Goal: Task Accomplishment & Management: Use online tool/utility

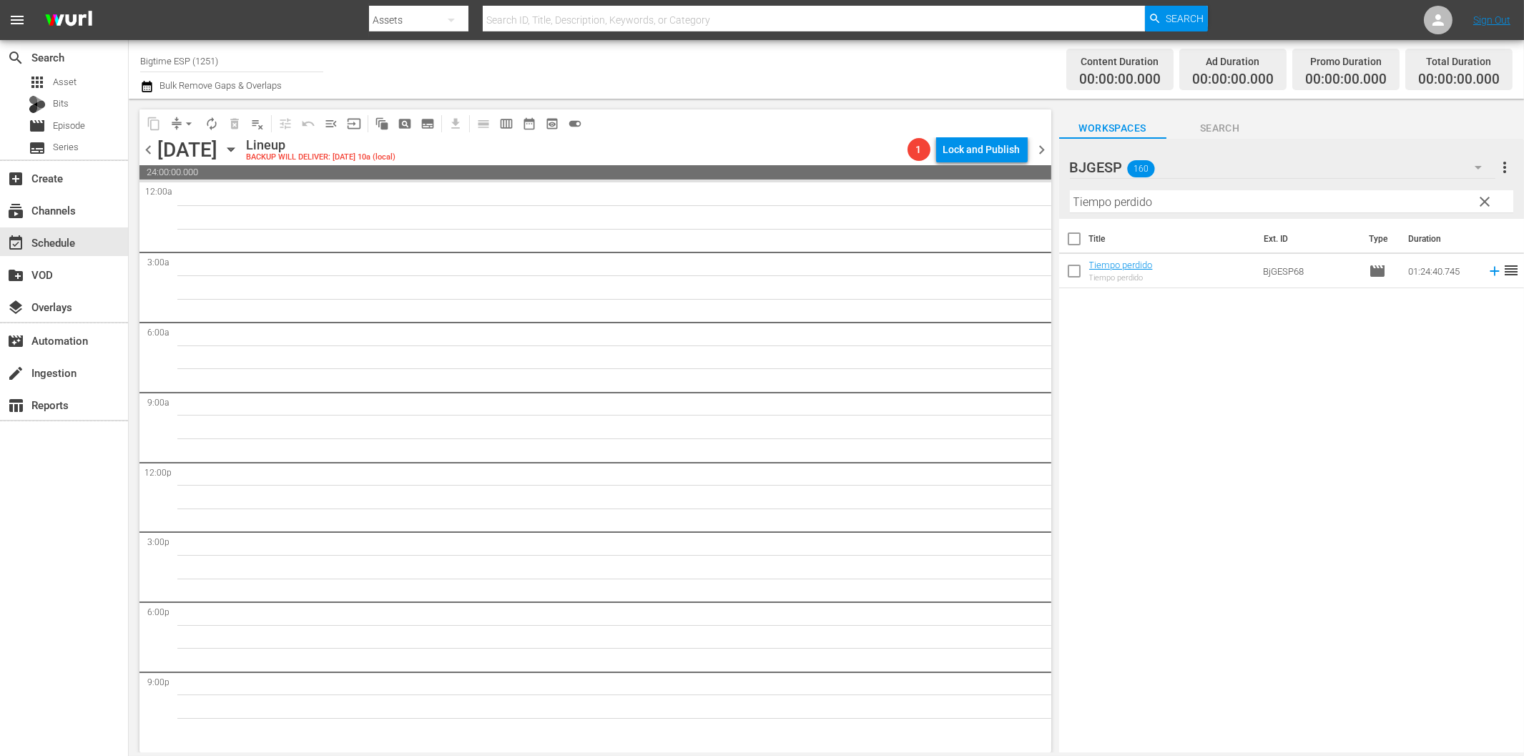
click at [1193, 558] on div "Title Ext. ID Type Duration Tiempo perdido Tiempo perdido BjGESP68 movie 01:24:…" at bounding box center [1291, 487] width 465 height 536
click at [1159, 202] on input "Tiempo perdido" at bounding box center [1291, 201] width 443 height 23
paste input "Barrancas"
click at [1487, 272] on icon at bounding box center [1495, 271] width 16 height 16
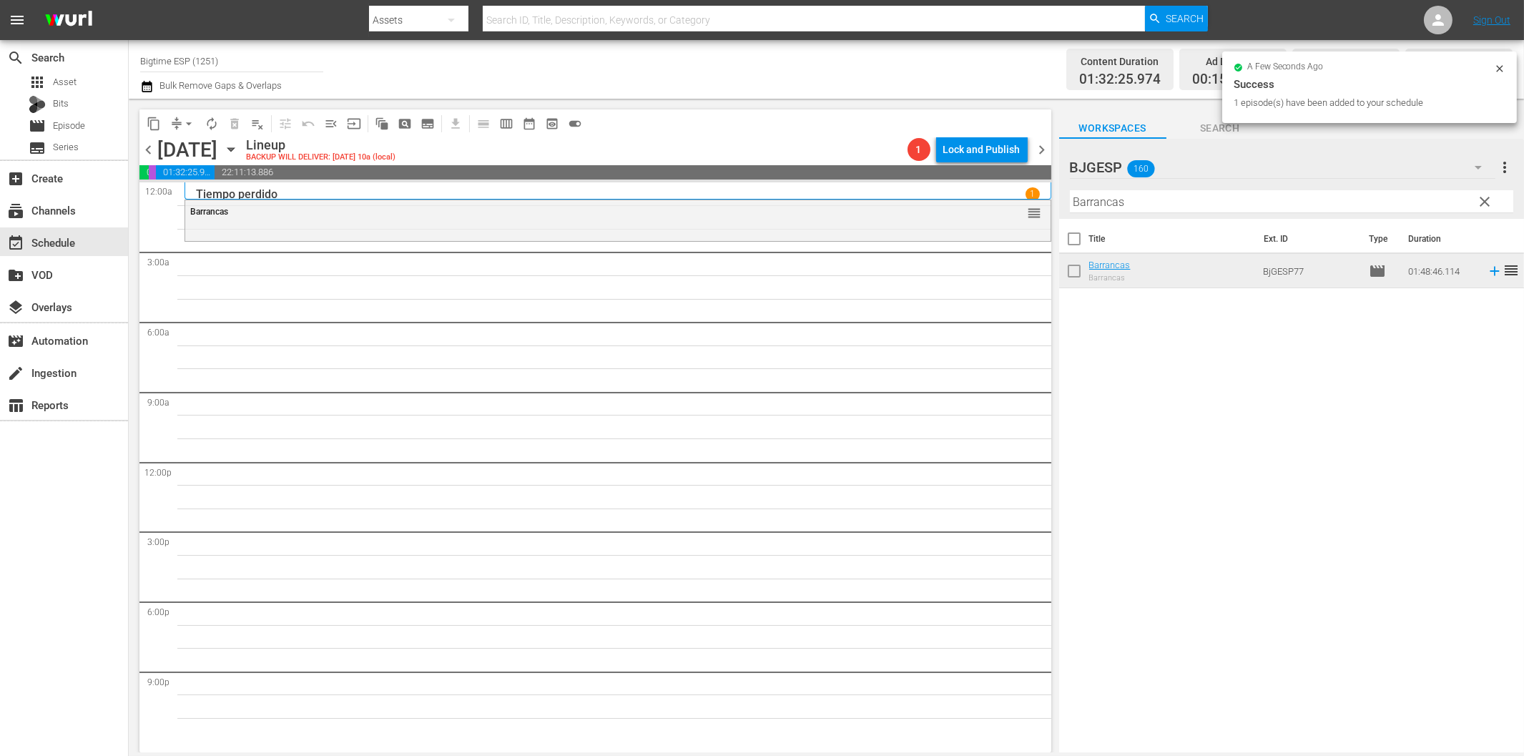
click at [1224, 205] on input "Barrancas" at bounding box center [1291, 201] width 443 height 23
paste input "En Sus Pasos (In His Steps)"
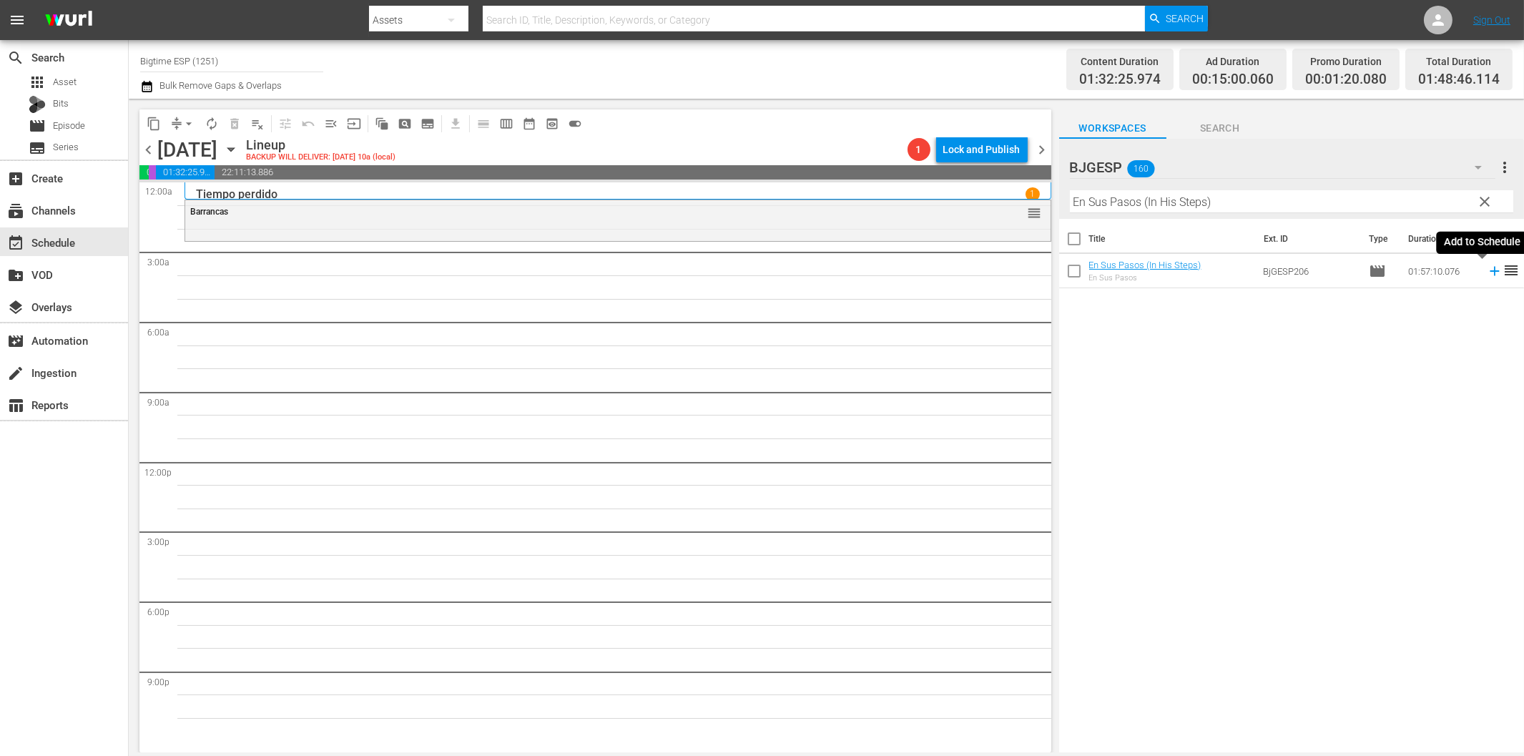
drag, startPoint x: 1481, startPoint y: 272, endPoint x: 1442, endPoint y: 291, distance: 43.5
click at [1487, 273] on icon at bounding box center [1495, 271] width 16 height 16
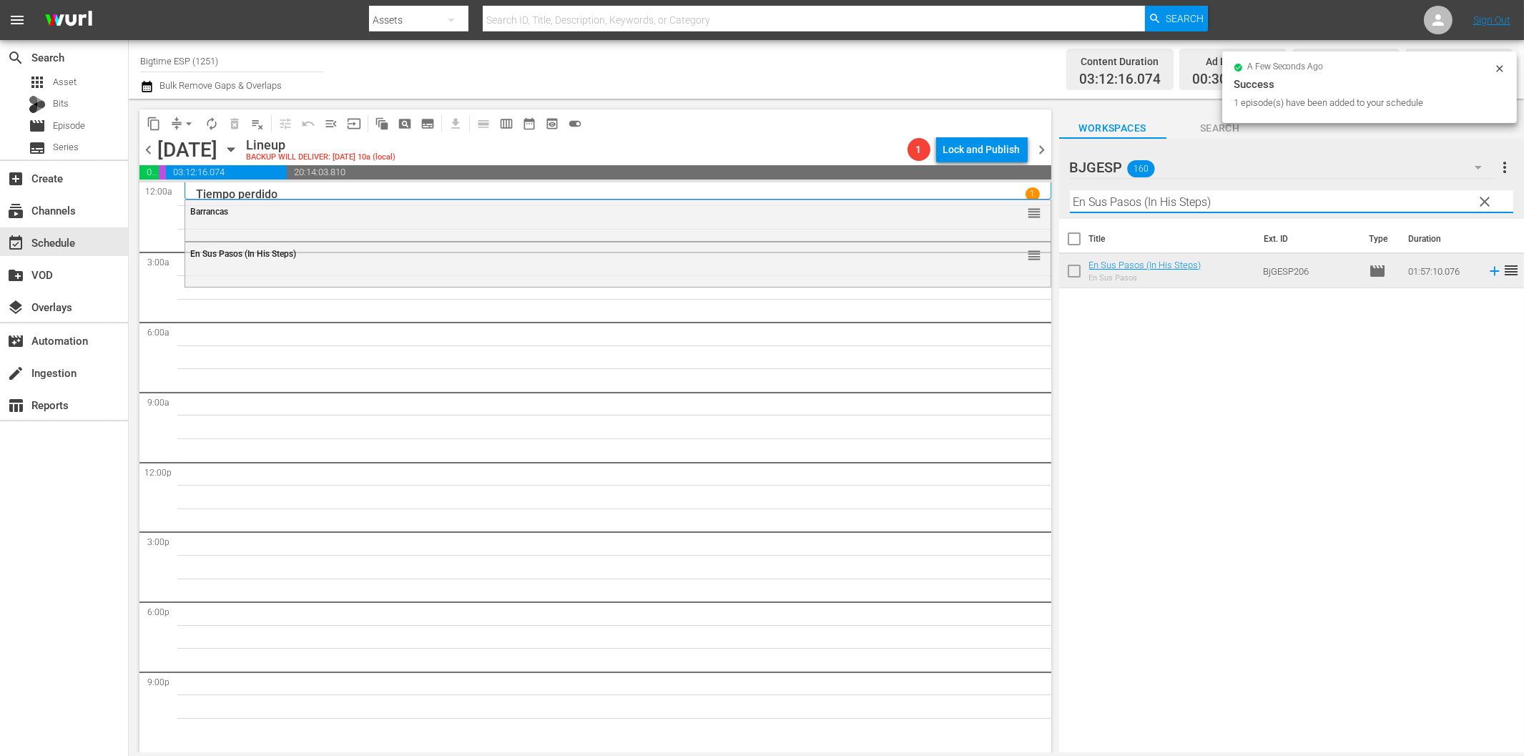
click at [1117, 205] on input "En Sus Pasos (In His Steps)" at bounding box center [1291, 201] width 443 height 23
paste input "Mi Multimillonario Secreto (My Secret Billionaire) Spanish"
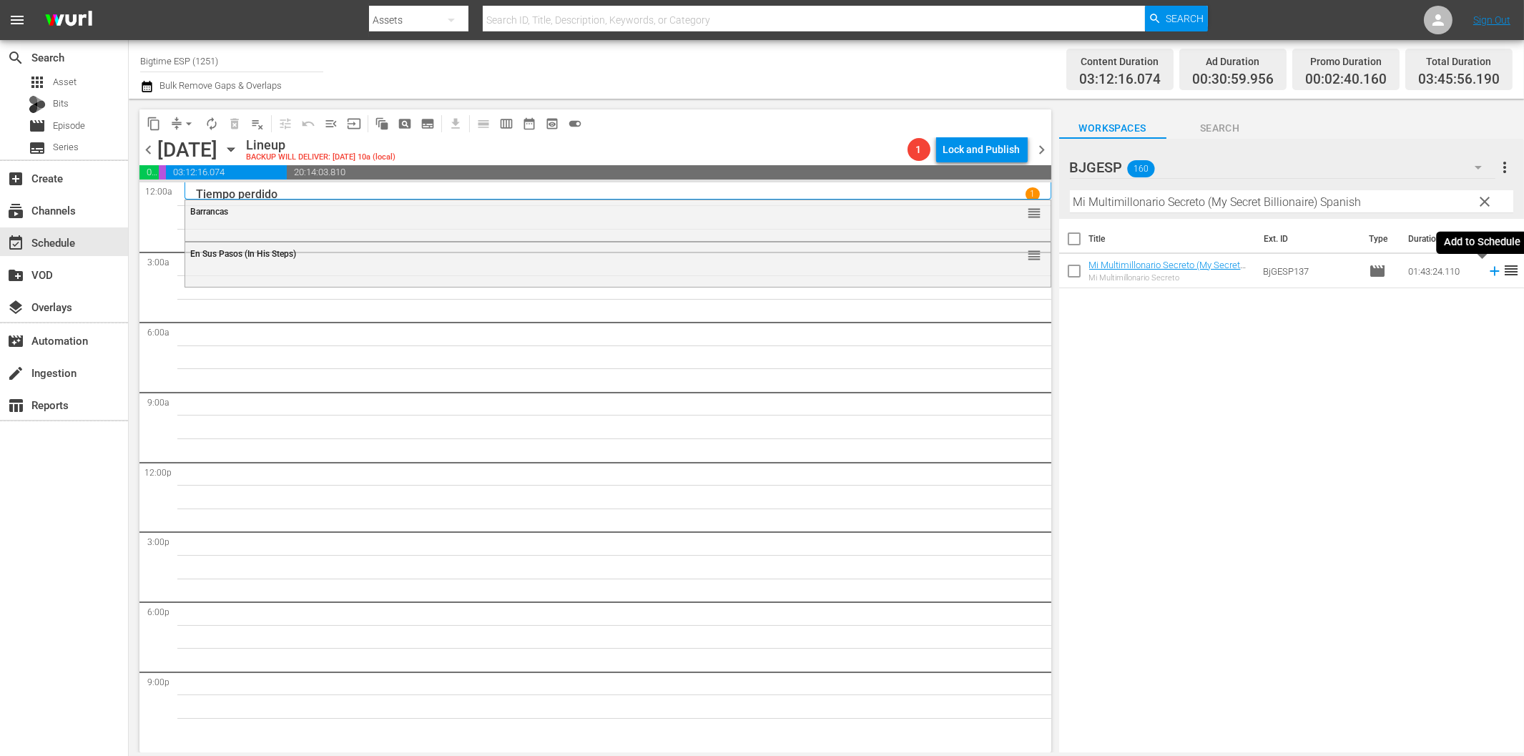
click at [1490, 270] on icon at bounding box center [1494, 271] width 9 height 9
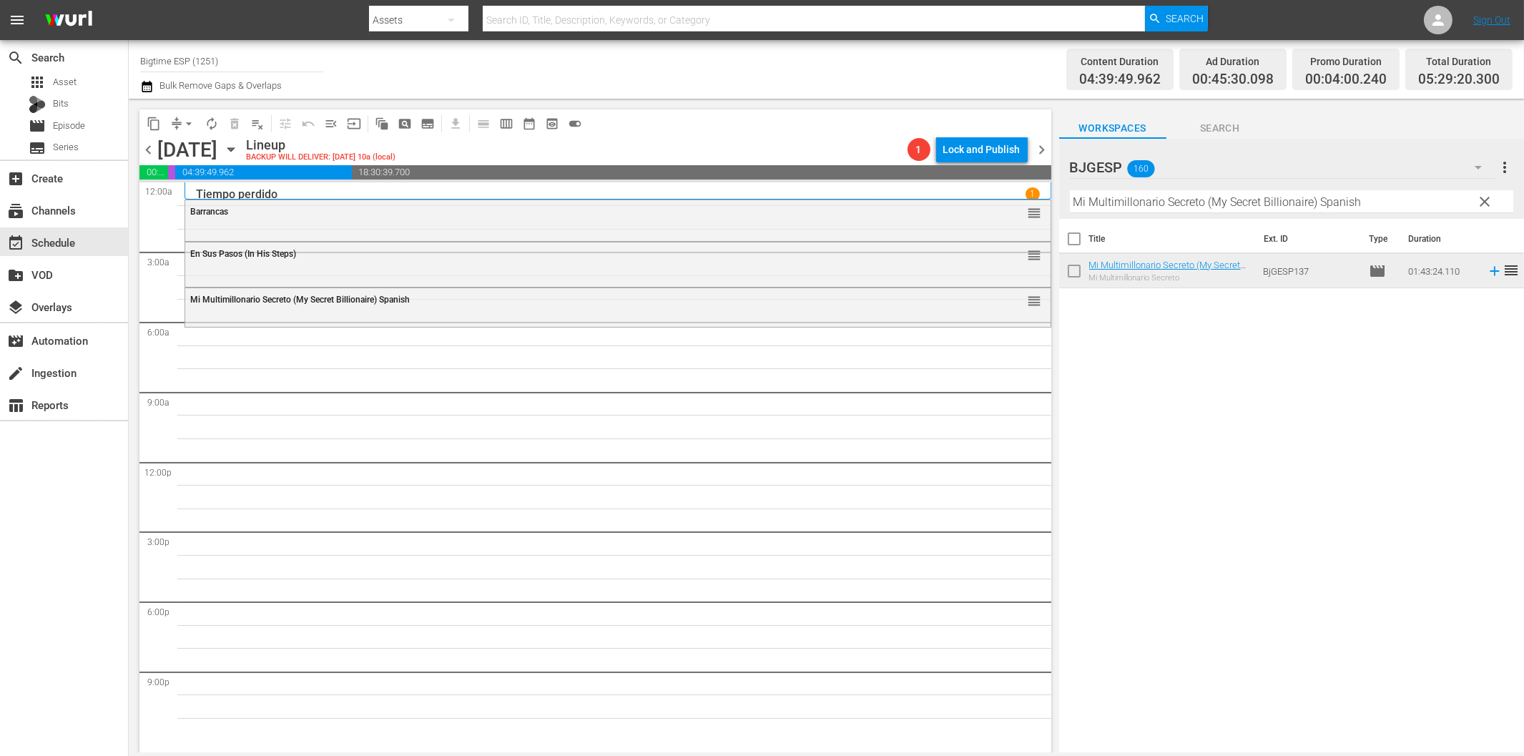
click at [1139, 195] on input "Mi Multimillonario Secreto (My Secret Billionaire) Spanish" at bounding box center [1291, 201] width 443 height 23
paste input "Cápsulas"
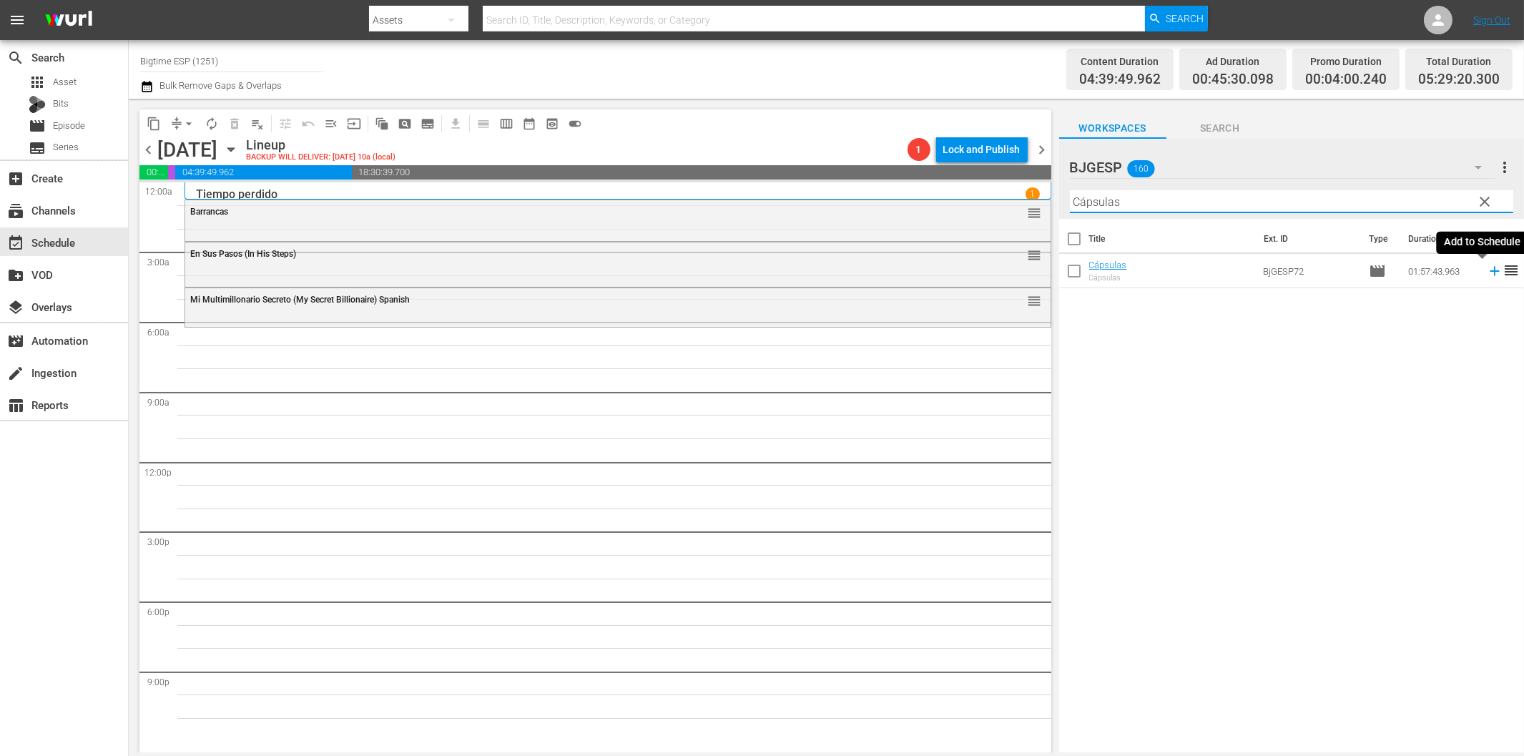
click at [1490, 270] on icon at bounding box center [1494, 271] width 9 height 9
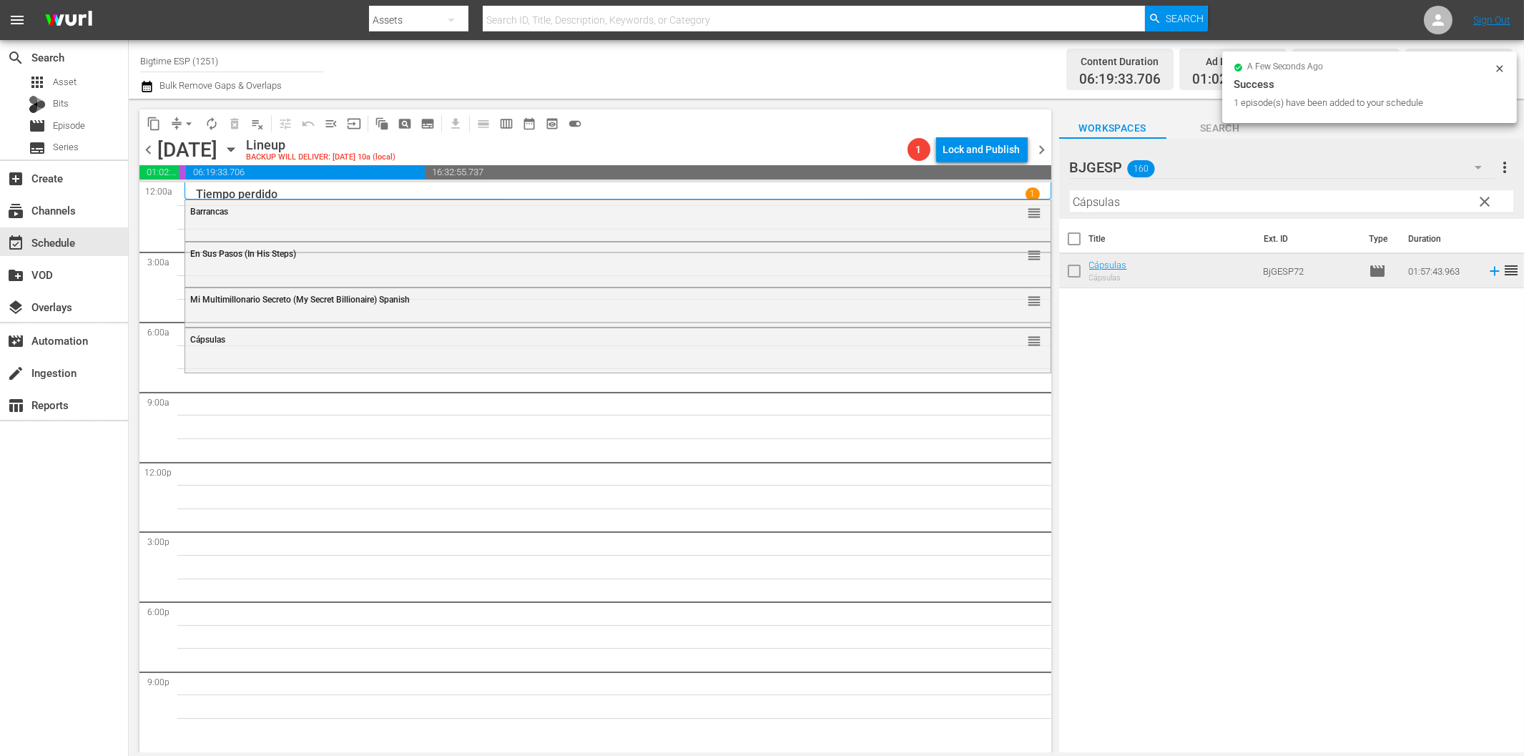
click at [1111, 197] on input "Cápsulas" at bounding box center [1291, 201] width 443 height 23
paste input "The Challenger"
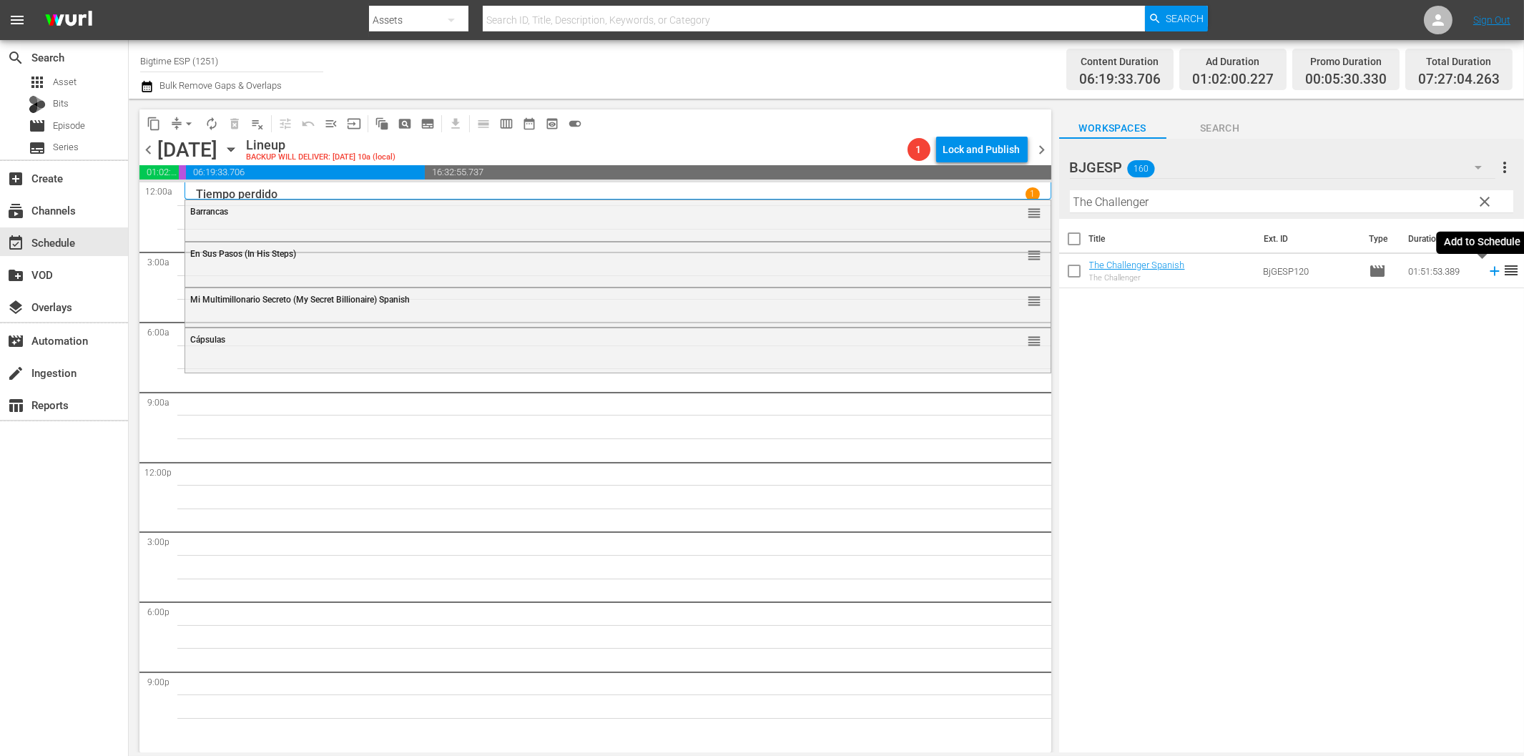
click at [1487, 272] on icon at bounding box center [1495, 271] width 16 height 16
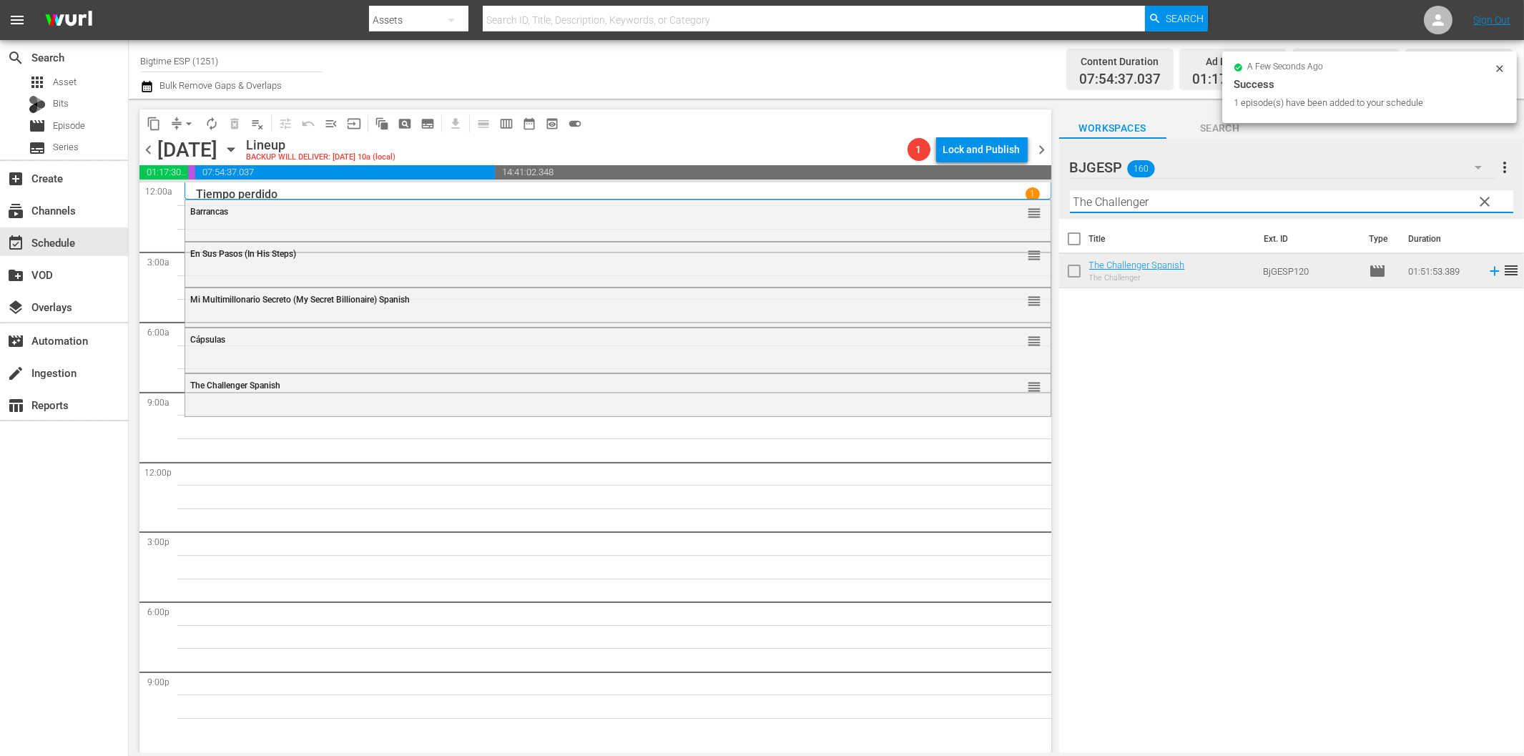
click at [1204, 199] on input "The Challenger" at bounding box center [1291, 201] width 443 height 23
paste input "El pibe Cabeza"
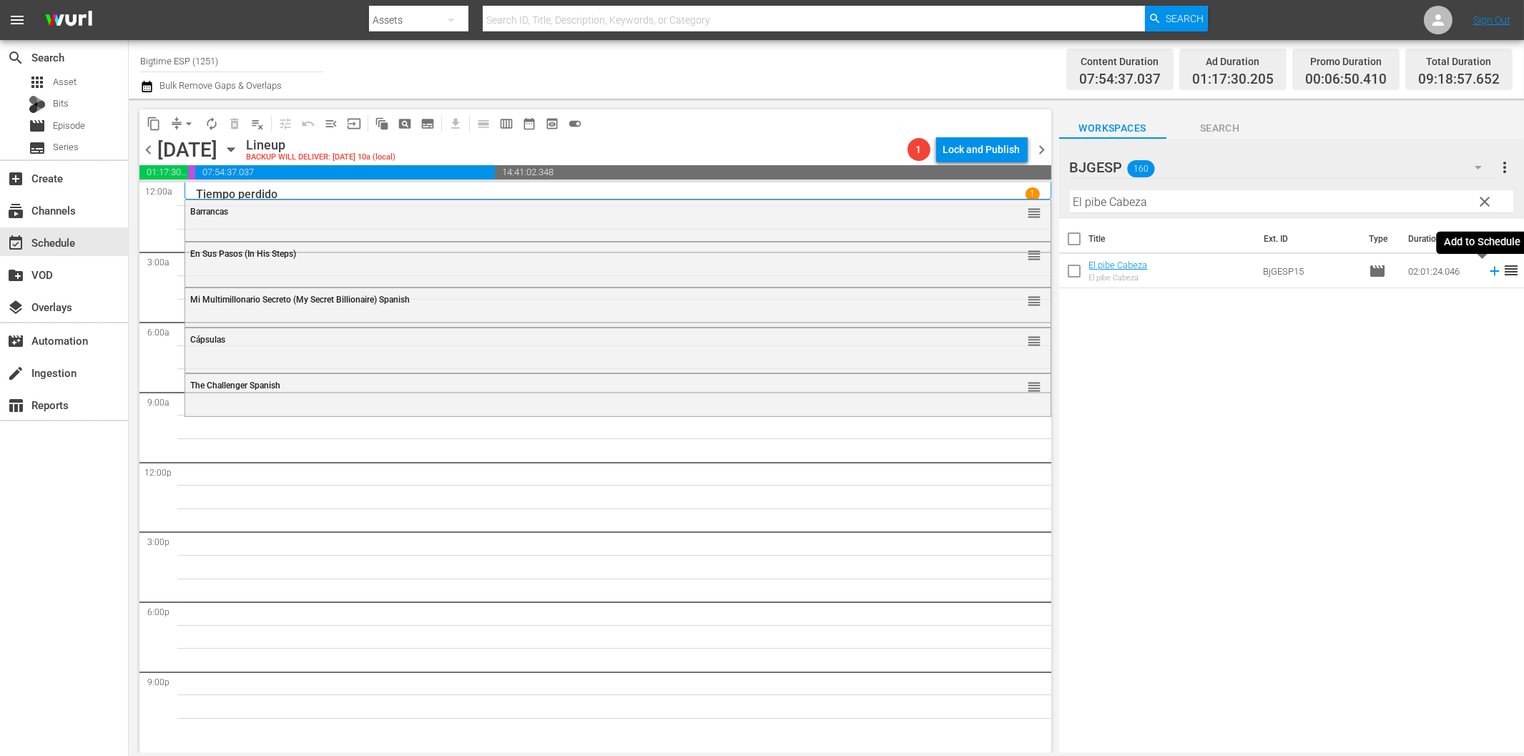
click at [1487, 269] on icon at bounding box center [1495, 271] width 16 height 16
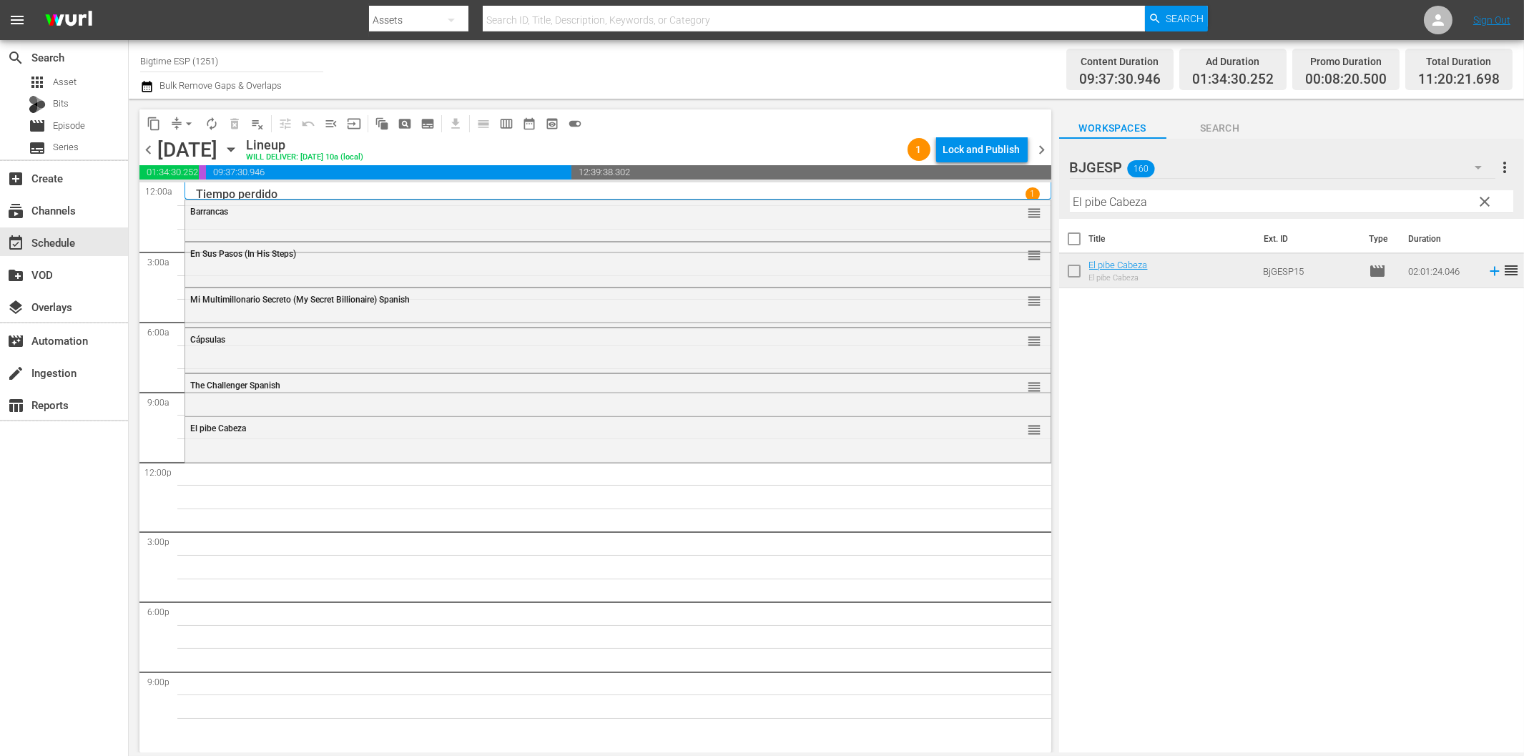
click at [1106, 207] on input "El pibe Cabeza" at bounding box center [1291, 201] width 443 height 23
paste input "Diallelos"
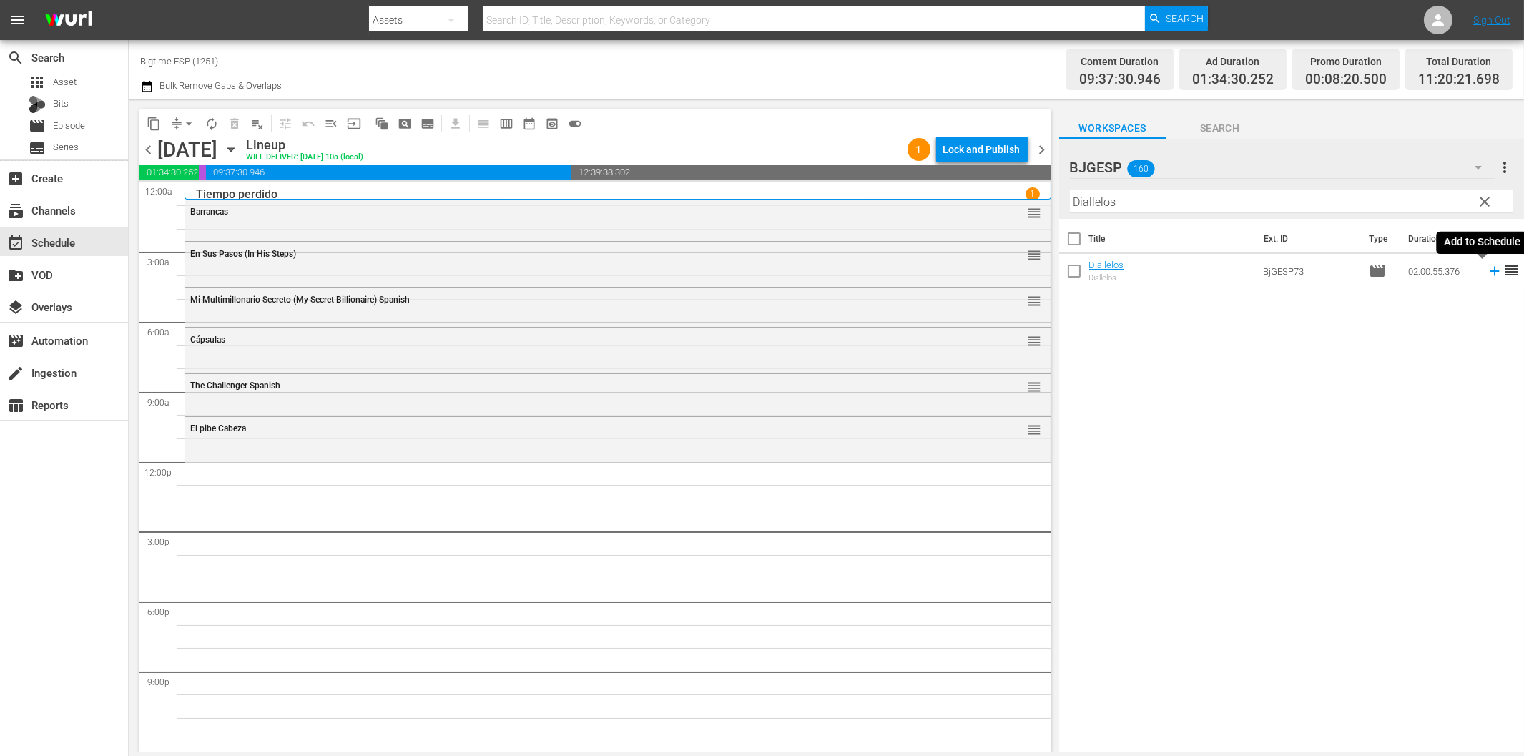
drag, startPoint x: 1482, startPoint y: 270, endPoint x: 1314, endPoint y: 287, distance: 169.7
click at [1487, 270] on icon at bounding box center [1495, 271] width 16 height 16
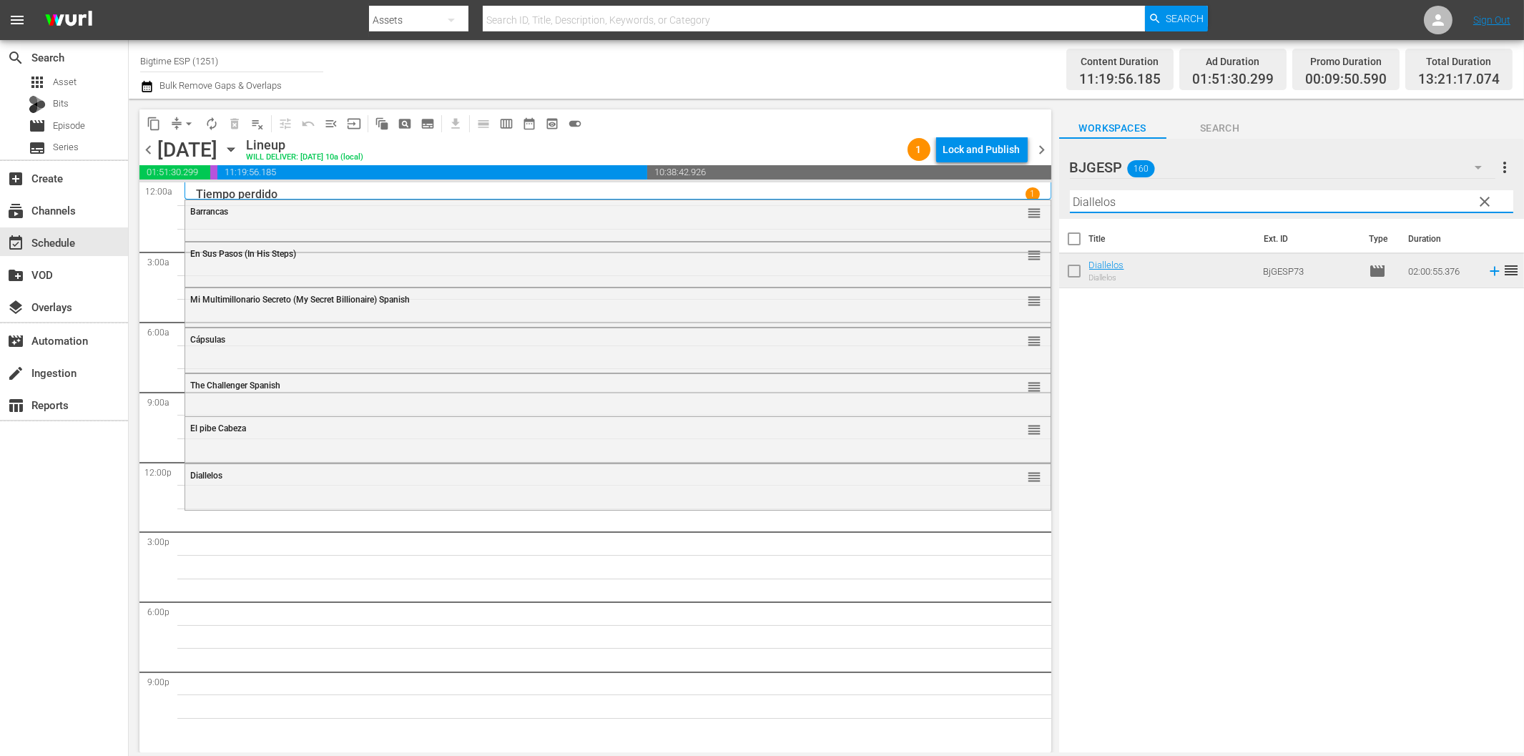
click at [1156, 208] on input "Diallelos" at bounding box center [1291, 201] width 443 height 23
paste input "[PERSON_NAME]"
click at [1490, 272] on icon at bounding box center [1494, 271] width 9 height 9
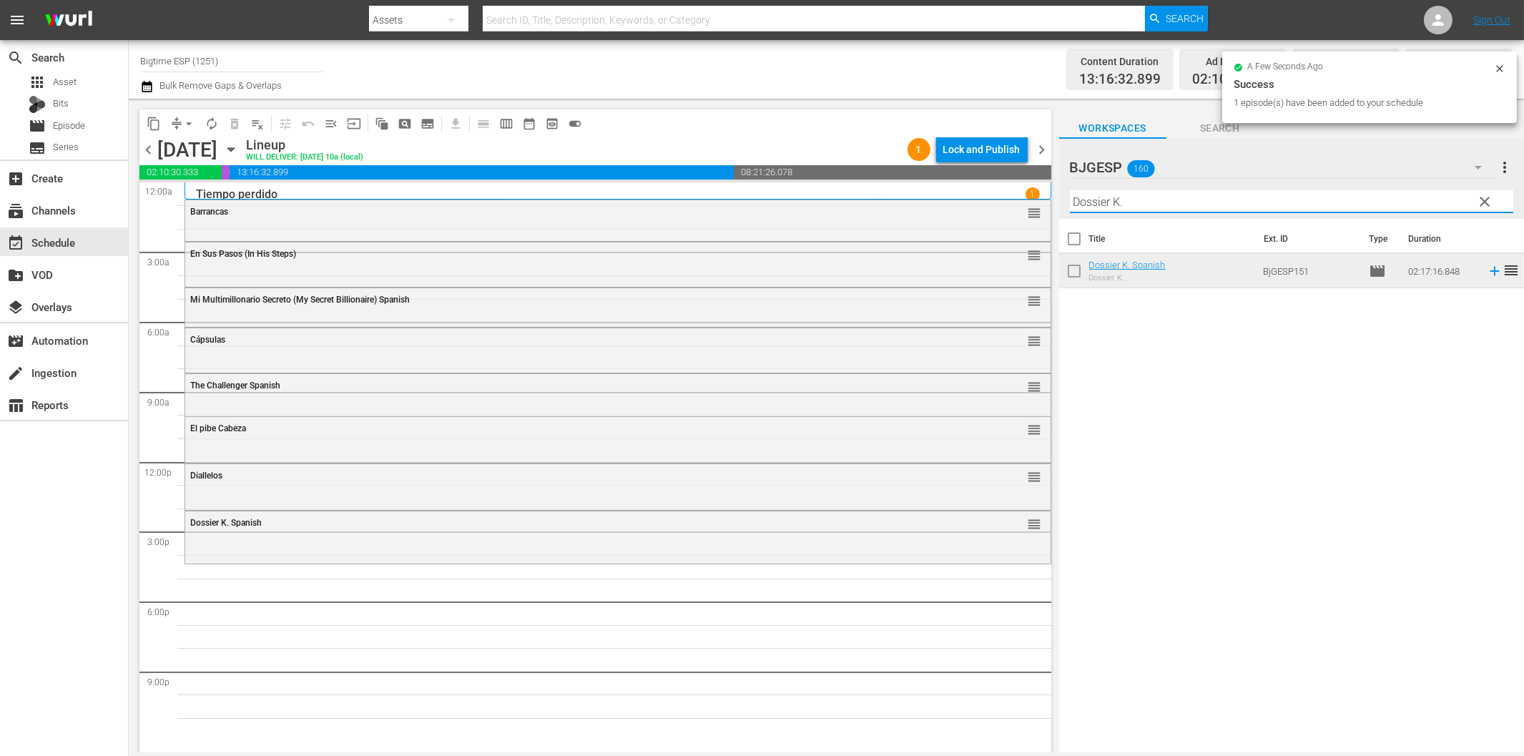
click at [1160, 206] on input "Dossier K." at bounding box center [1291, 201] width 443 height 23
paste input "[PERSON_NAME]: el regreso del sueño"
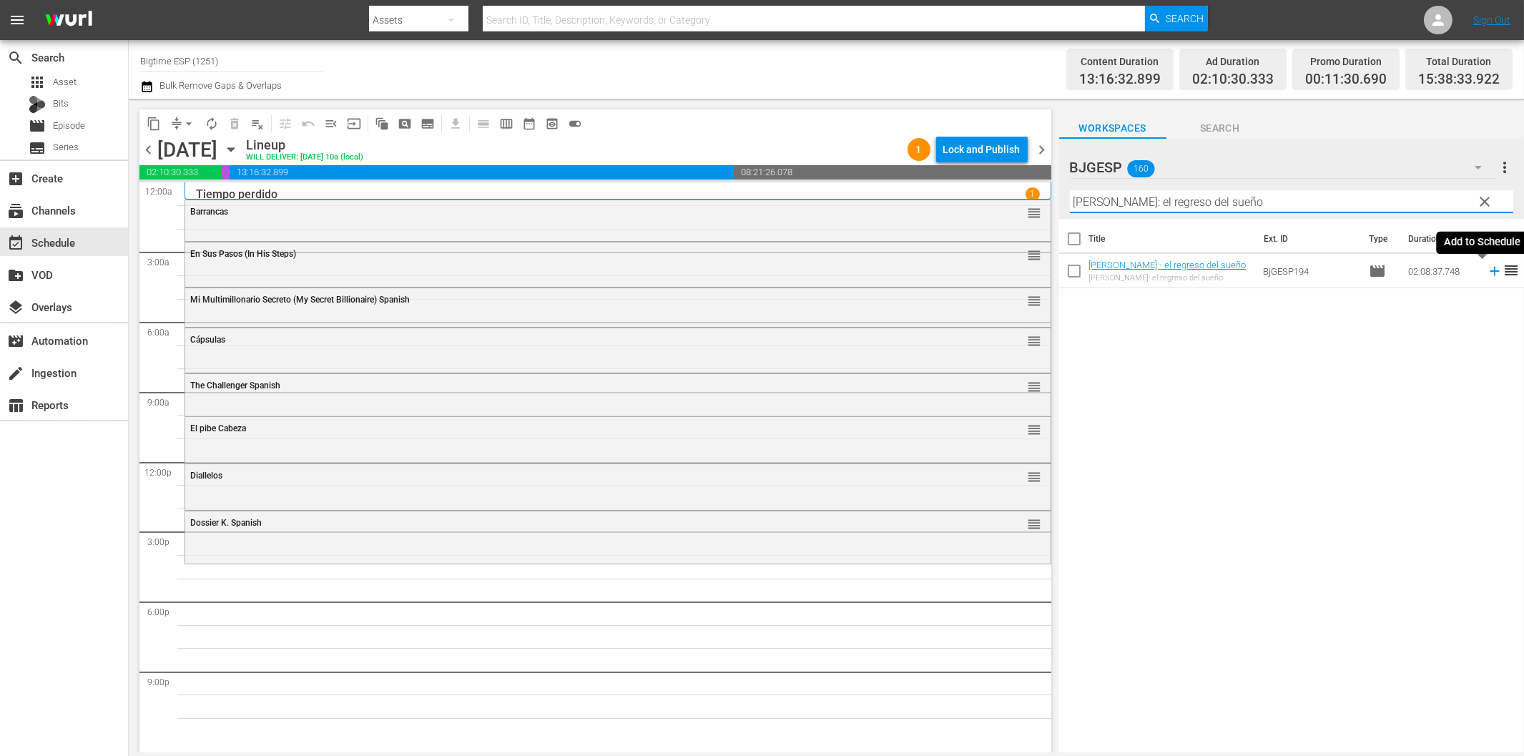
click at [1487, 269] on icon at bounding box center [1495, 271] width 16 height 16
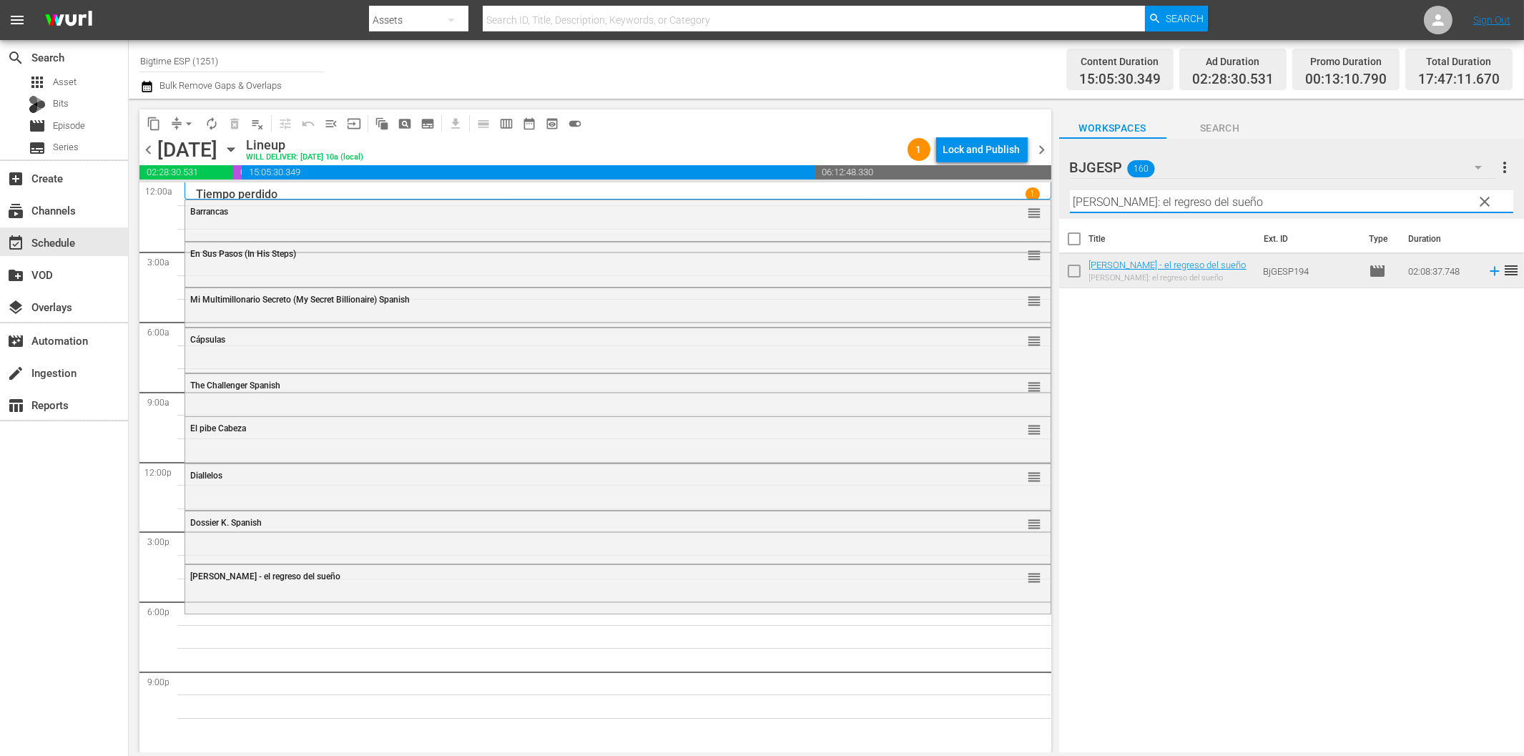
click at [1131, 204] on input "[PERSON_NAME]: el regreso del sueño" at bounding box center [1291, 201] width 443 height 23
paste input "lata o Plom"
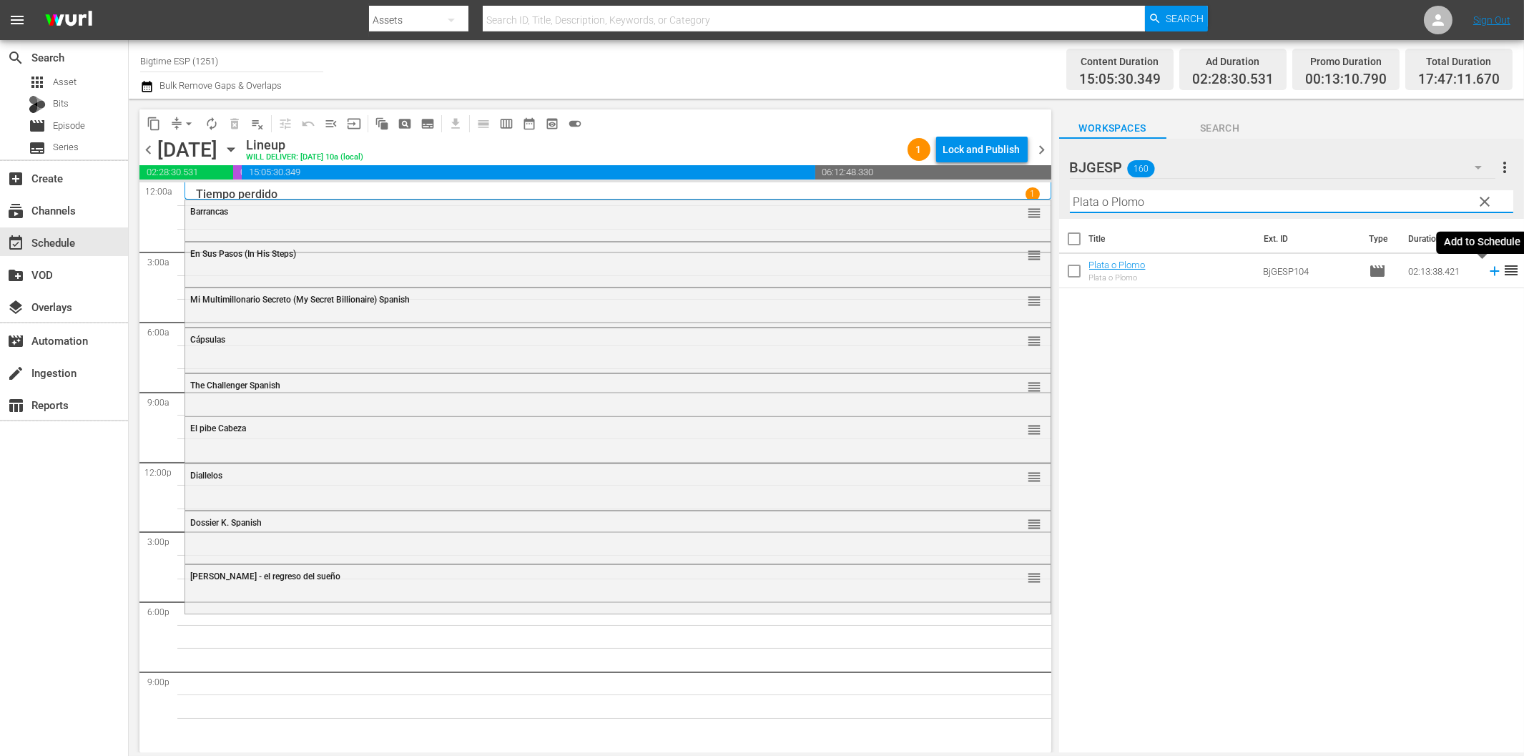
click at [1487, 274] on icon at bounding box center [1495, 271] width 16 height 16
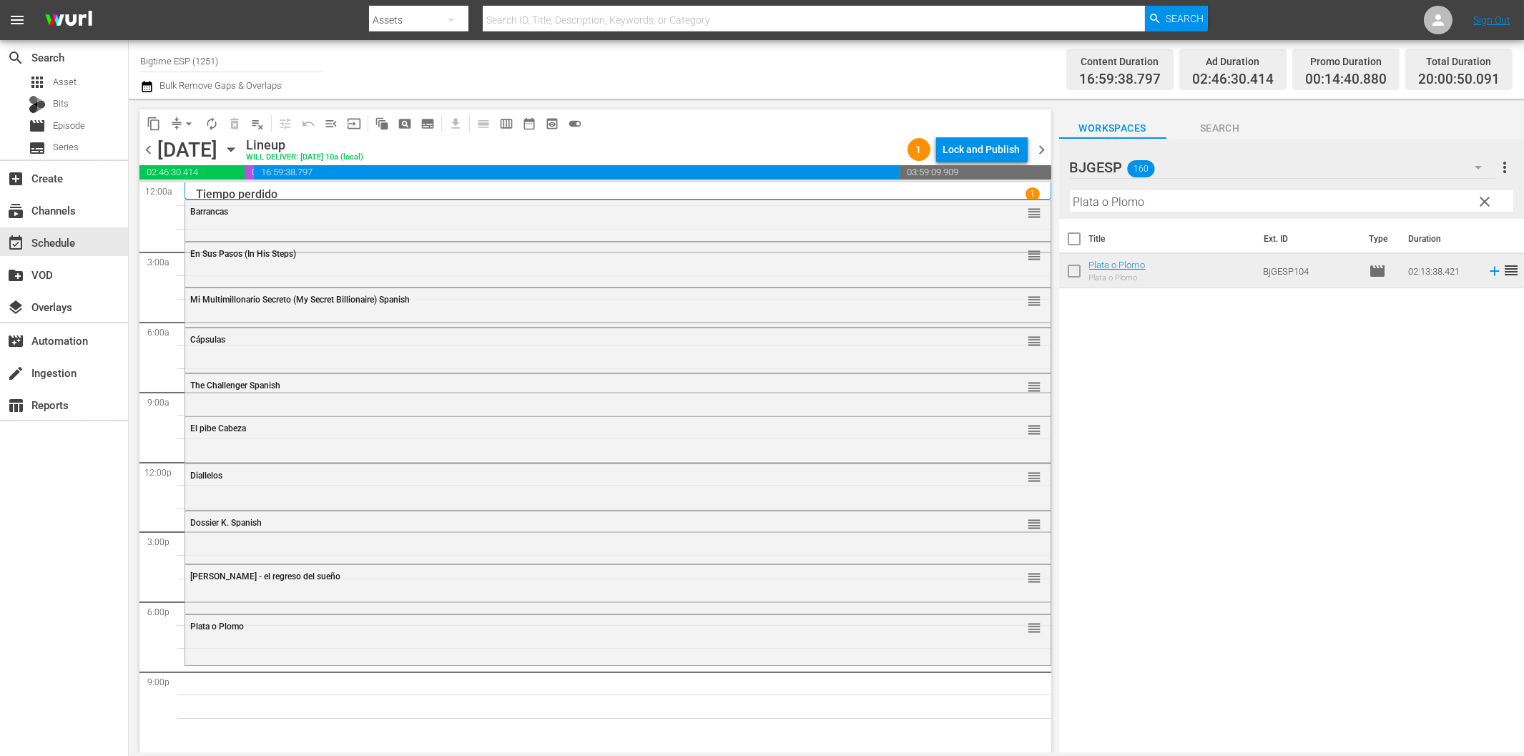
click at [1142, 205] on input "Plata o Plomo" at bounding box center [1291, 201] width 443 height 23
paste input "[PERSON_NAME] (Kill [PERSON_NAME])"
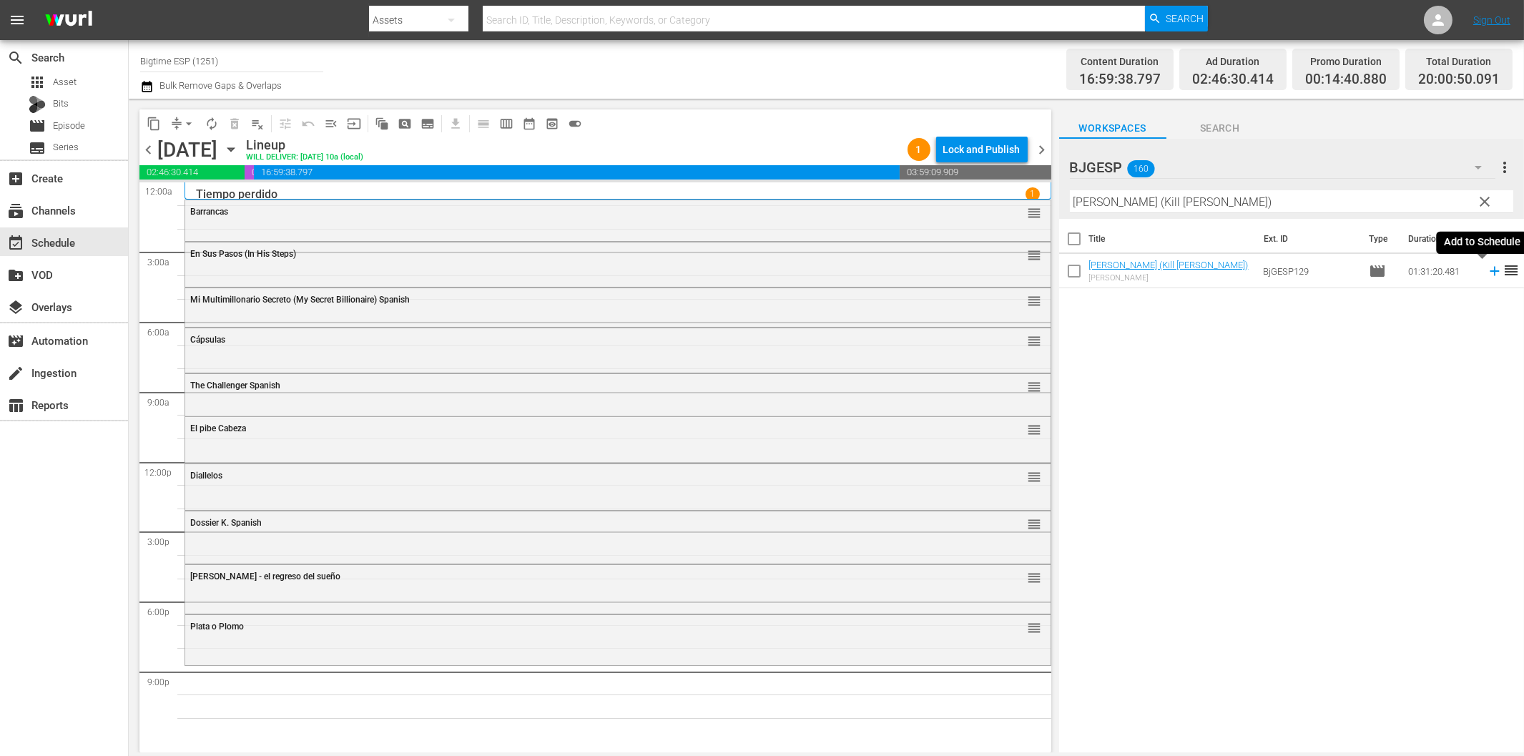
click at [1487, 270] on icon at bounding box center [1495, 271] width 16 height 16
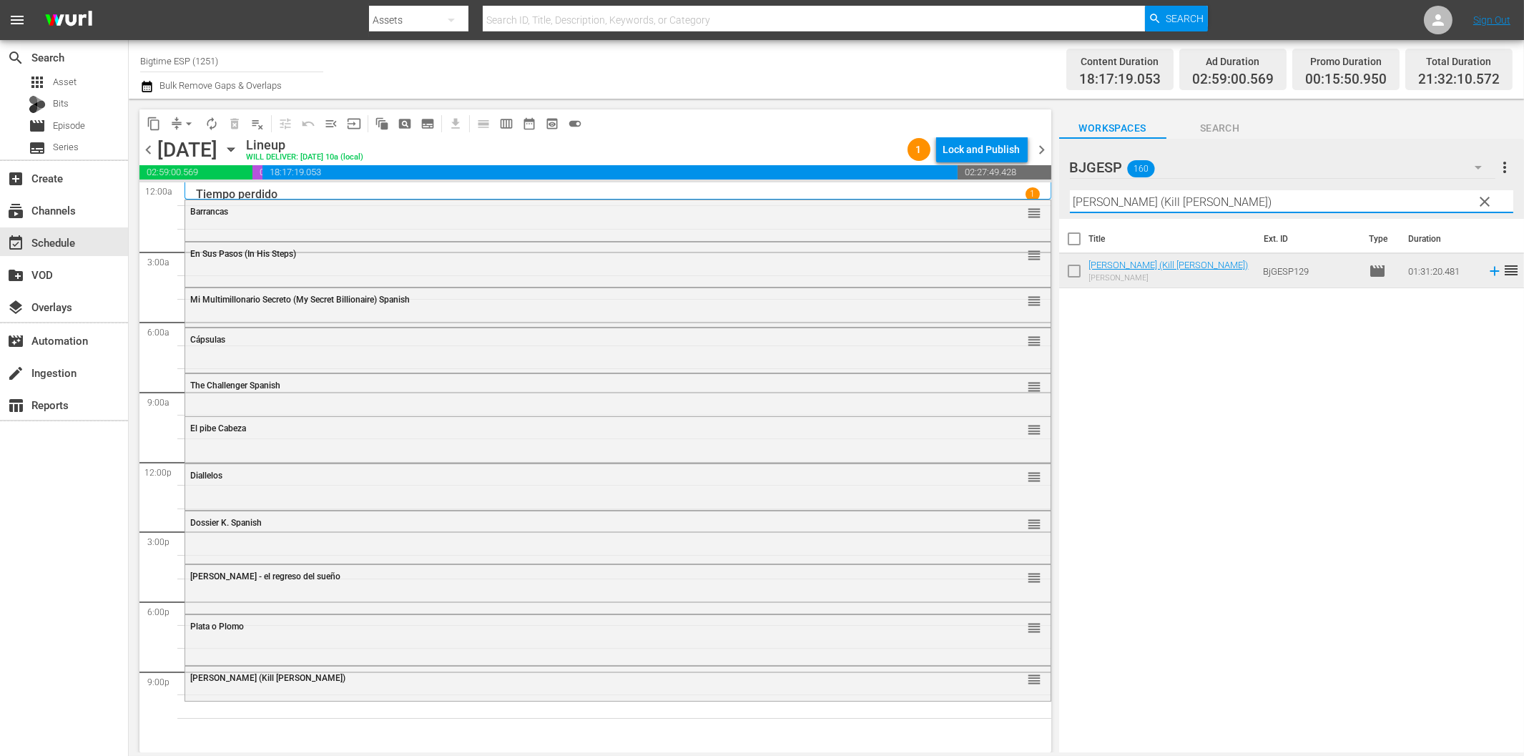
click at [1146, 199] on input "[PERSON_NAME] (Kill [PERSON_NAME])" at bounding box center [1291, 201] width 443 height 23
paste input "Lethal Virus Spanish"
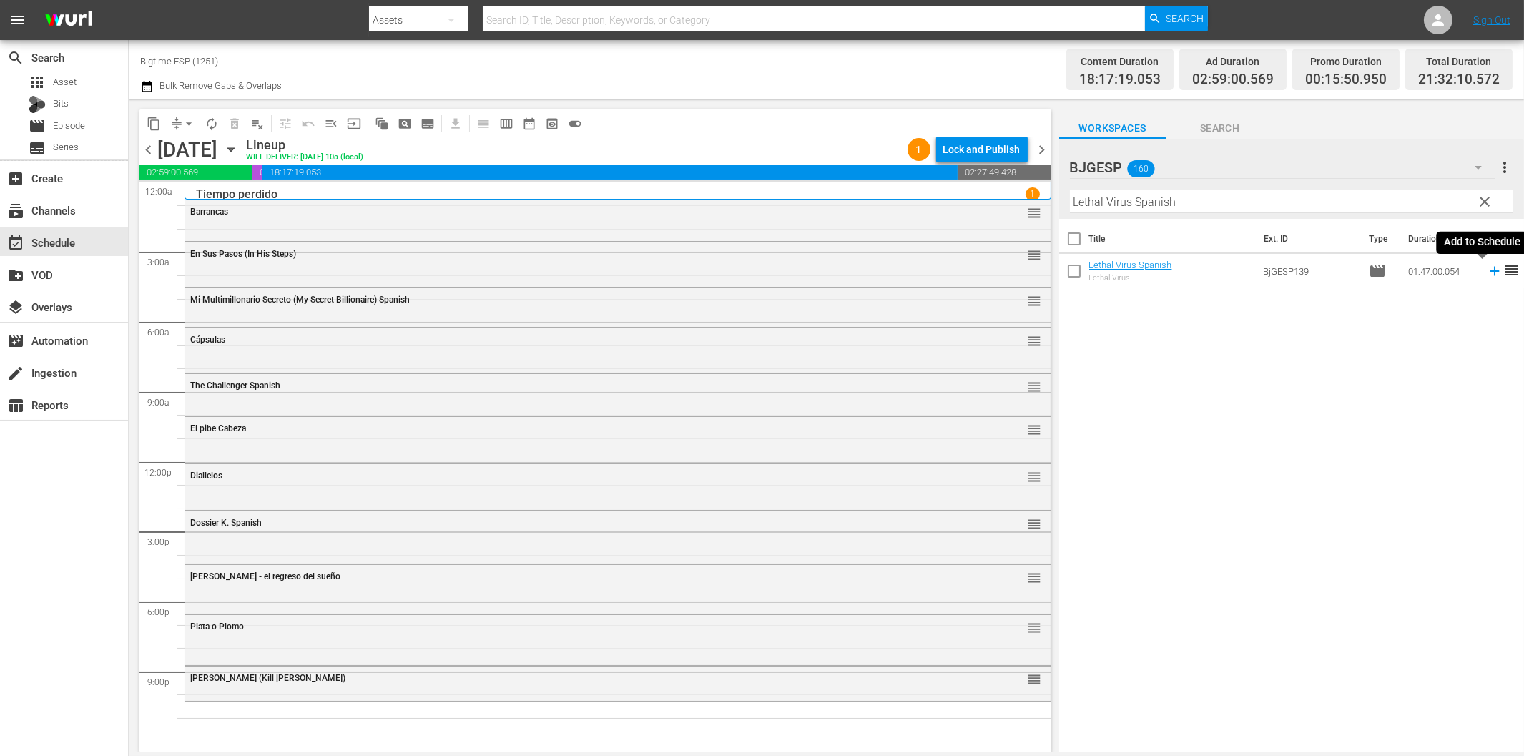
click at [1487, 268] on icon at bounding box center [1495, 271] width 16 height 16
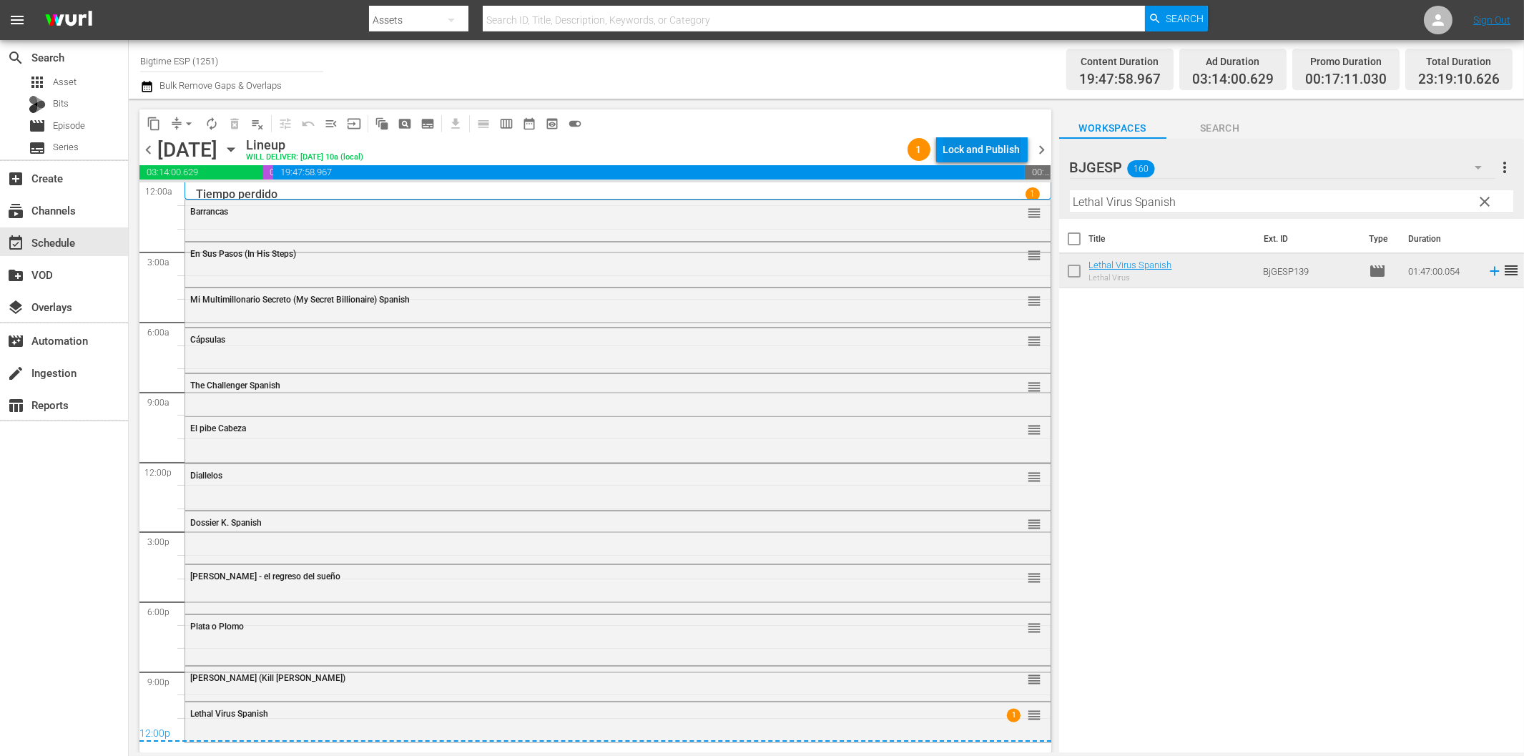
click at [991, 151] on div "Lock and Publish" at bounding box center [981, 150] width 77 height 26
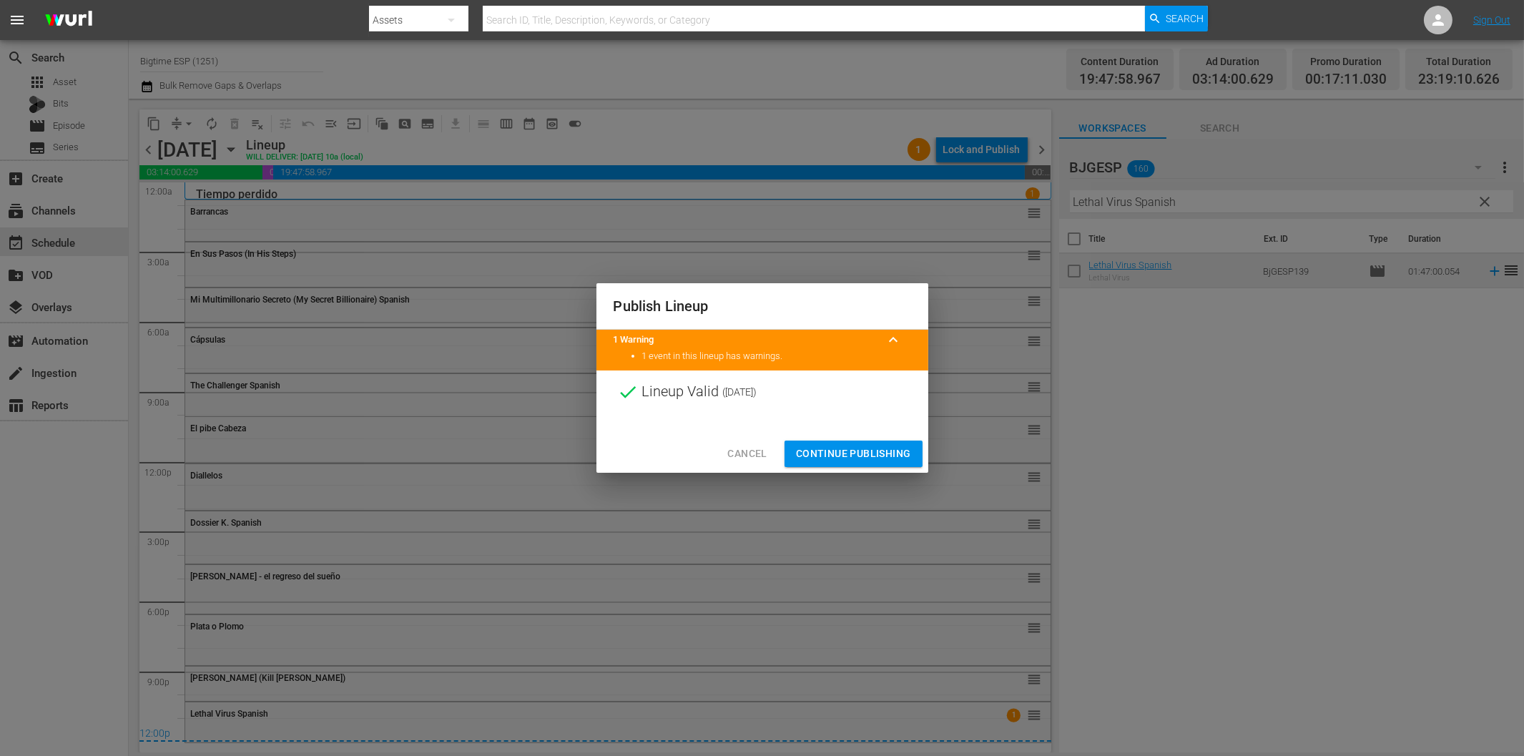
click at [868, 455] on span "Continue Publishing" at bounding box center [853, 454] width 115 height 18
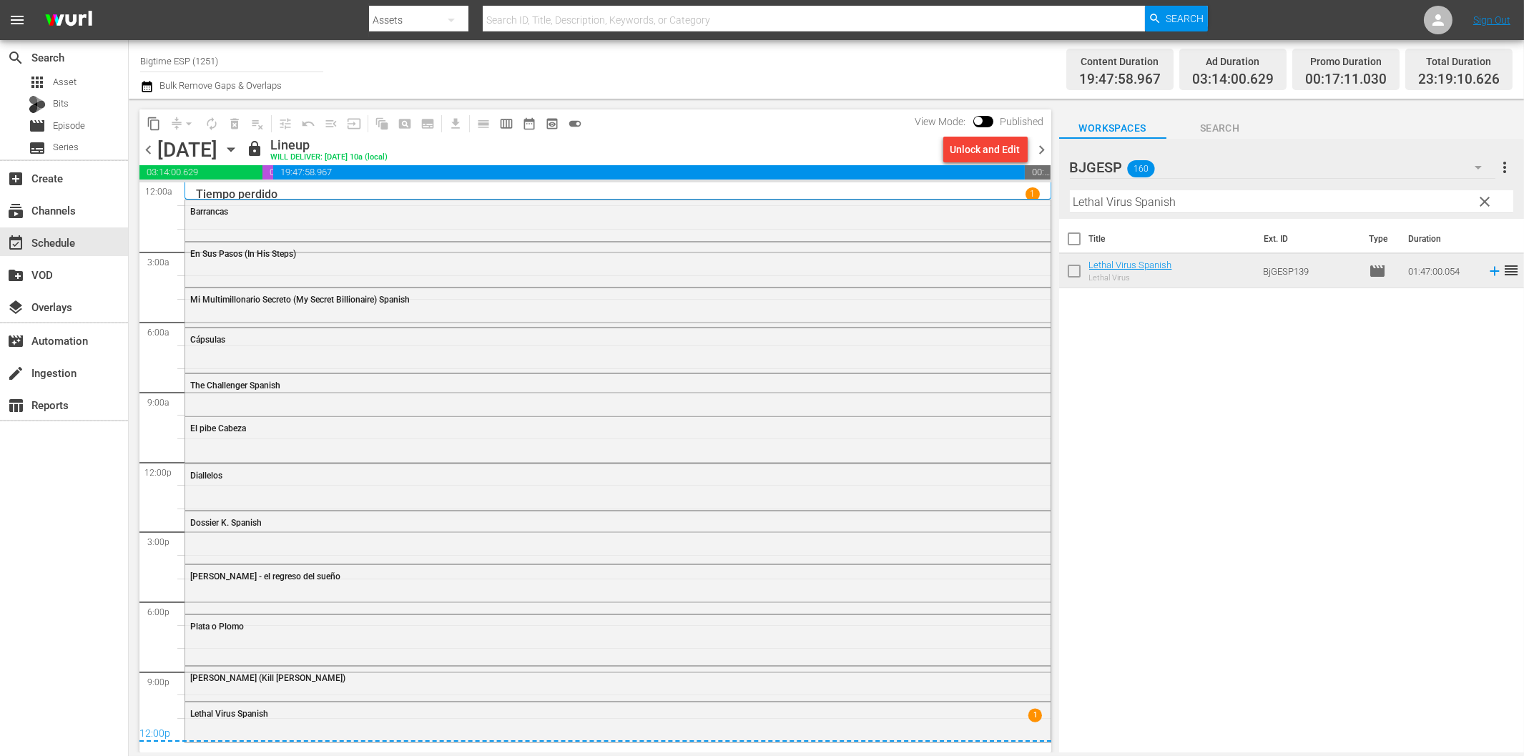
drag, startPoint x: 1039, startPoint y: 152, endPoint x: 1061, endPoint y: 165, distance: 25.6
click at [1039, 152] on span "chevron_right" at bounding box center [1042, 150] width 18 height 18
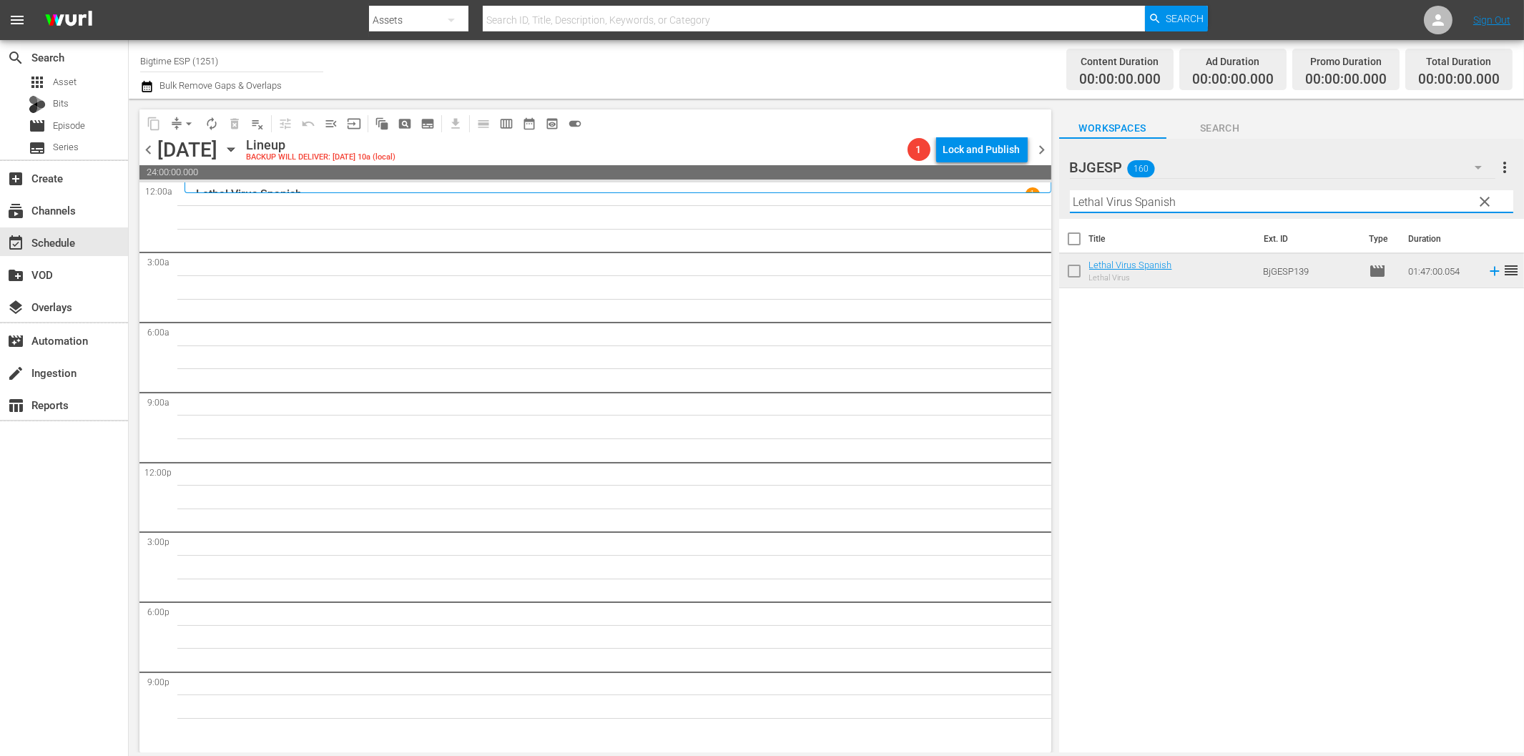
click at [1109, 205] on input "Lethal Virus Spanish" at bounding box center [1291, 201] width 443 height 23
paste input "Speed asesino (Kill Speed)"
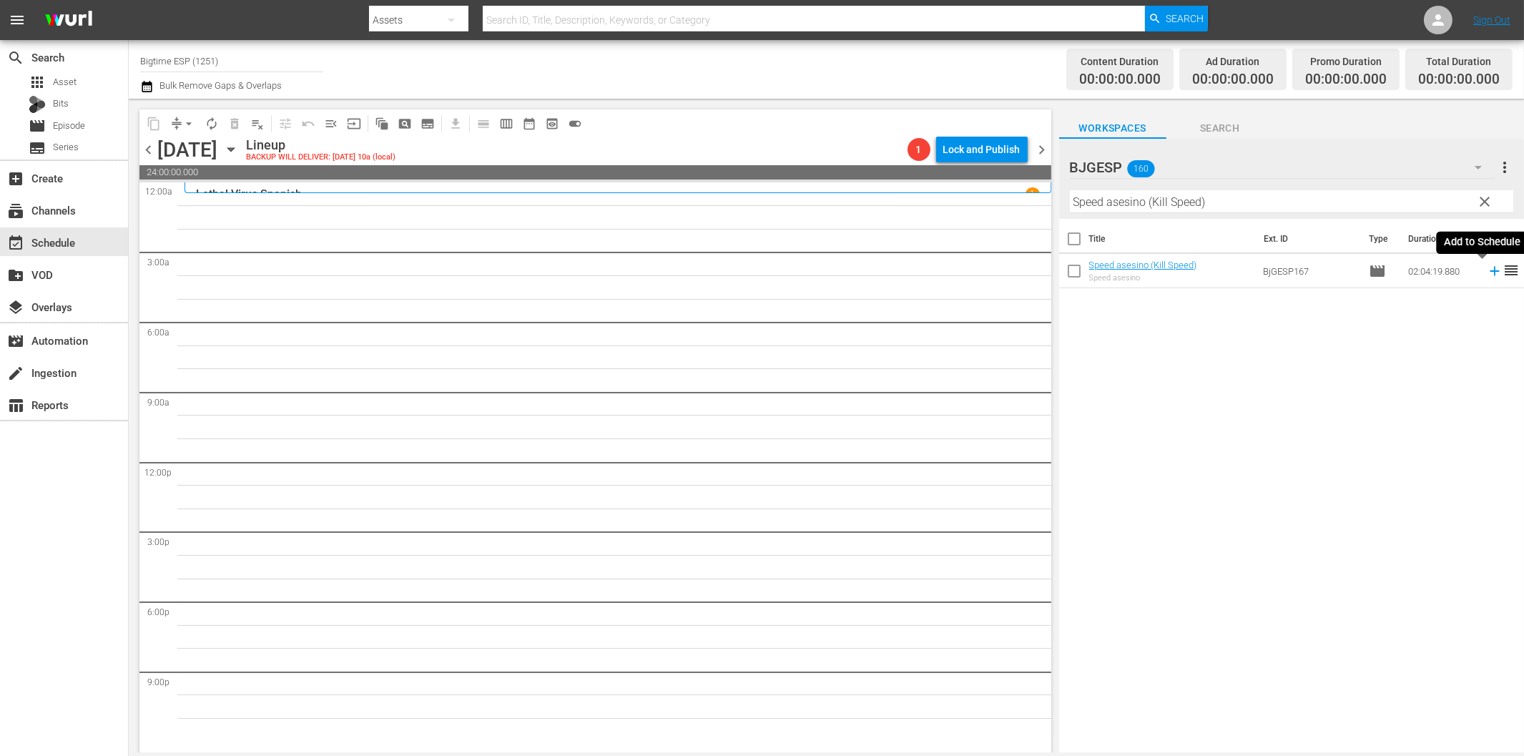
click at [1487, 275] on icon at bounding box center [1495, 271] width 16 height 16
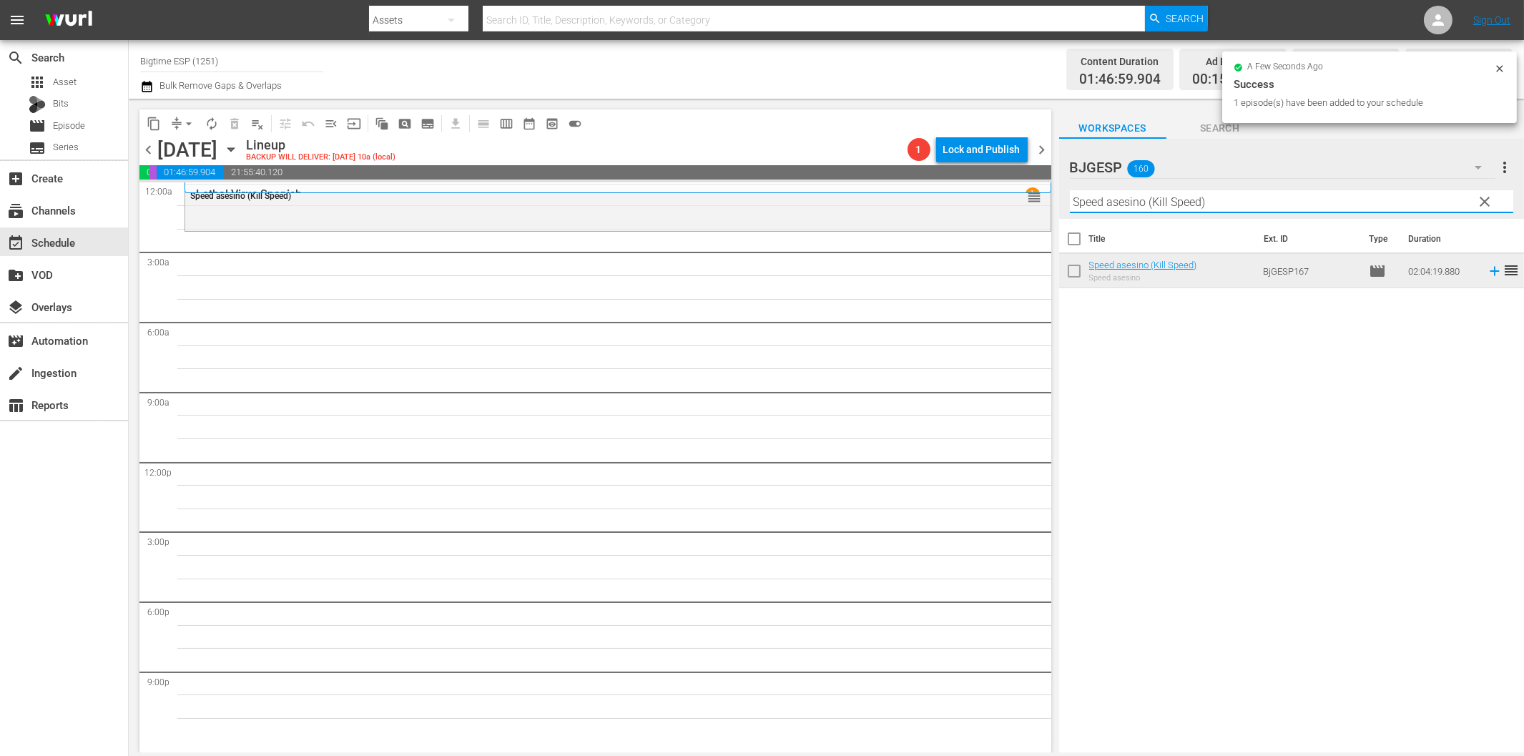
click at [1254, 205] on input "Speed asesino (Kill Speed)" at bounding box center [1291, 201] width 443 height 23
paste input "A un Paso de Mí"
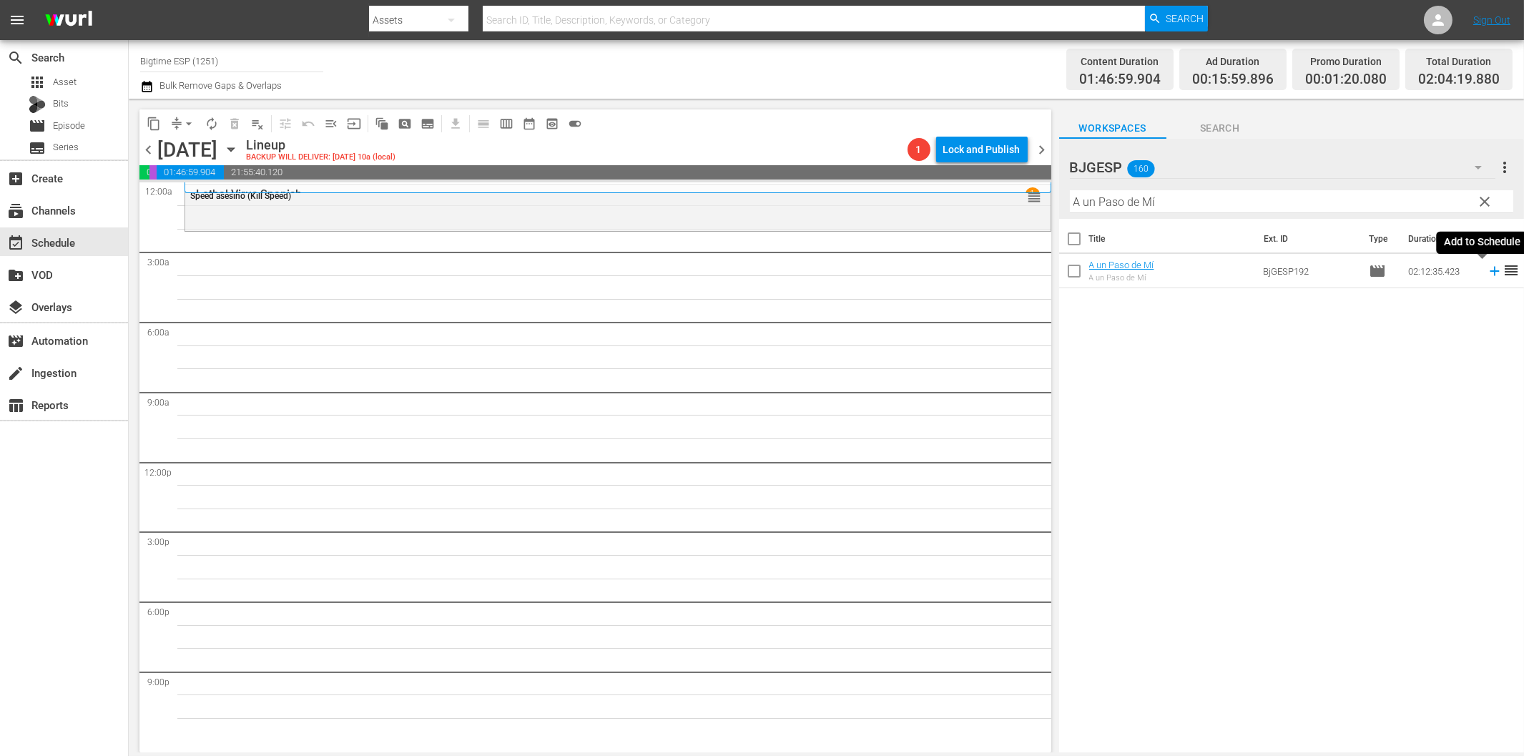
click at [1487, 275] on icon at bounding box center [1495, 271] width 16 height 16
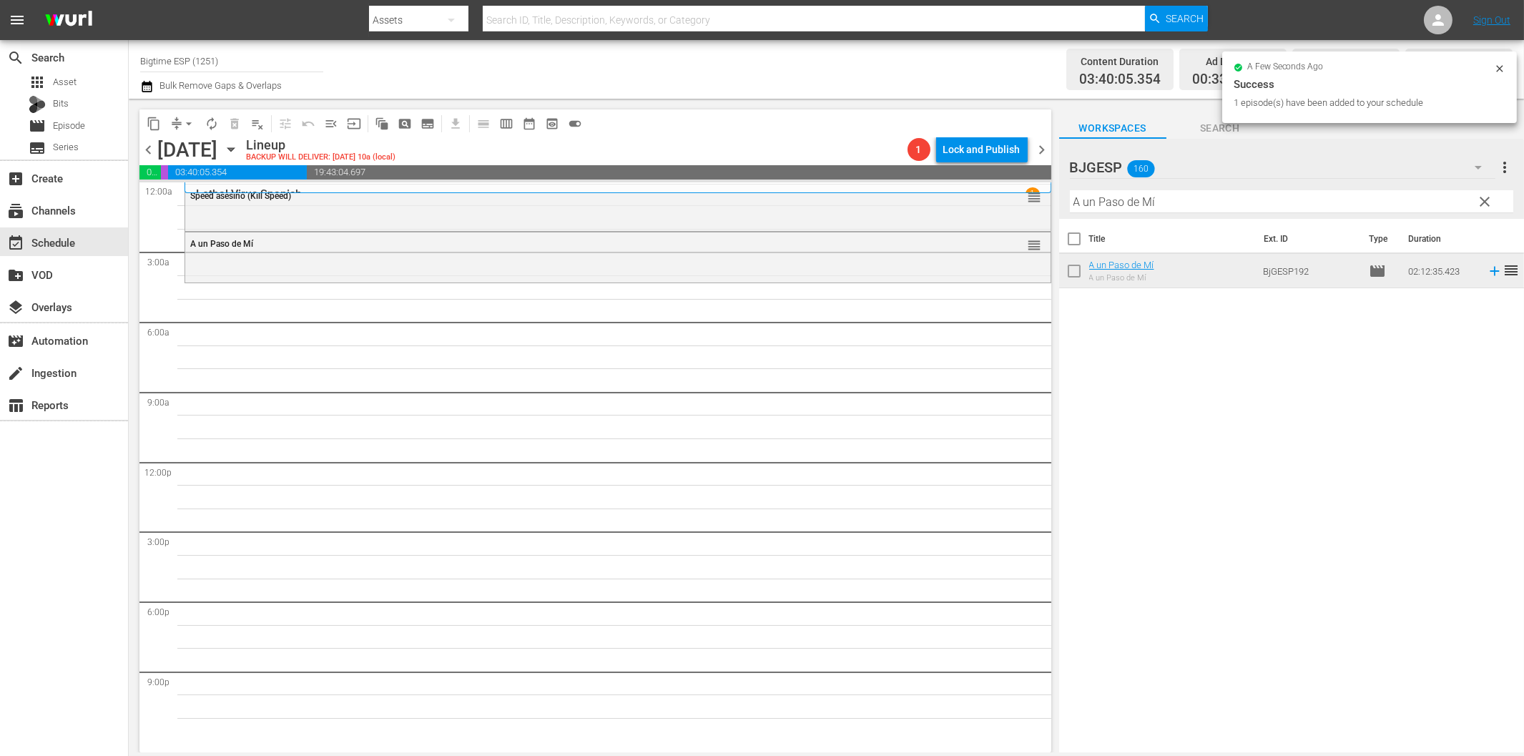
click at [1075, 202] on input "A un Paso de Mí" at bounding box center [1291, 201] width 443 height 23
paste input "Terra Nova Spanish"
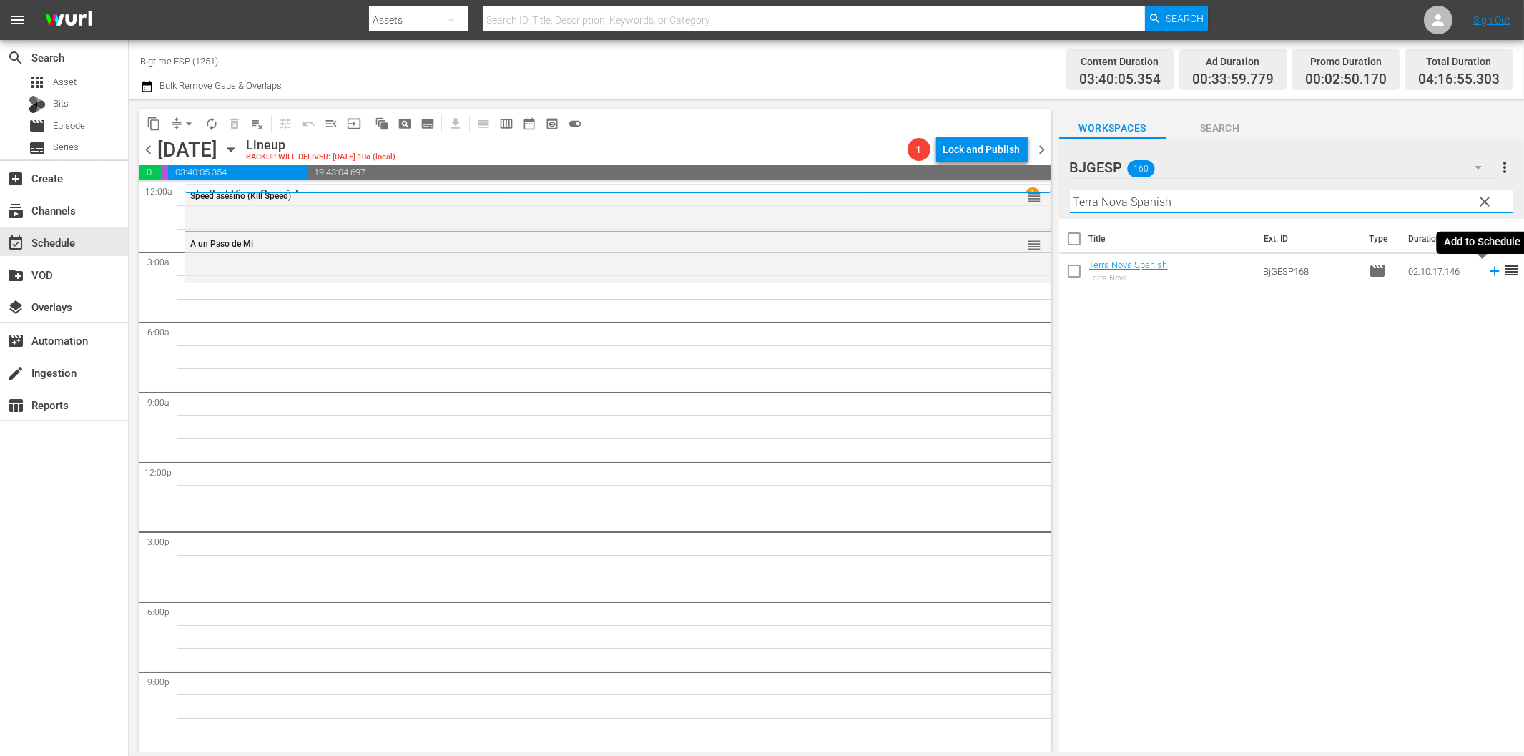
click at [1490, 270] on icon at bounding box center [1494, 271] width 9 height 9
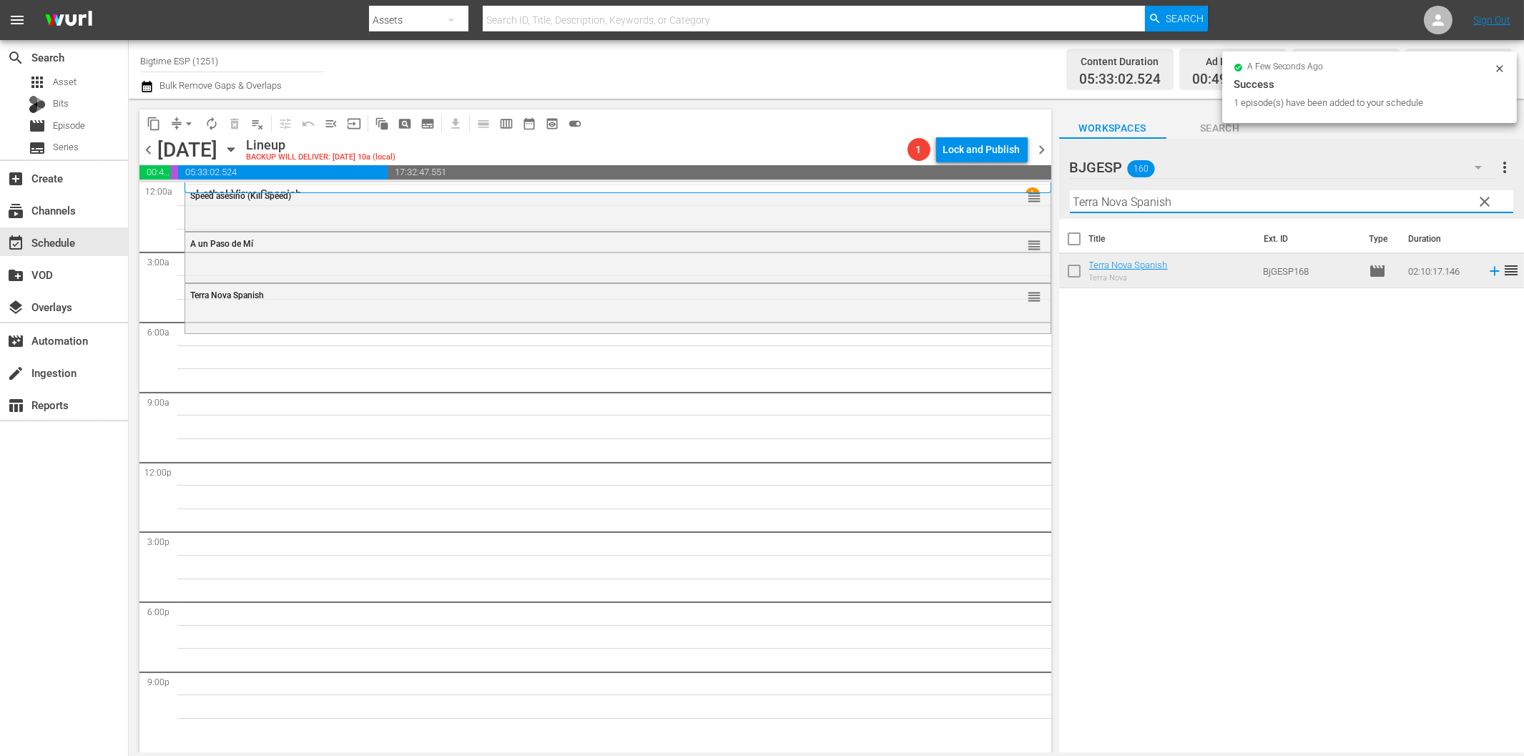
click at [1092, 209] on input "Terra Nova Spanish" at bounding box center [1291, 201] width 443 height 23
paste input "Hijos Nuestros"
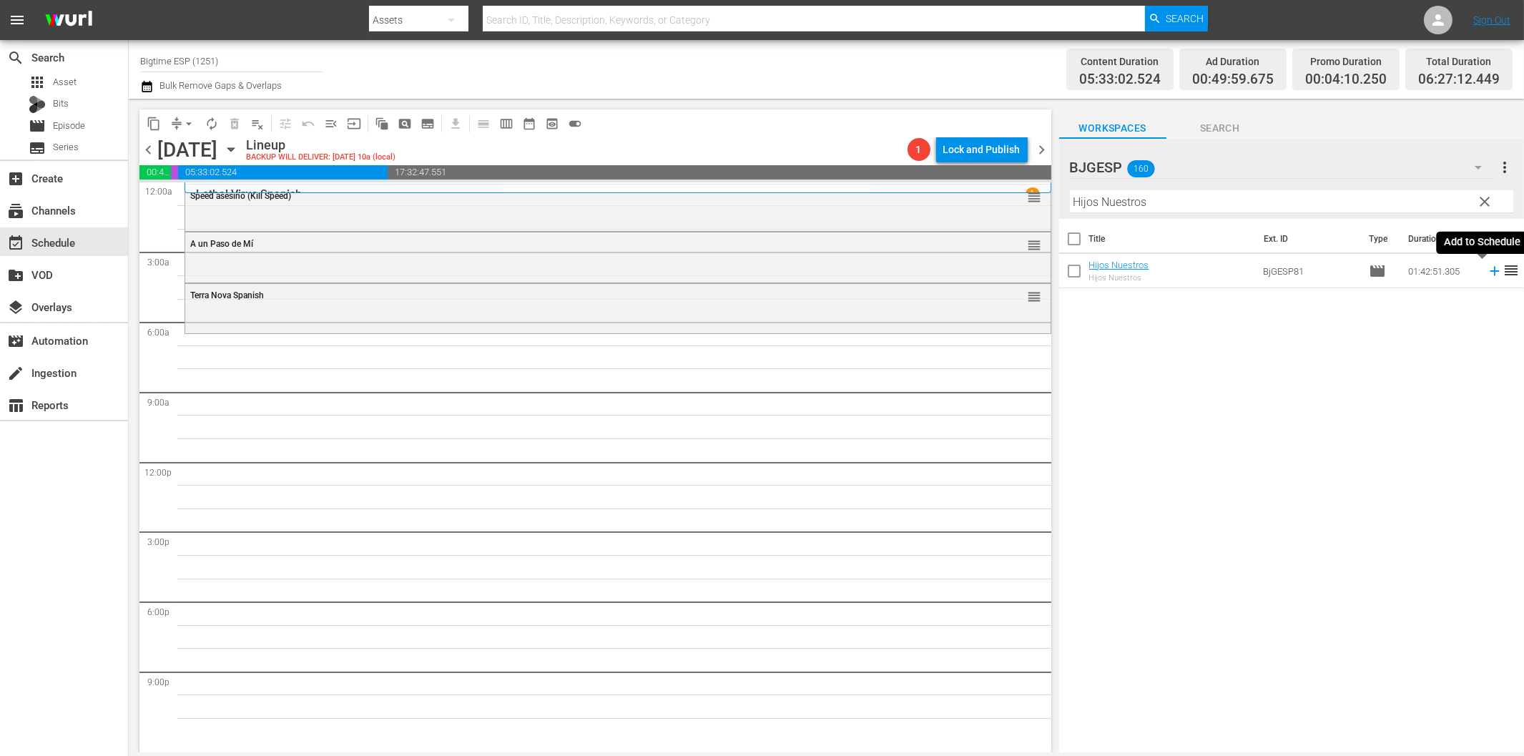
click at [1490, 270] on icon at bounding box center [1494, 271] width 9 height 9
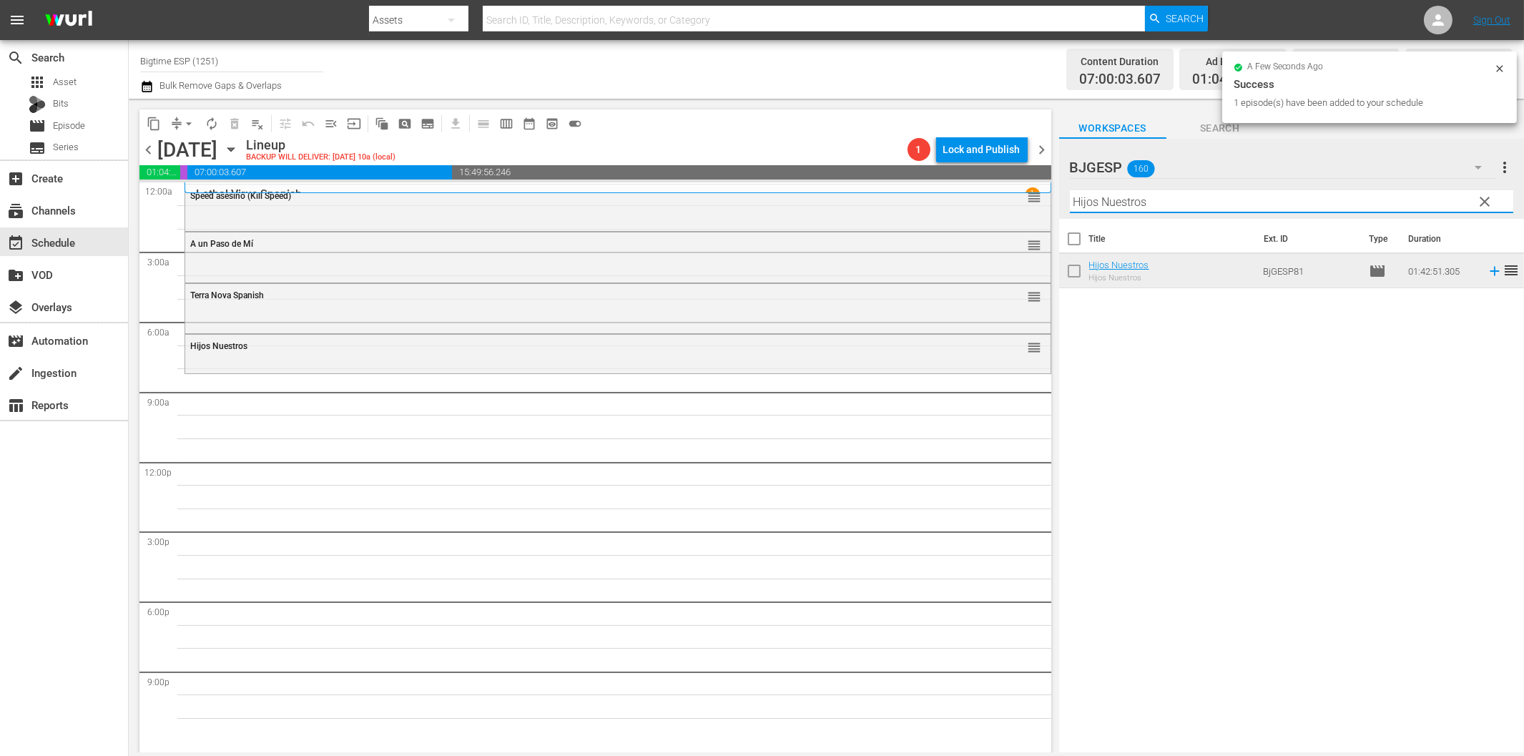
click at [1125, 205] on input "Hijos Nuestros" at bounding box center [1291, 201] width 443 height 23
paste input "La Última Noticia"
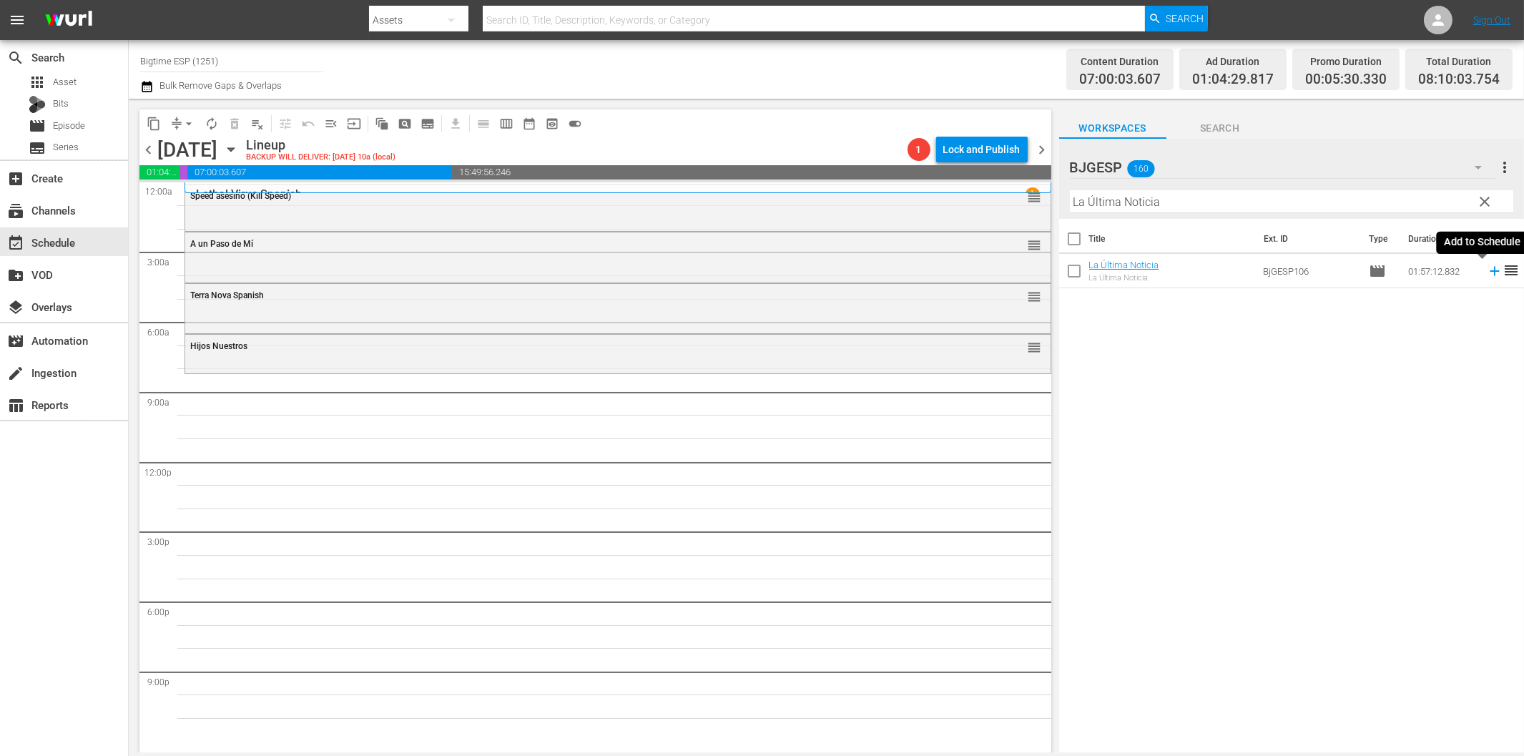
drag, startPoint x: 1486, startPoint y: 272, endPoint x: 1479, endPoint y: 274, distance: 7.5
click at [1490, 272] on icon at bounding box center [1494, 271] width 9 height 9
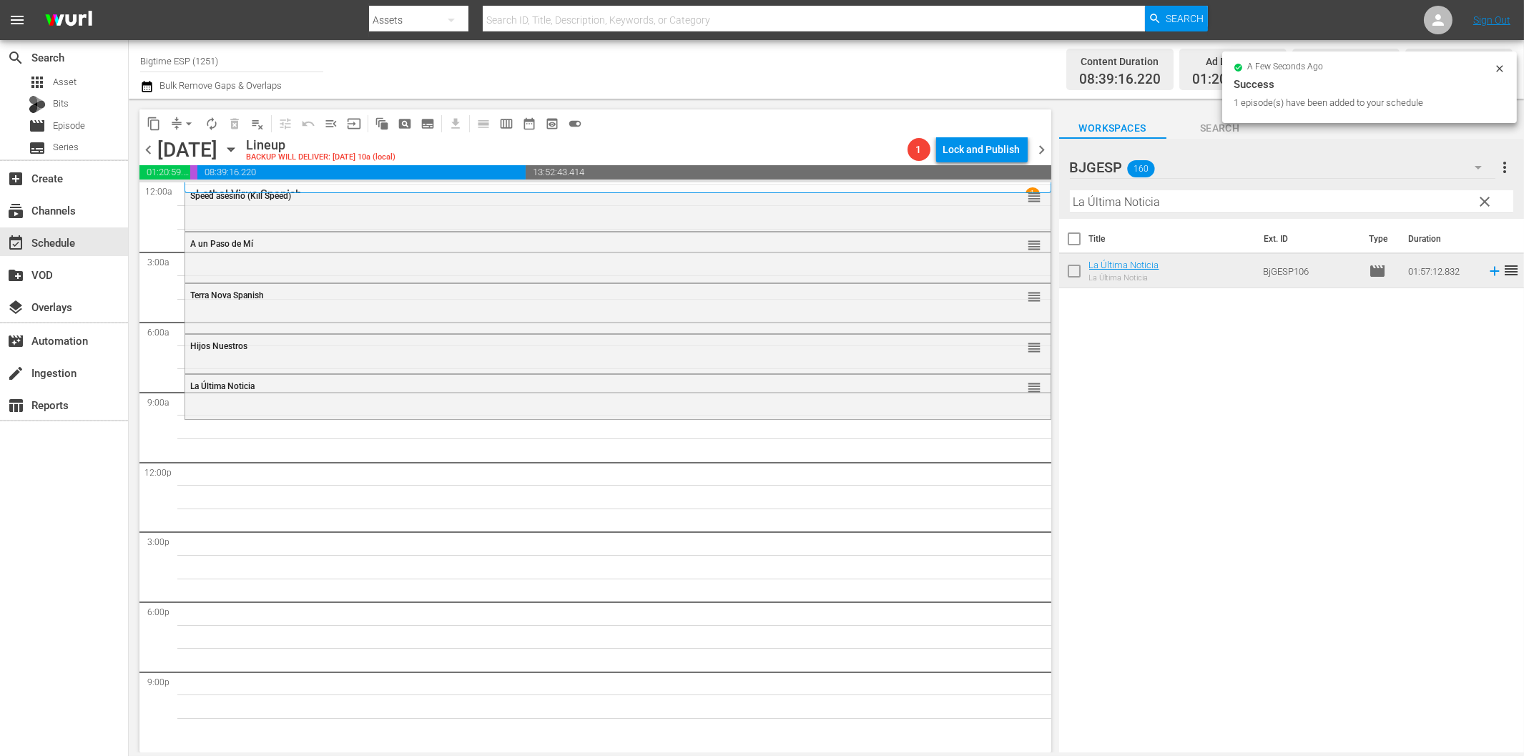
click at [1187, 202] on input "La Última Noticia" at bounding box center [1291, 201] width 443 height 23
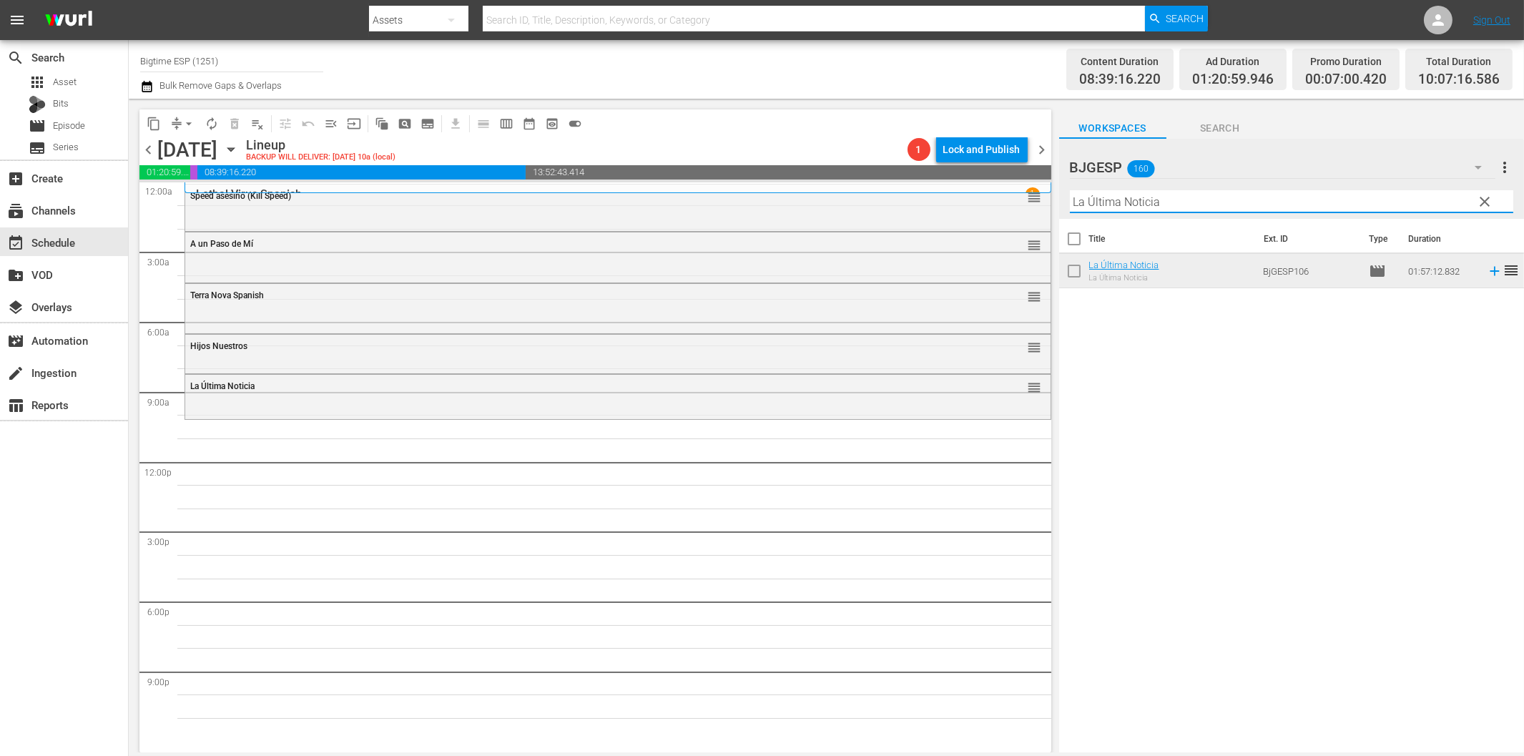
paste input "os Nadies"
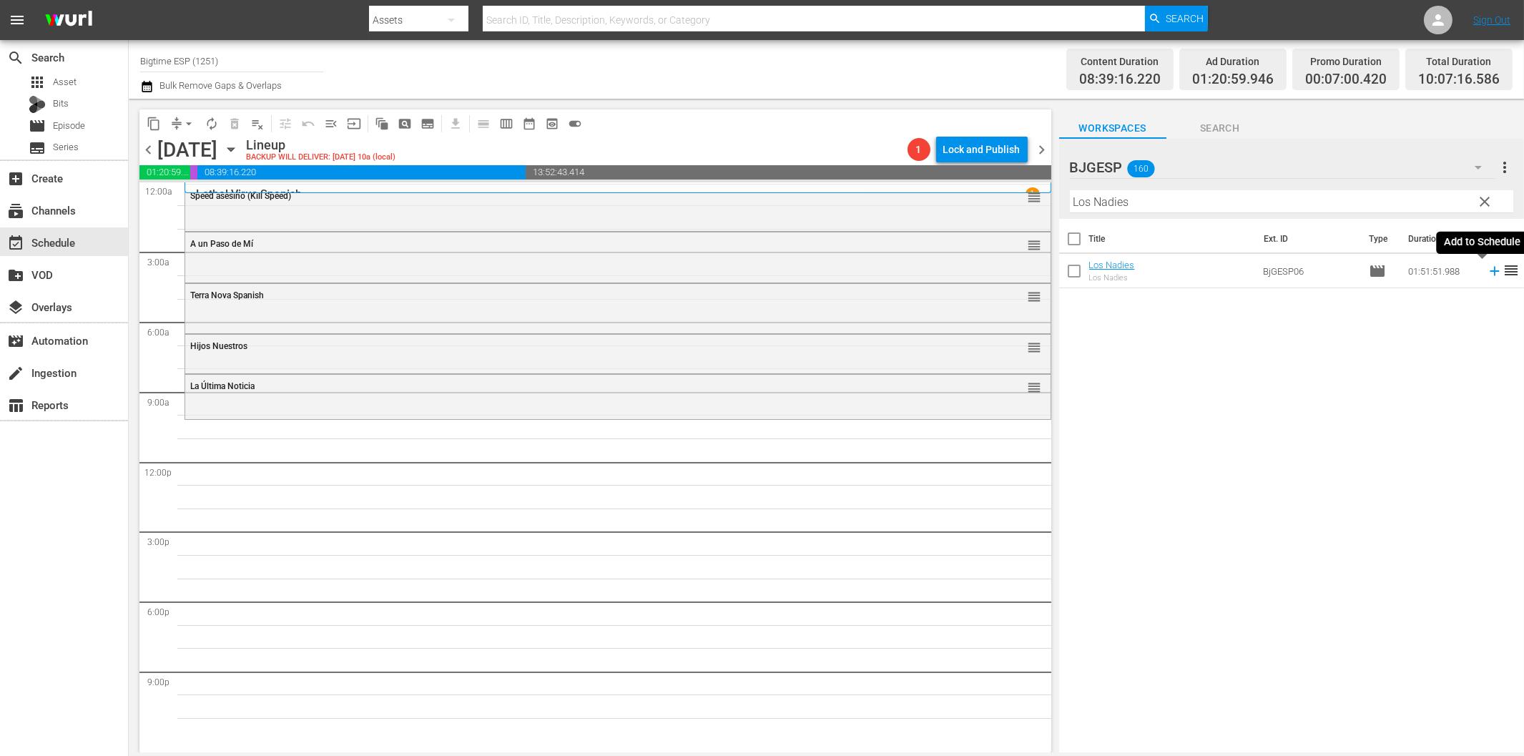
click at [1490, 270] on icon at bounding box center [1494, 271] width 9 height 9
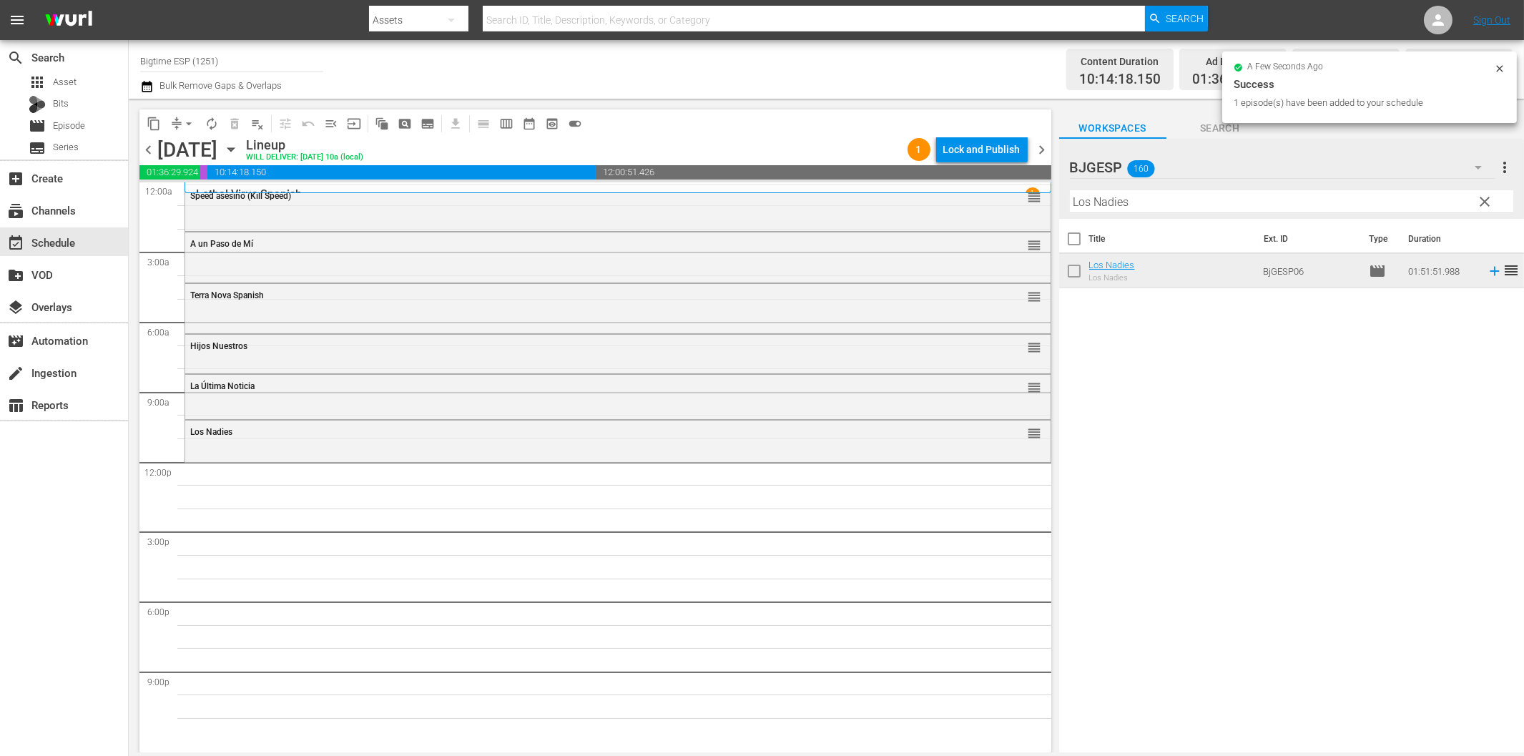
click at [1095, 206] on input "Los Nadies" at bounding box center [1291, 201] width 443 height 23
paste input "Reina Amazona (Amazon Queen)"
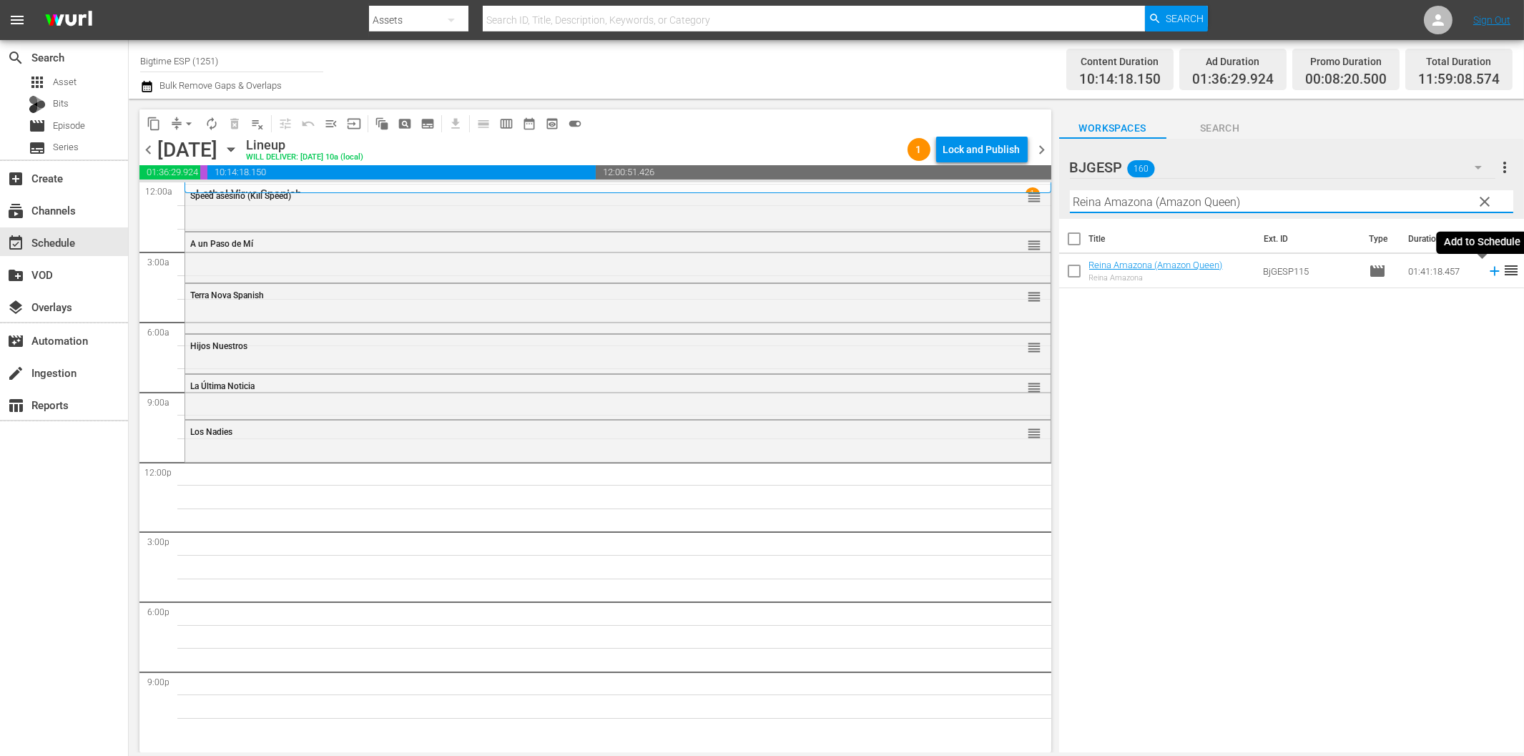
click at [1487, 273] on icon at bounding box center [1495, 271] width 16 height 16
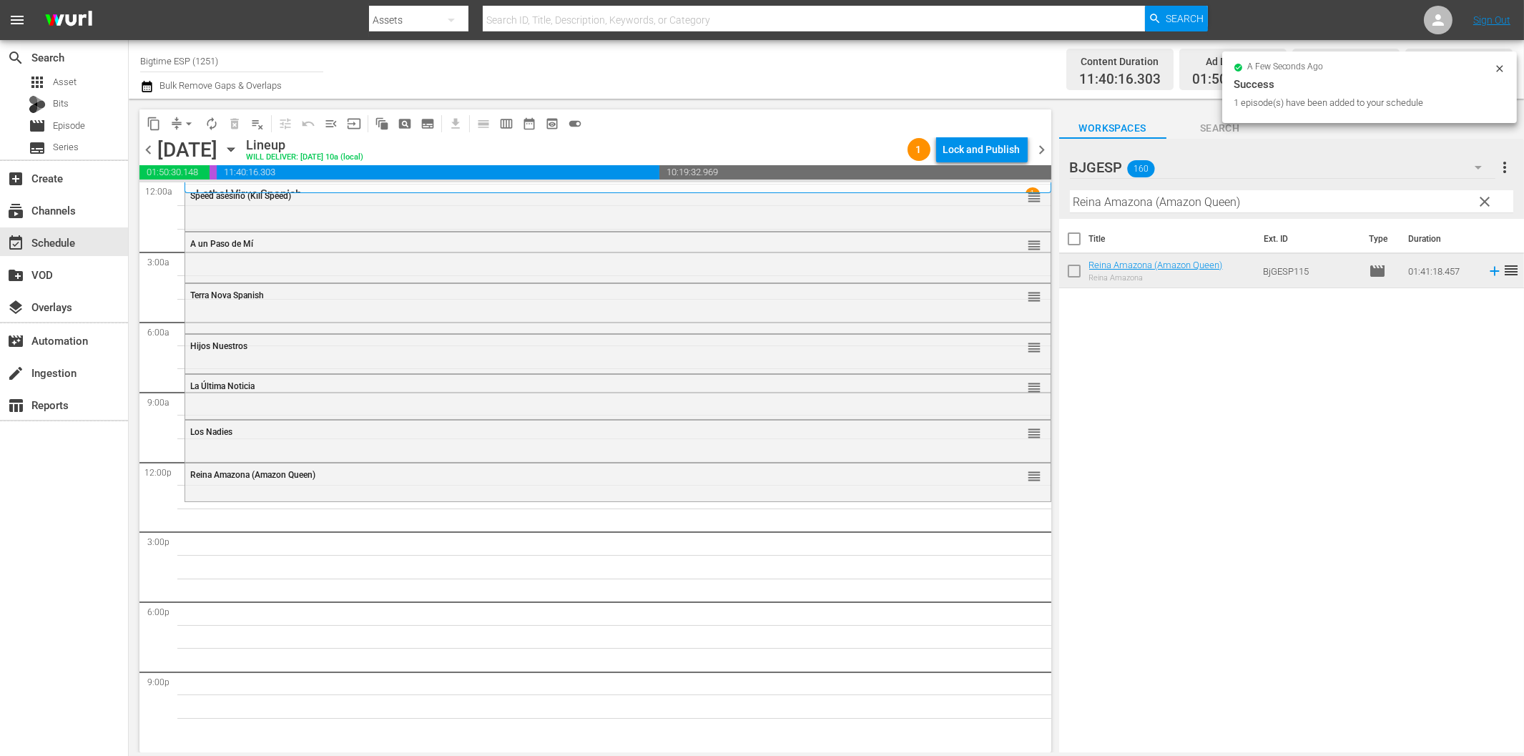
click at [1127, 211] on input "Reina Amazona (Amazon Queen)" at bounding box center [1291, 201] width 443 height 23
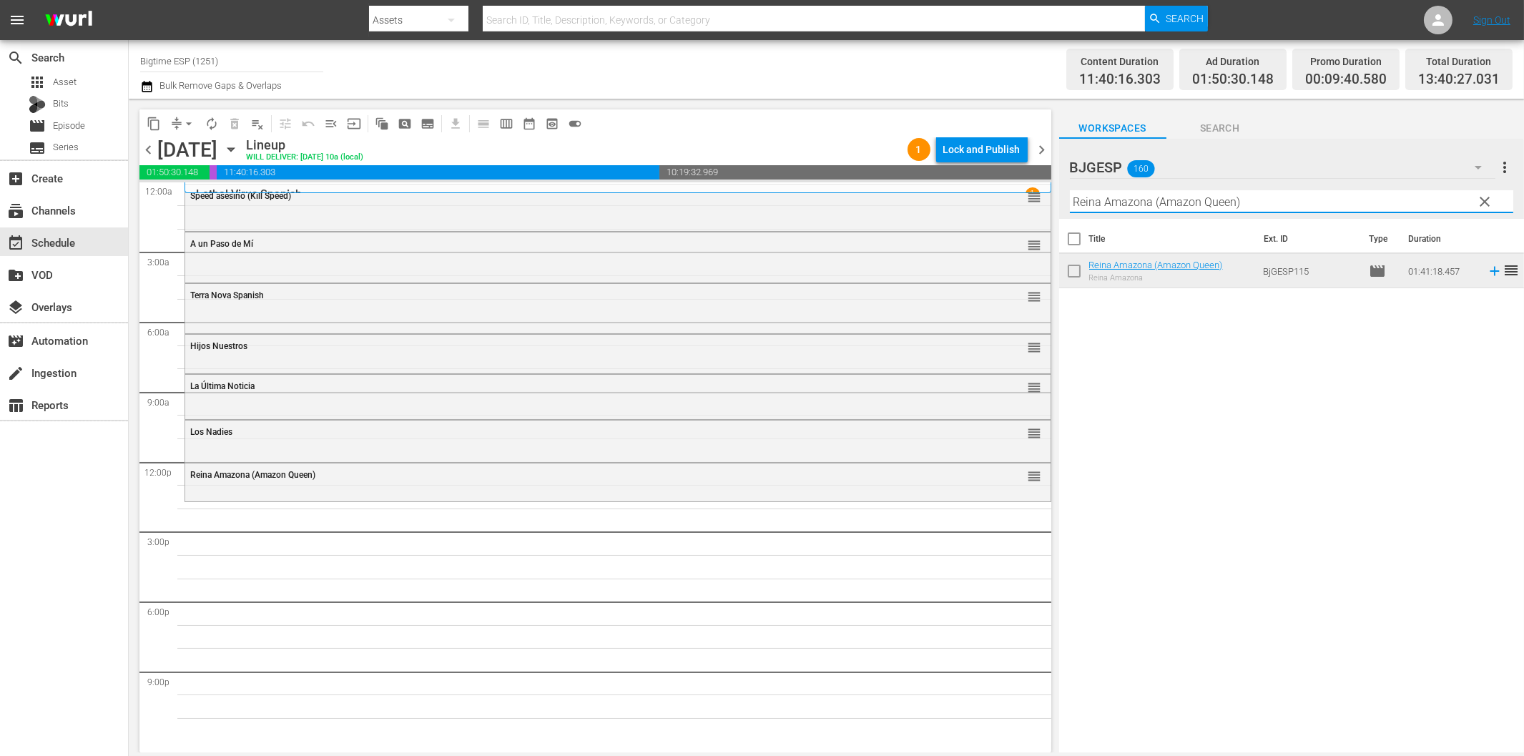
paste input "Las toninas van [PERSON_NAME]"
click at [1487, 272] on icon at bounding box center [1495, 271] width 16 height 16
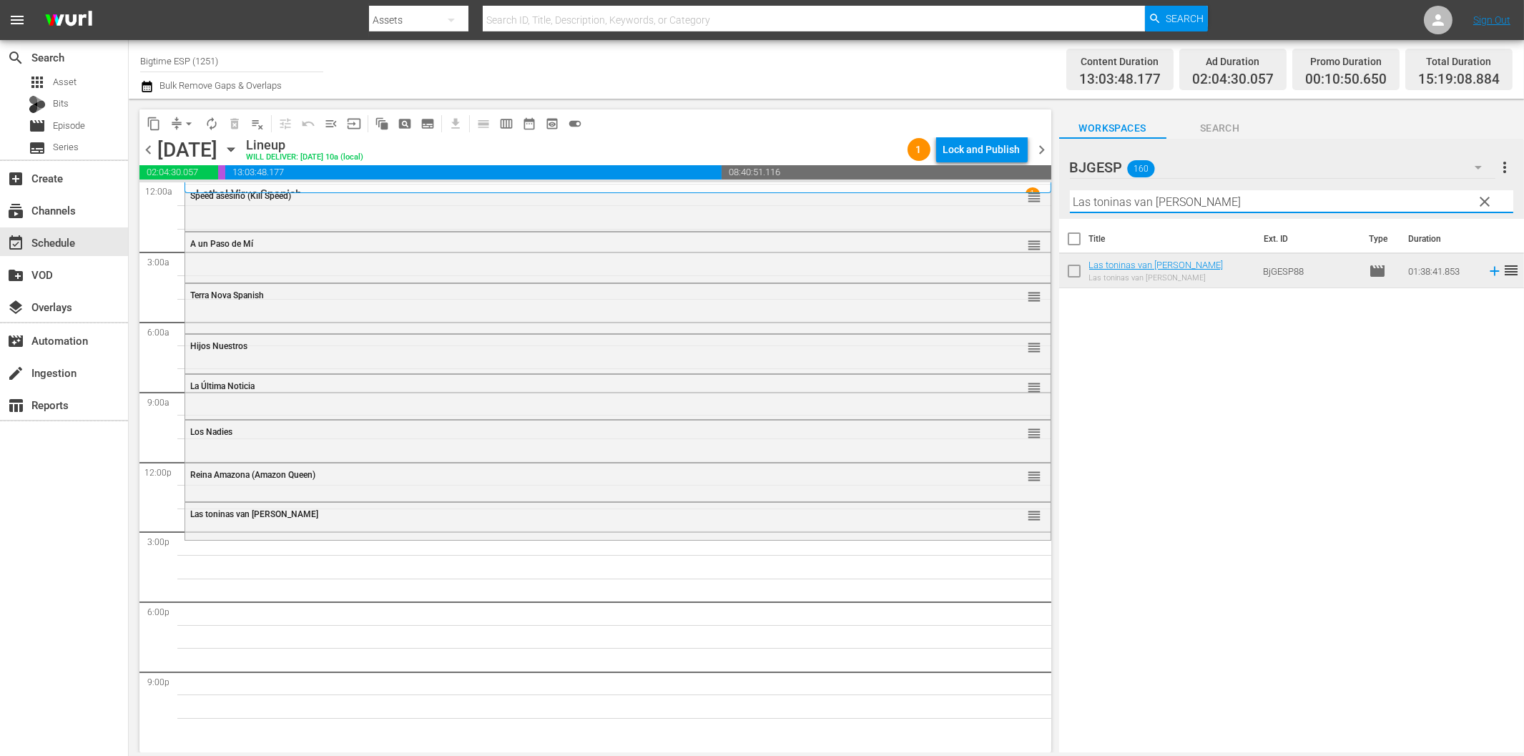
click at [1374, 205] on input "Las toninas van [PERSON_NAME]" at bounding box center [1291, 201] width 443 height 23
paste input "11 Grados de Culpa"
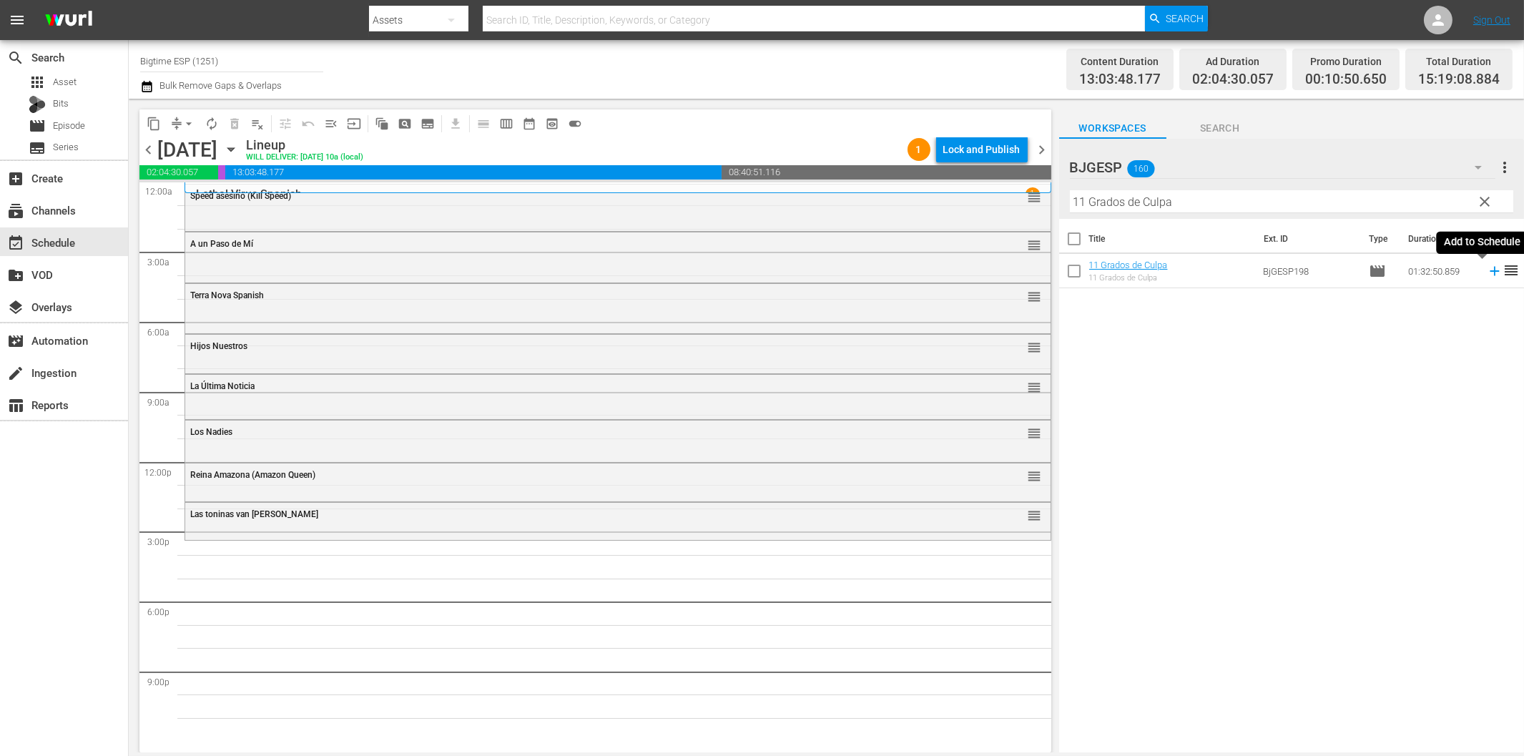
click at [1487, 267] on icon at bounding box center [1495, 271] width 16 height 16
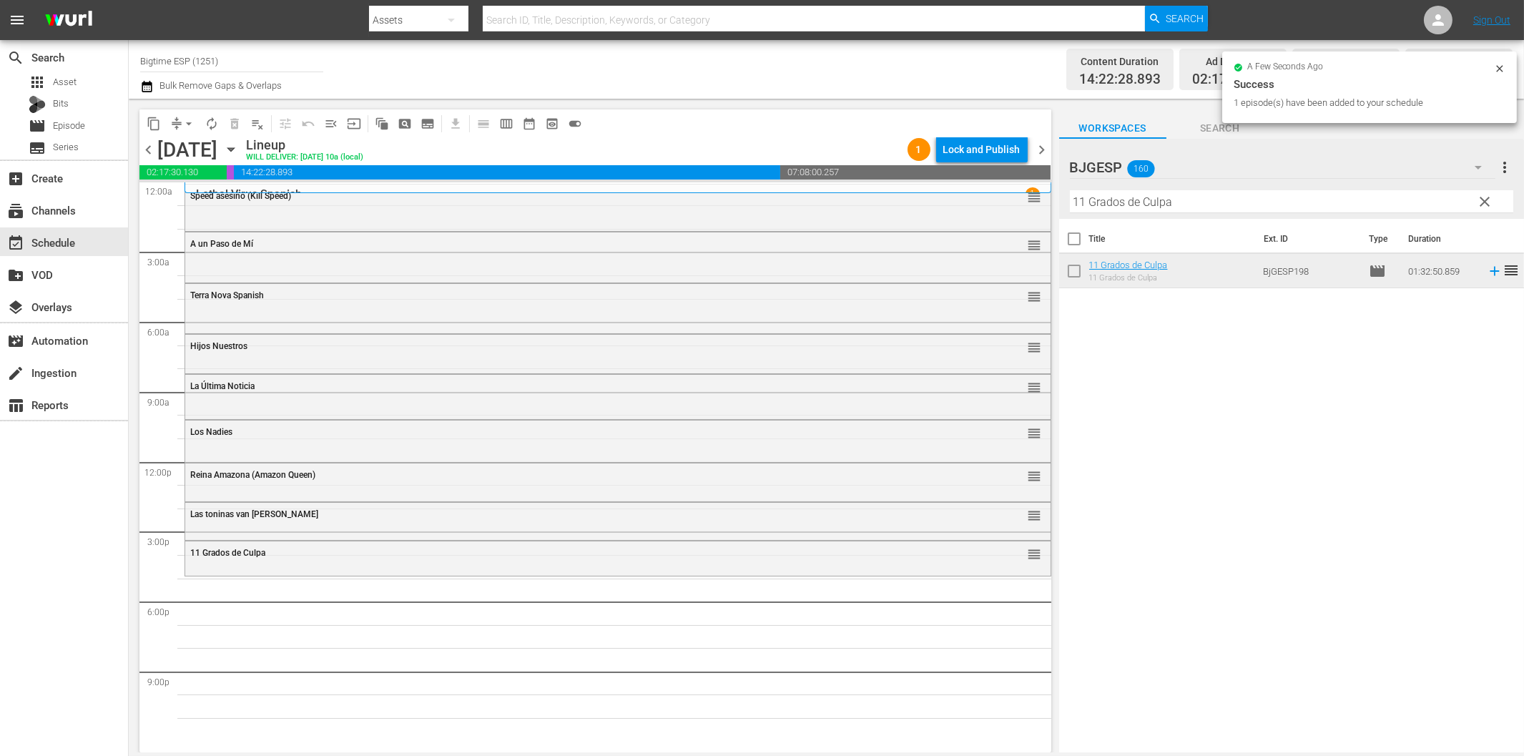
click at [1191, 205] on input "11 Grados de Culpa" at bounding box center [1291, 201] width 443 height 23
paste input "El país de las últimas cosas (In the Country of Last Things)"
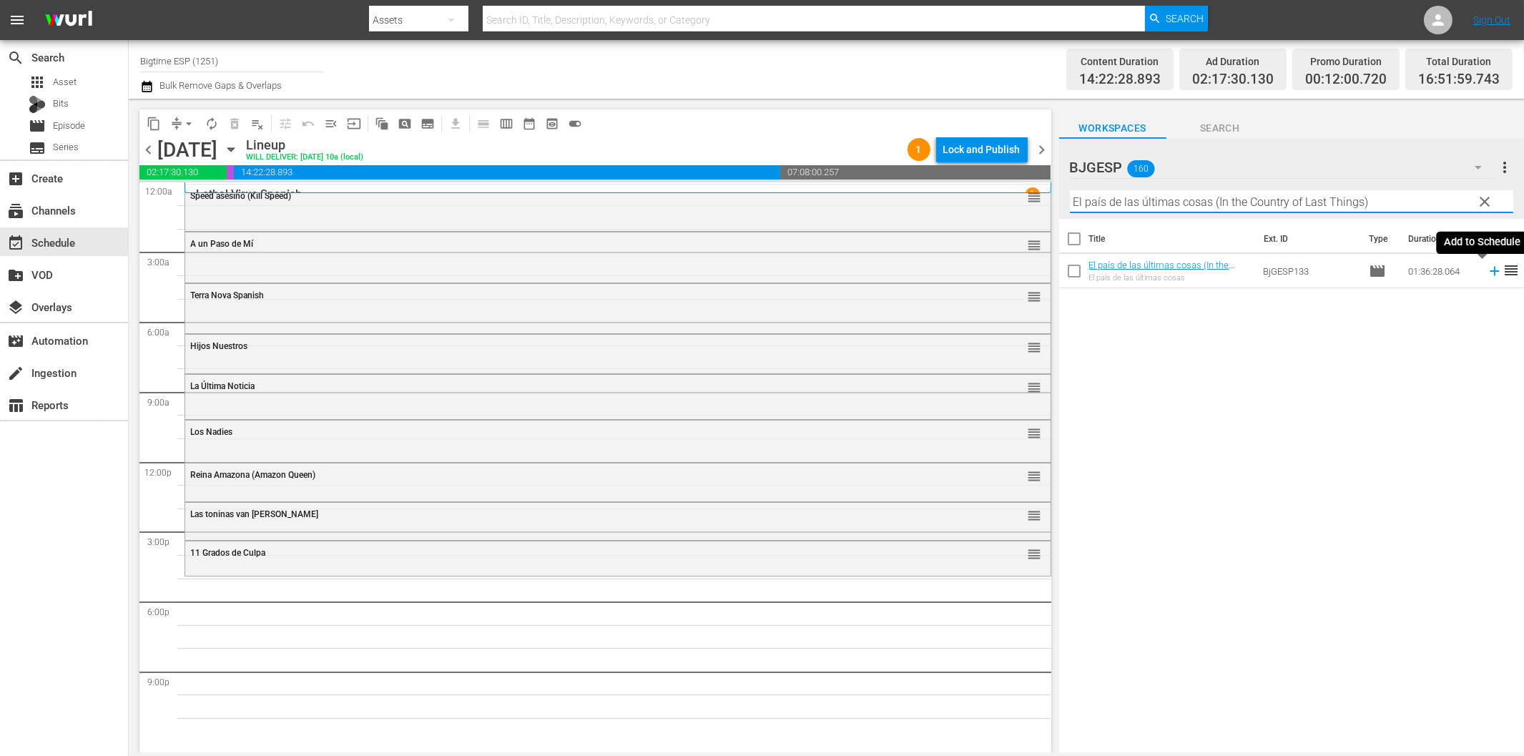
click at [1488, 272] on icon at bounding box center [1495, 271] width 16 height 16
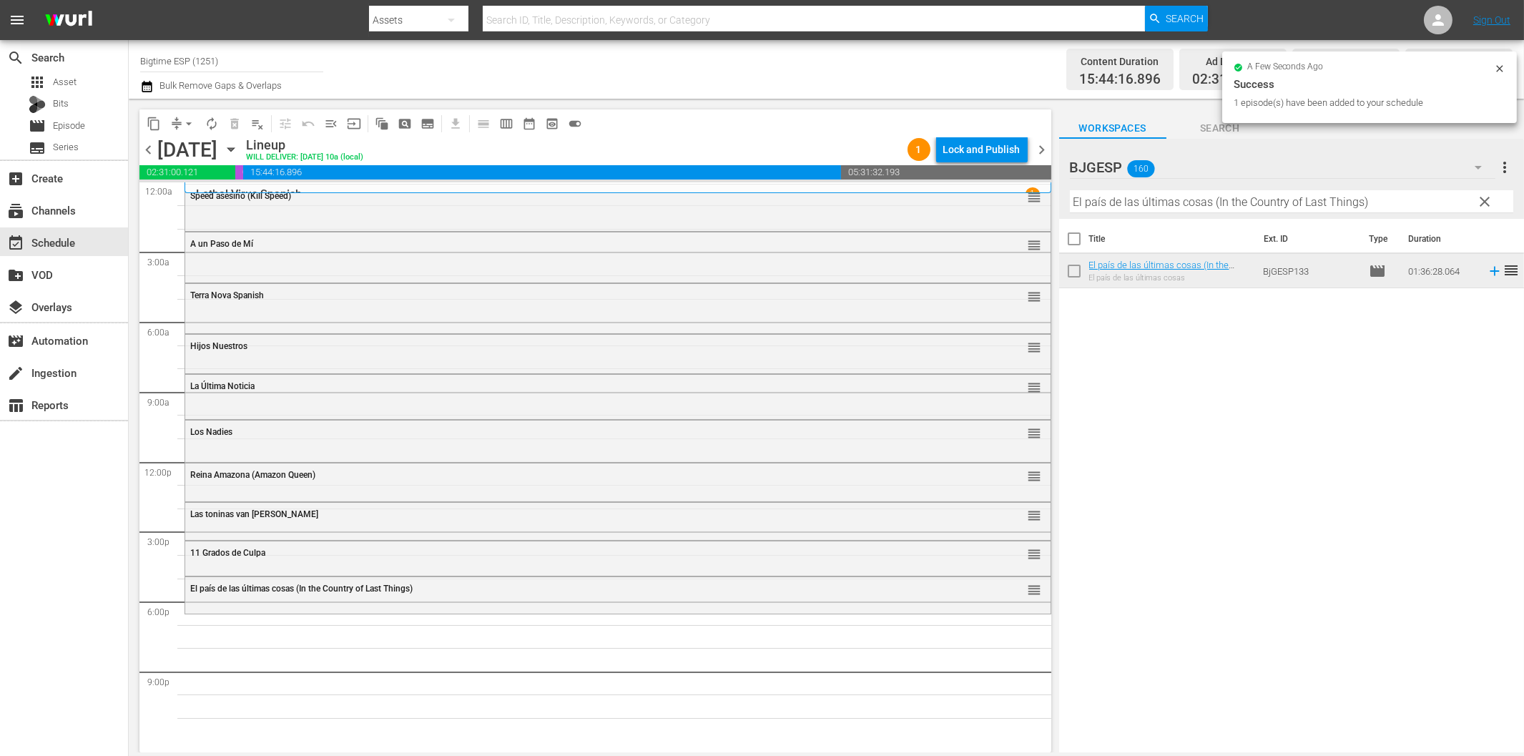
click at [1168, 203] on input "El país de las últimas cosas (In the Country of Last Things)" at bounding box center [1291, 201] width 443 height 23
paste input "Mi [PERSON_NAME]"
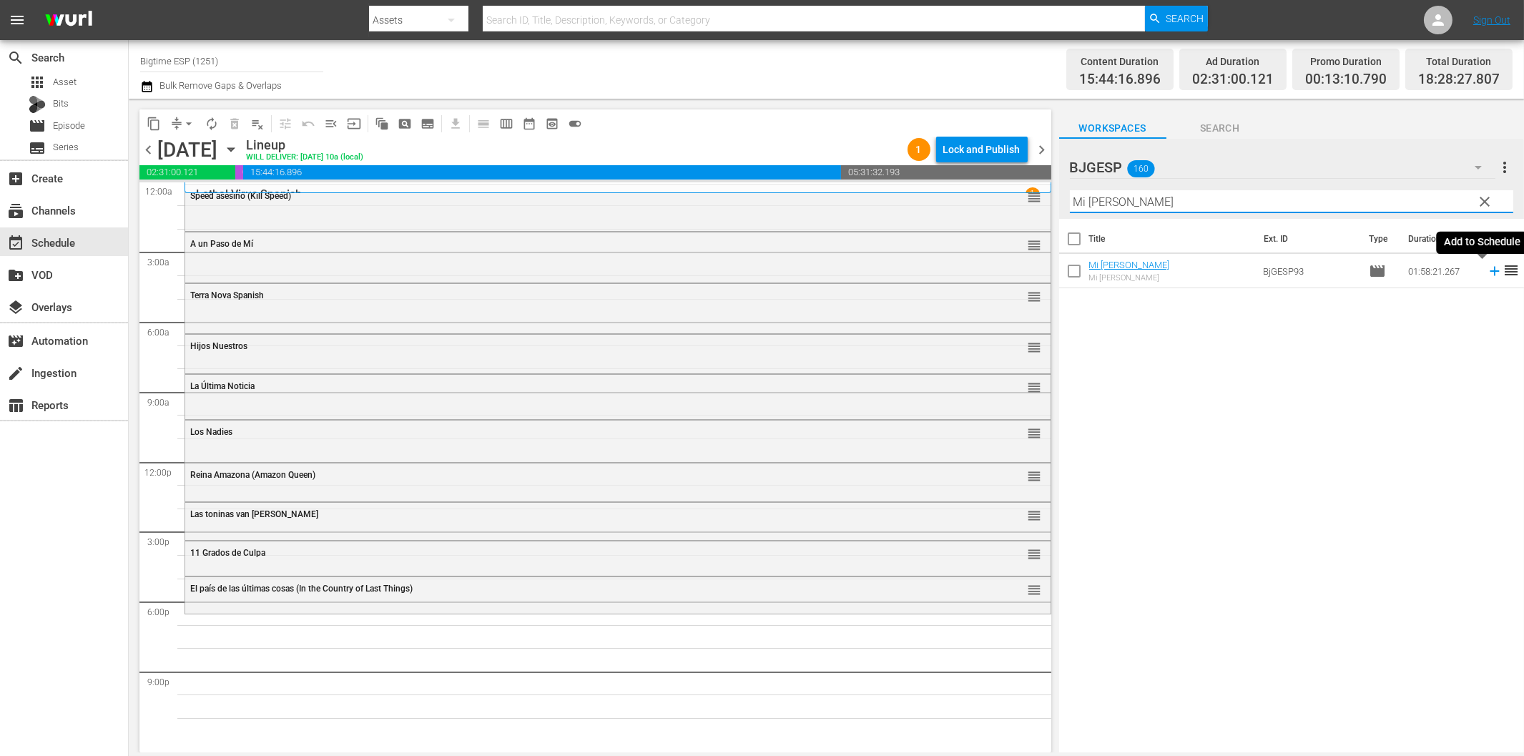
drag, startPoint x: 1484, startPoint y: 272, endPoint x: 1466, endPoint y: 274, distance: 18.0
click at [1487, 273] on icon at bounding box center [1495, 271] width 16 height 16
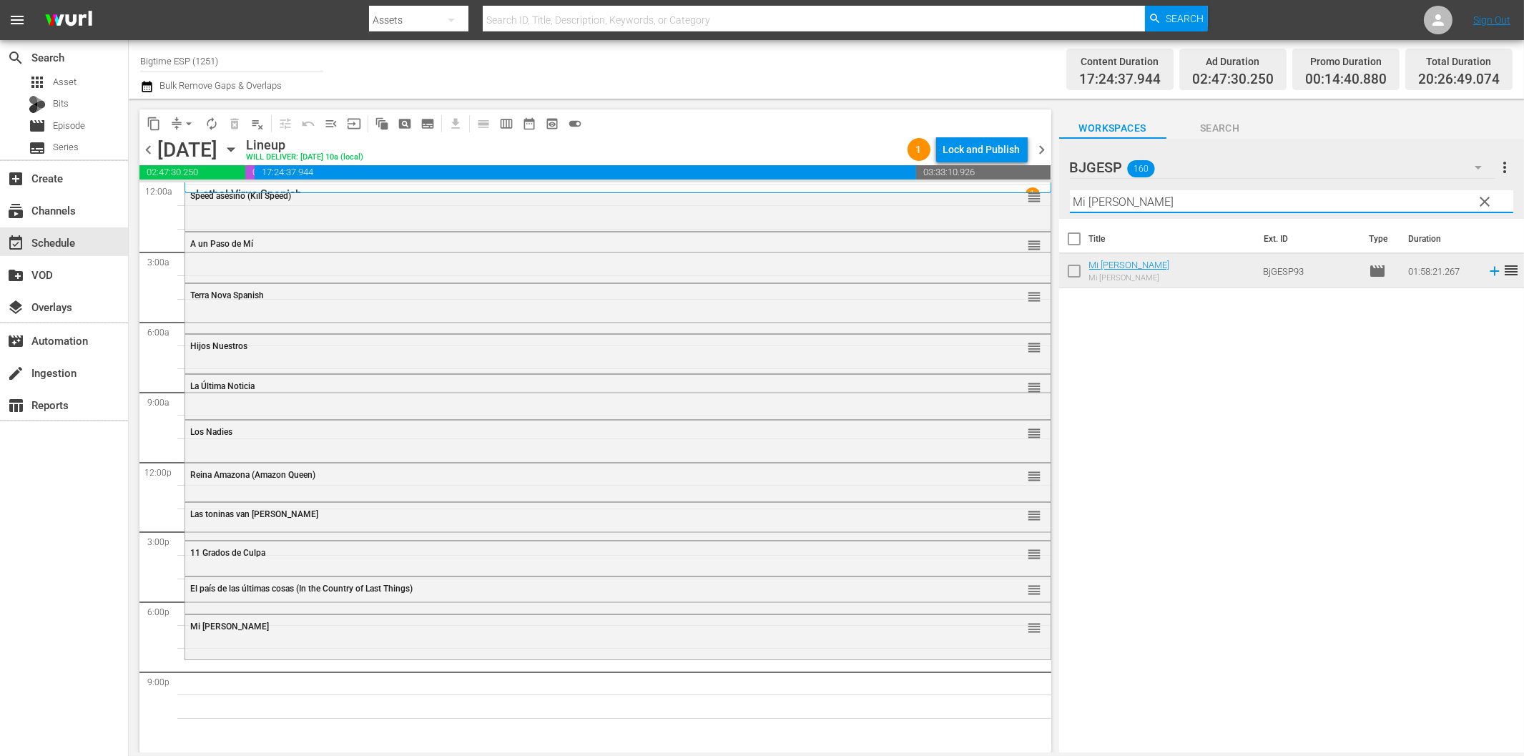
click at [1243, 209] on input "Mi [PERSON_NAME]" at bounding box center [1291, 201] width 443 height 23
paste input "[PERSON_NAME] un taxi"
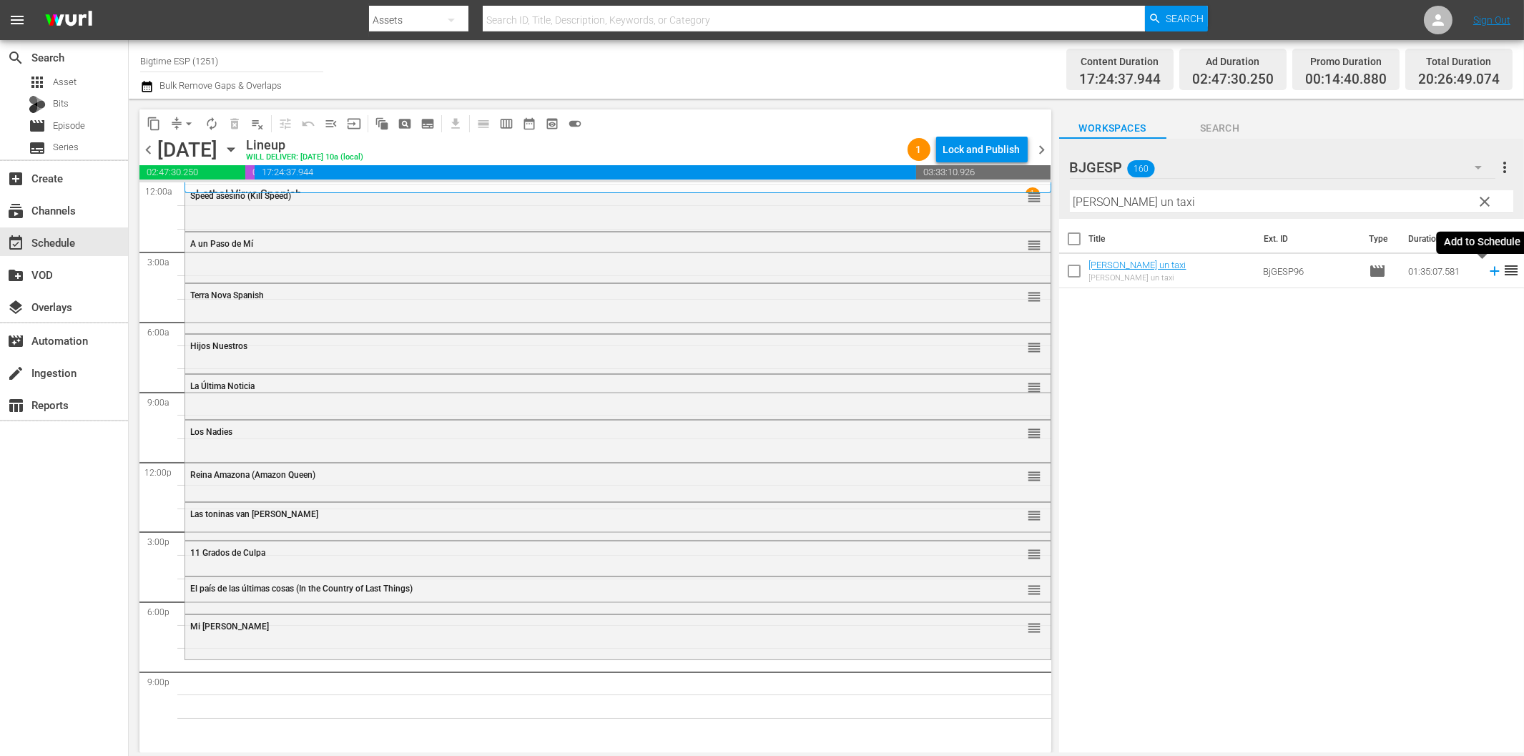
click at [1487, 274] on icon at bounding box center [1495, 271] width 16 height 16
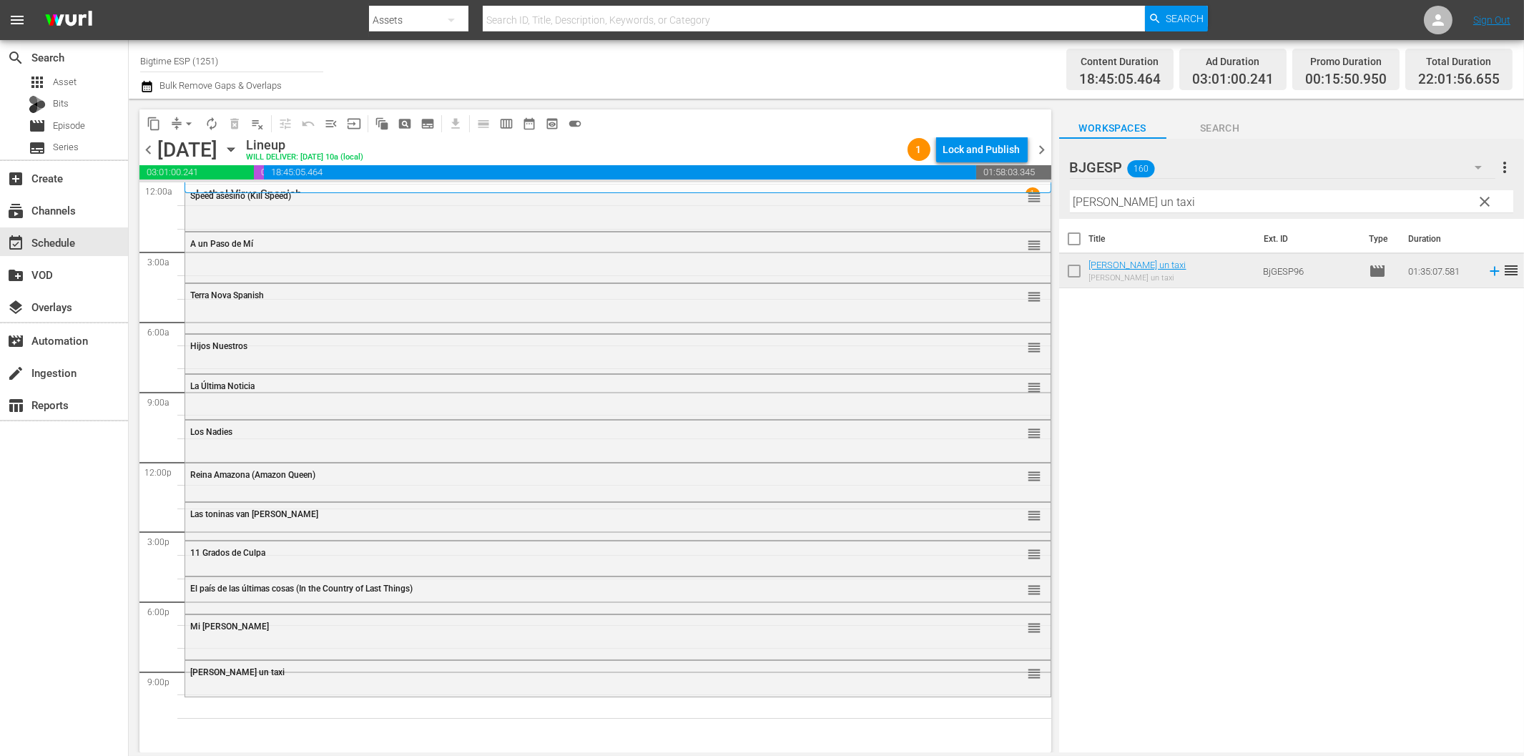
click at [1224, 205] on input "[PERSON_NAME] un taxi" at bounding box center [1291, 201] width 443 height 23
paste input "USS Seaviper Spanish"
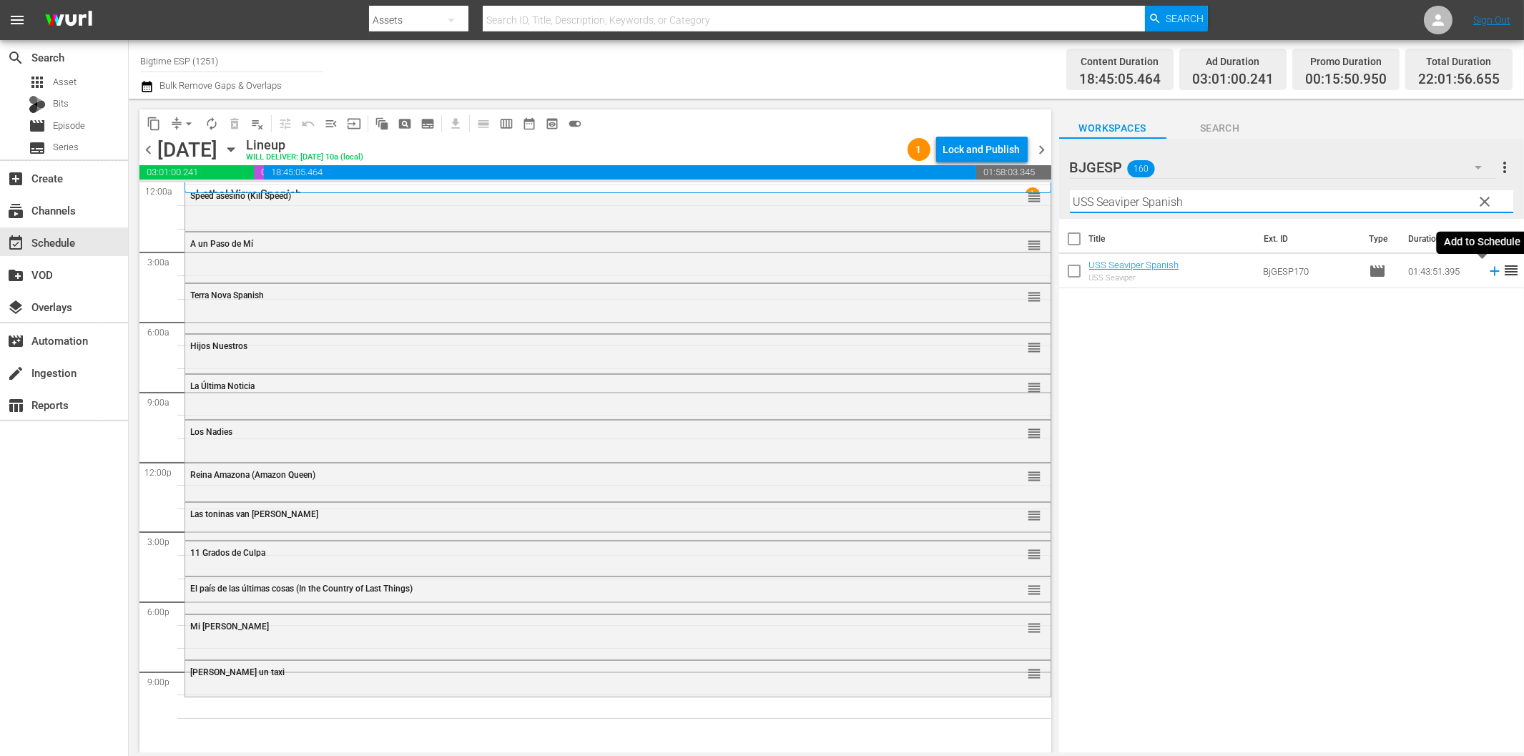
click at [1490, 270] on icon at bounding box center [1494, 271] width 9 height 9
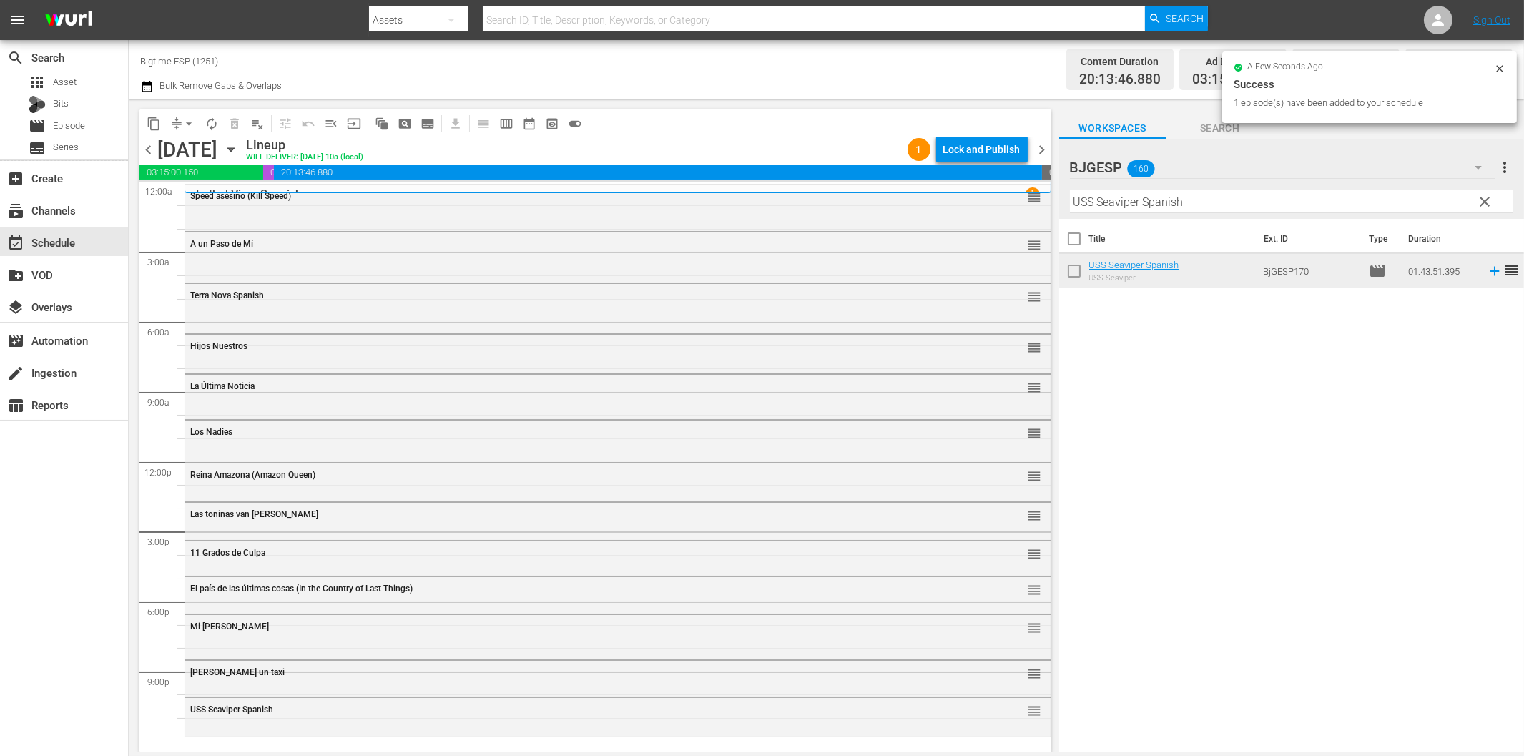
click at [1118, 209] on input "USS Seaviper Spanish" at bounding box center [1291, 201] width 443 height 23
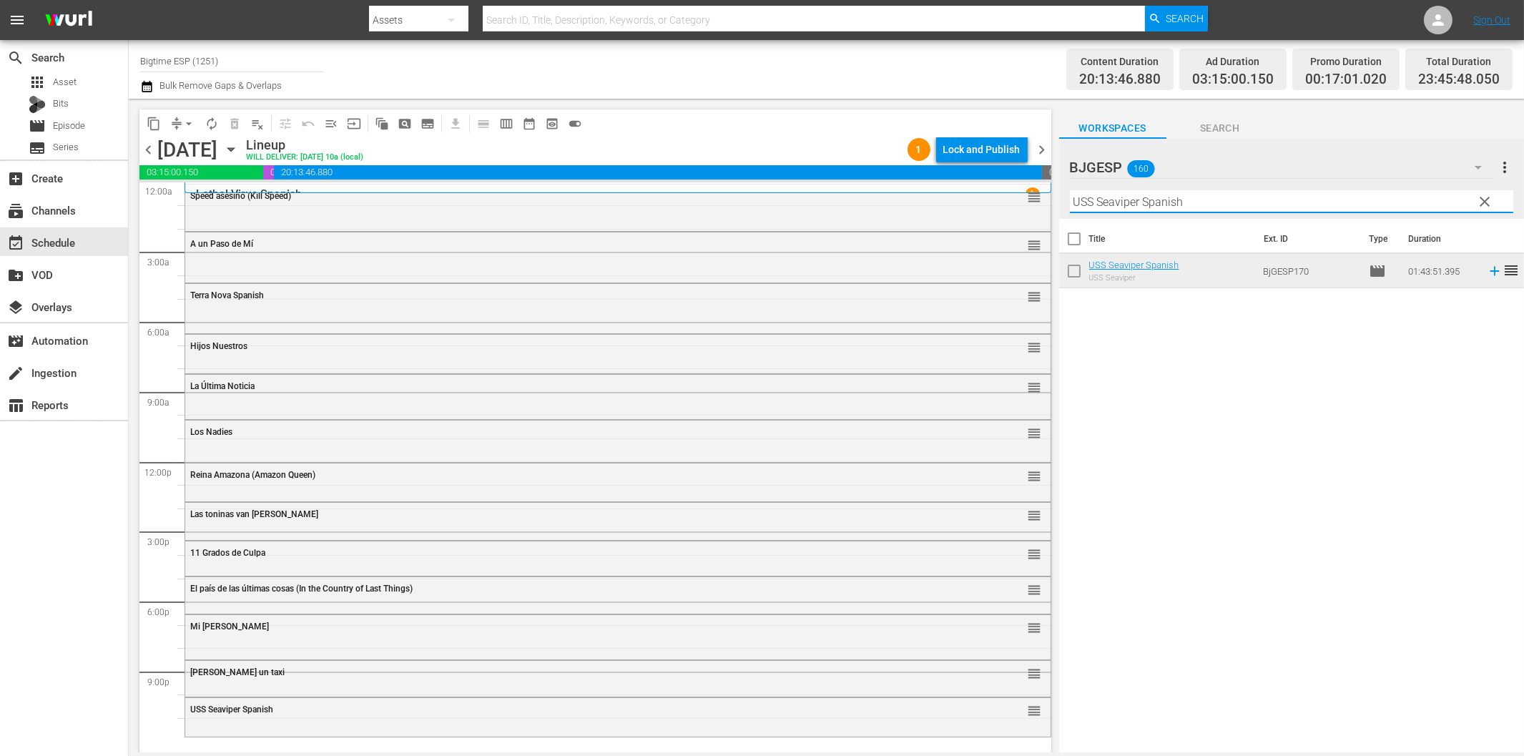
paste input "Virus paraíso (The Paradise Virus)"
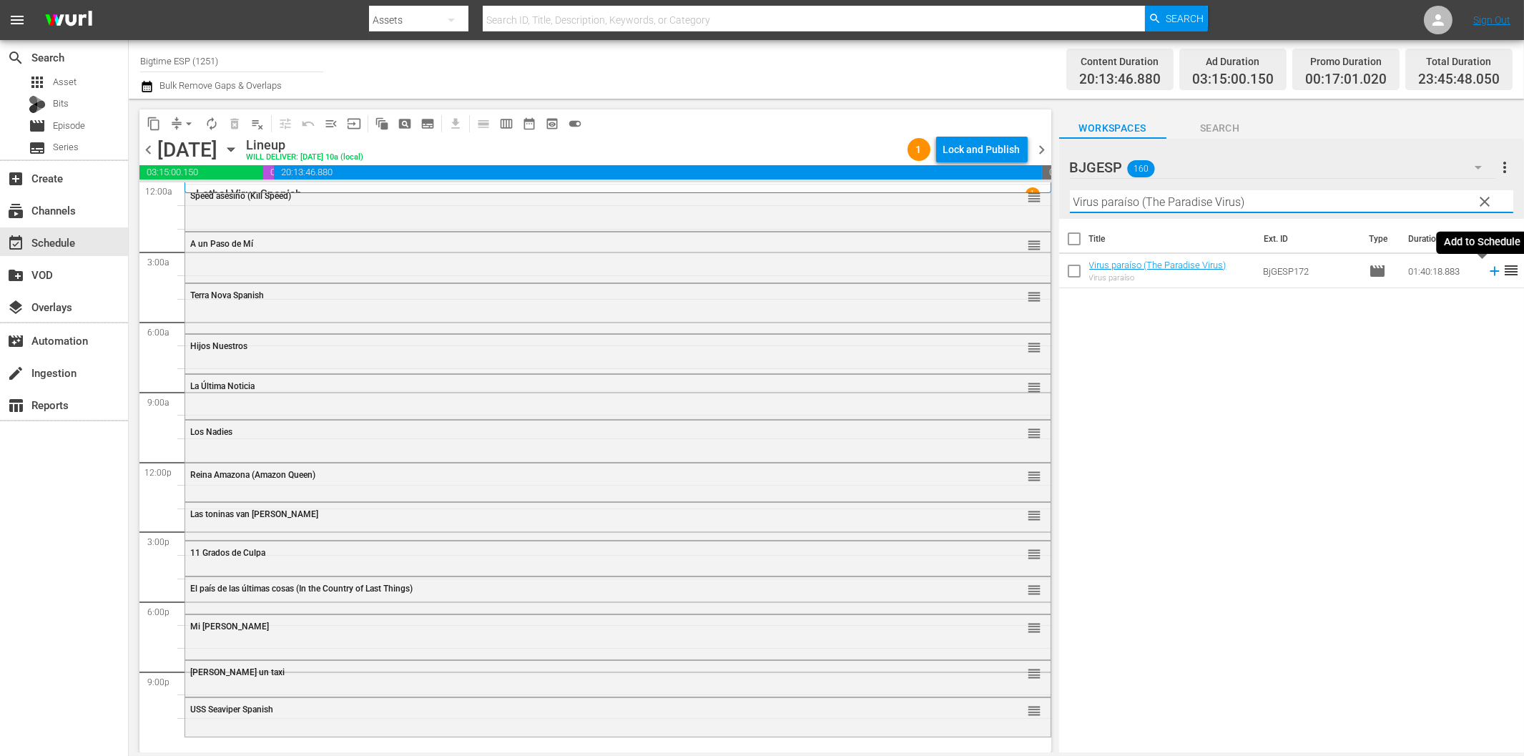
click at [1487, 273] on icon at bounding box center [1495, 271] width 16 height 16
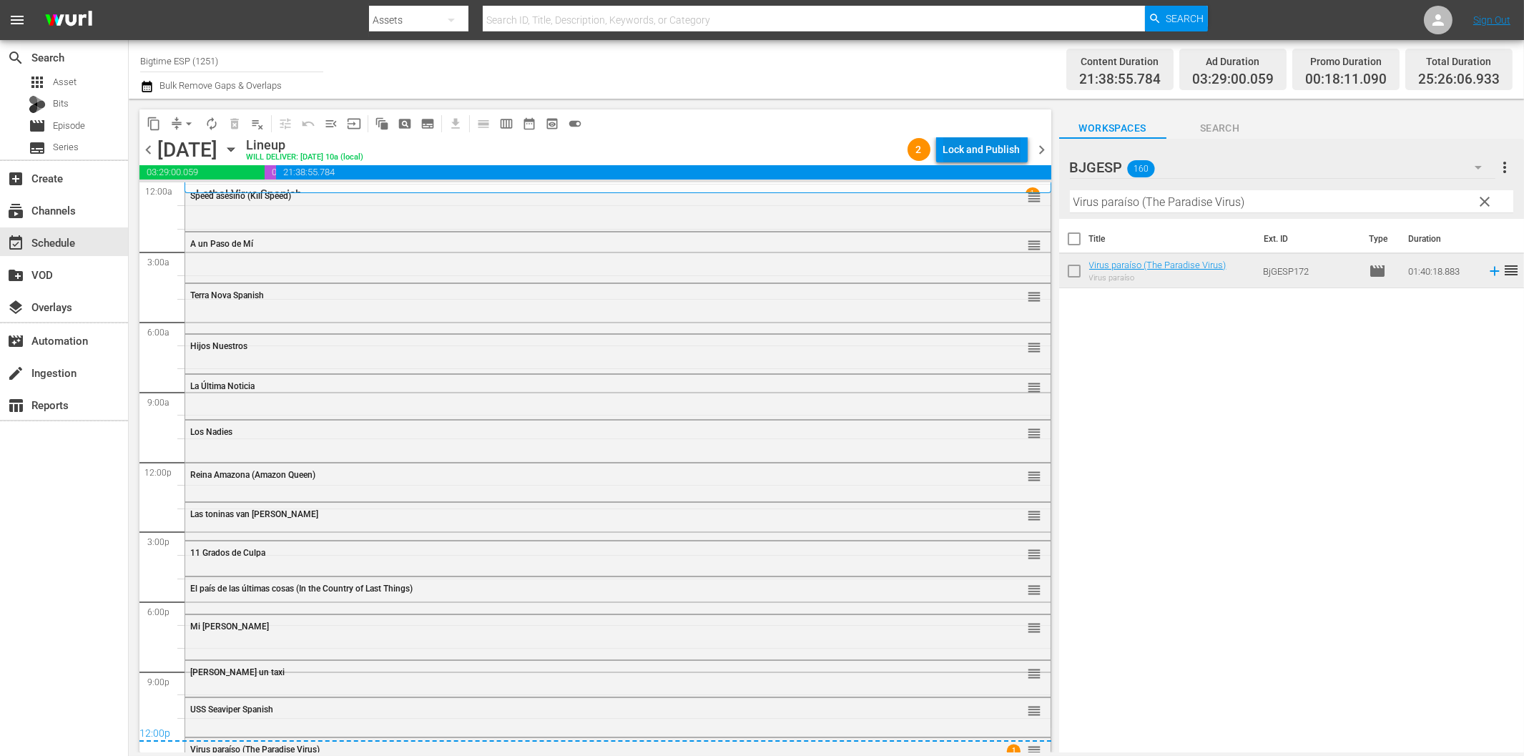
click at [961, 148] on div "Lock and Publish" at bounding box center [981, 150] width 77 height 26
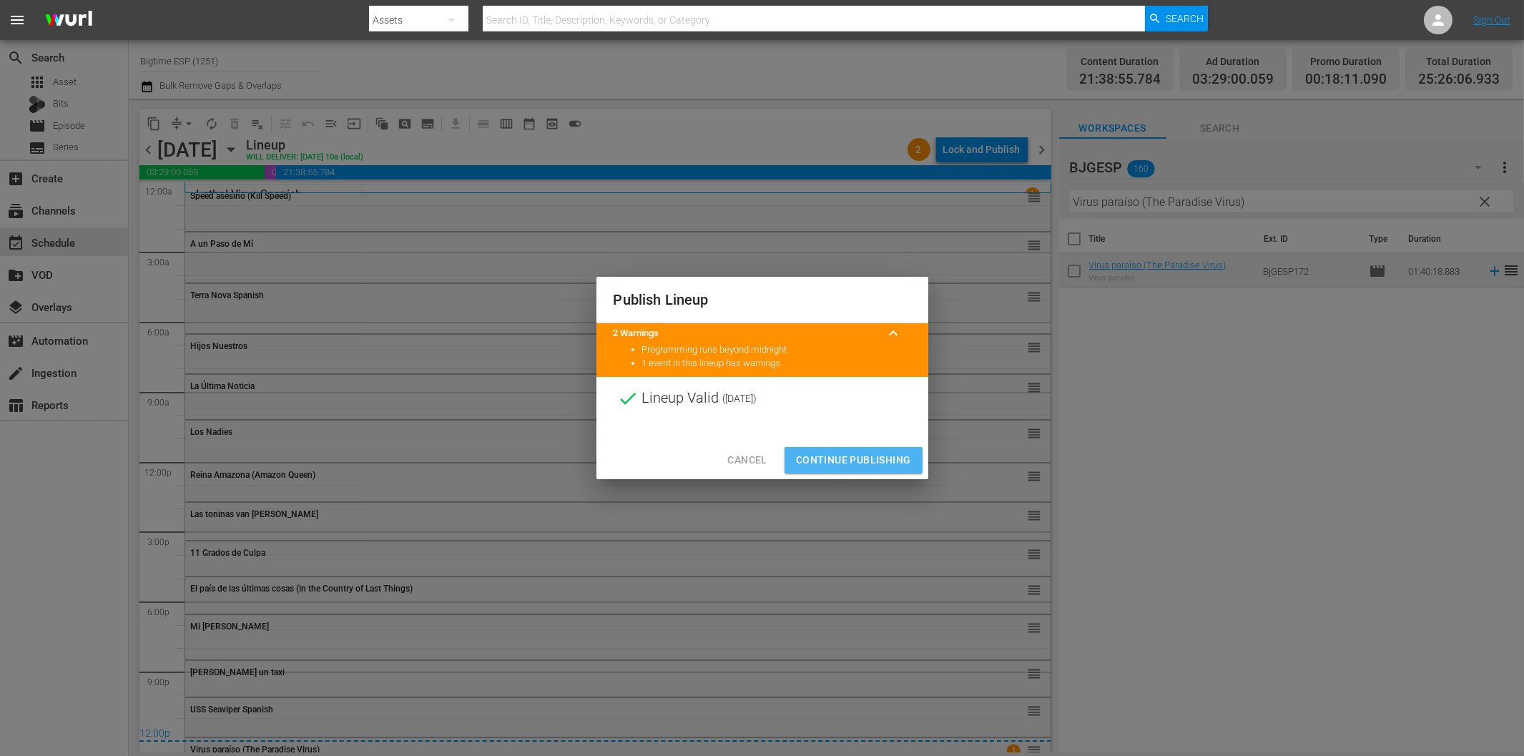
click at [877, 470] on button "Continue Publishing" at bounding box center [853, 460] width 138 height 26
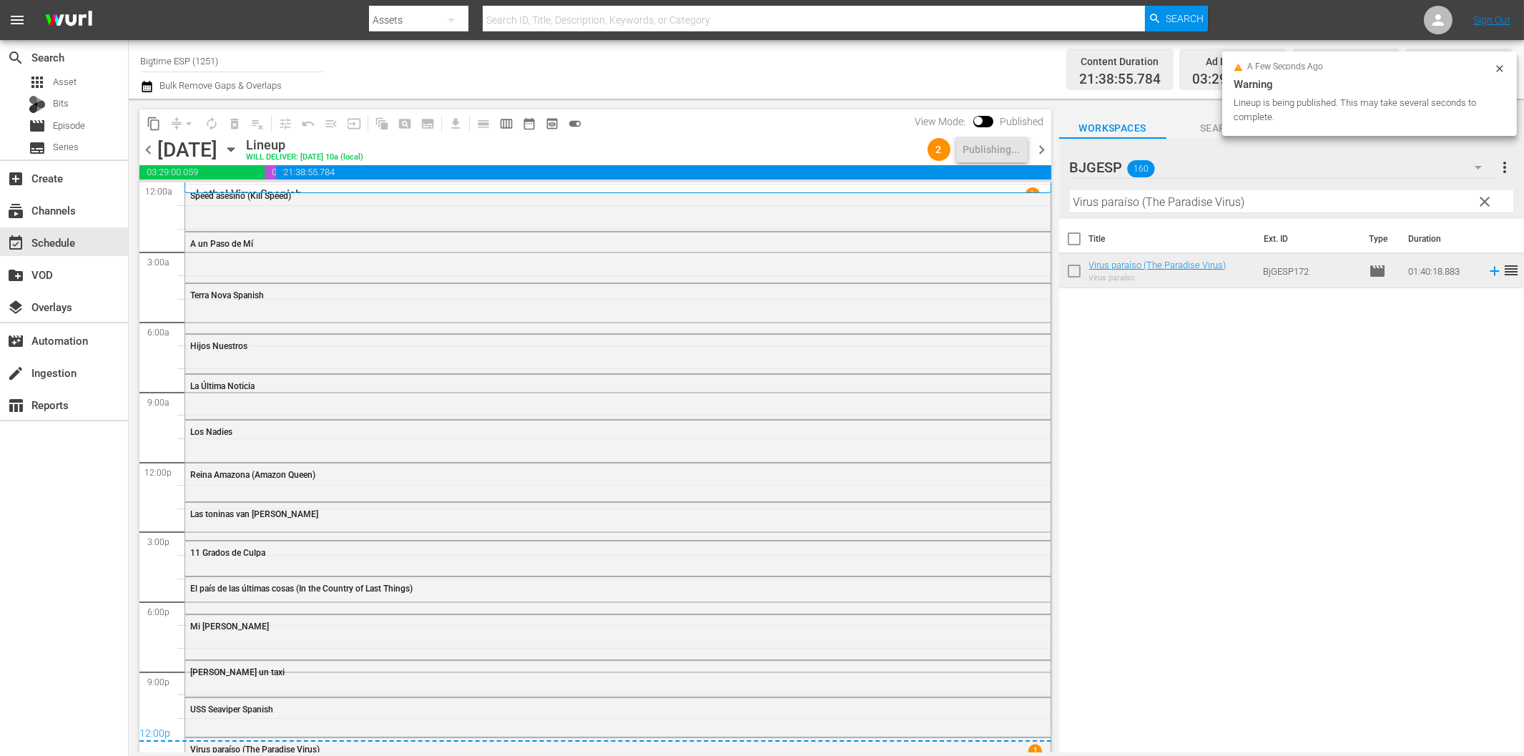
click at [1041, 150] on span "chevron_right" at bounding box center [1042, 150] width 18 height 18
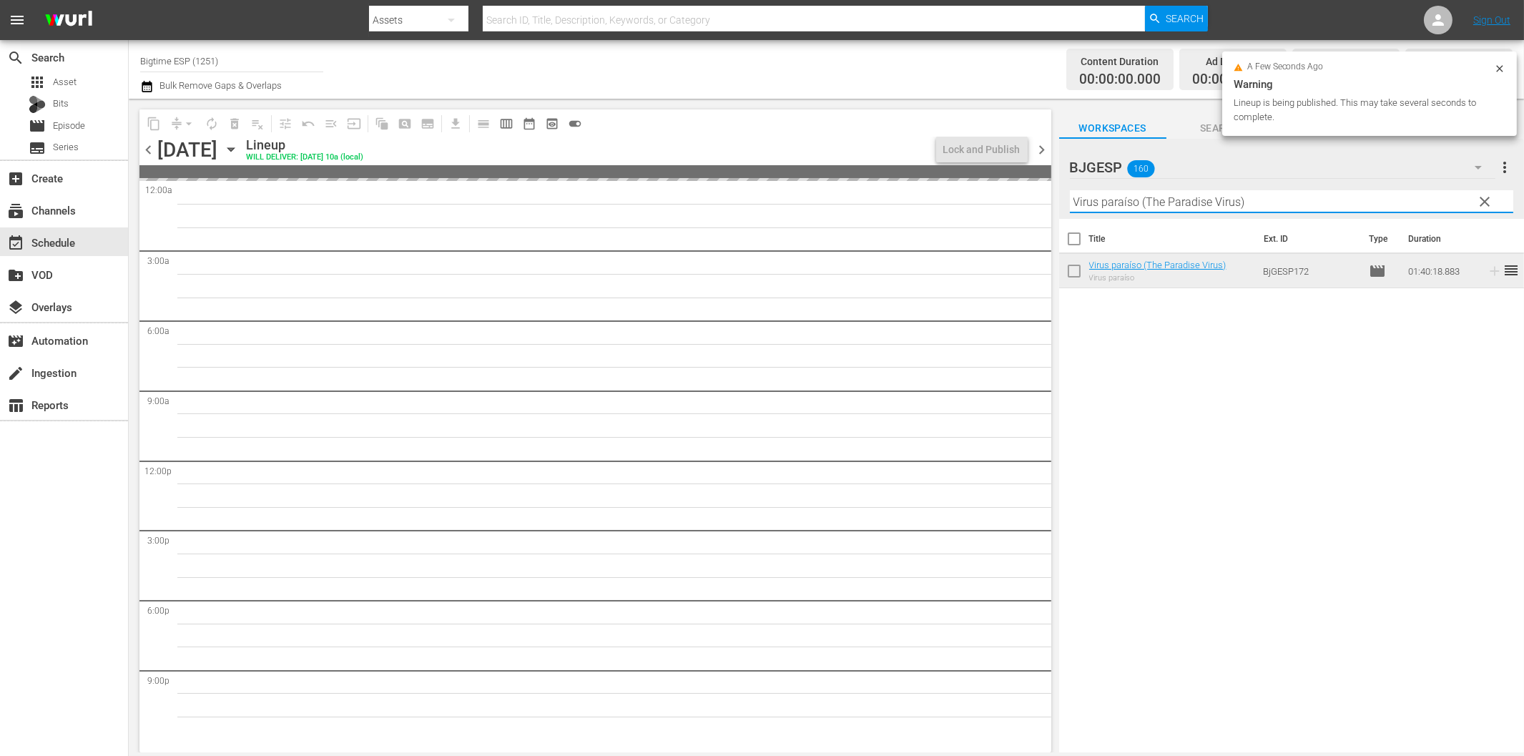
click at [1123, 203] on input "Virus paraíso (The Paradise Virus)" at bounding box center [1291, 201] width 443 height 23
paste input "La muerte juega a los dados"
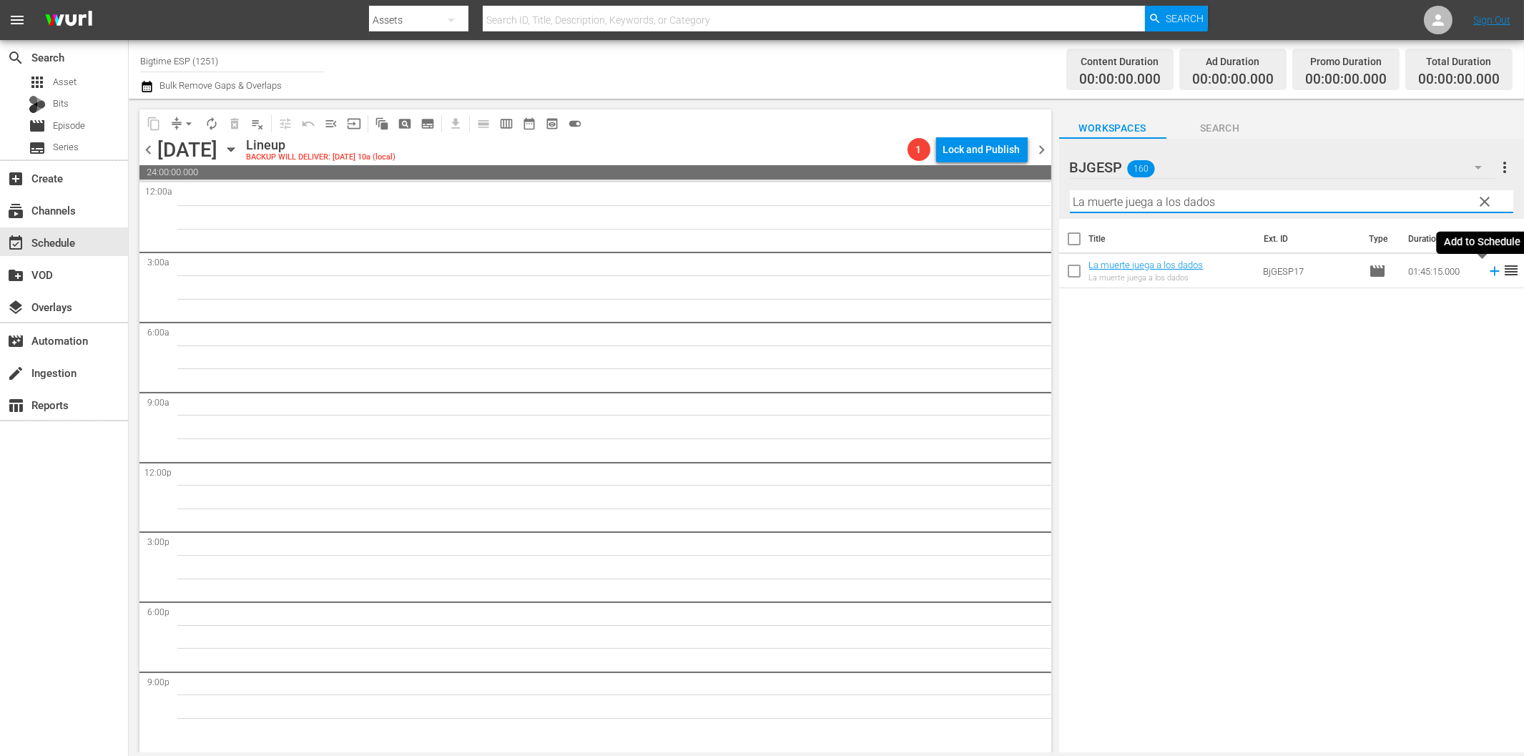
click at [1487, 275] on icon at bounding box center [1495, 271] width 16 height 16
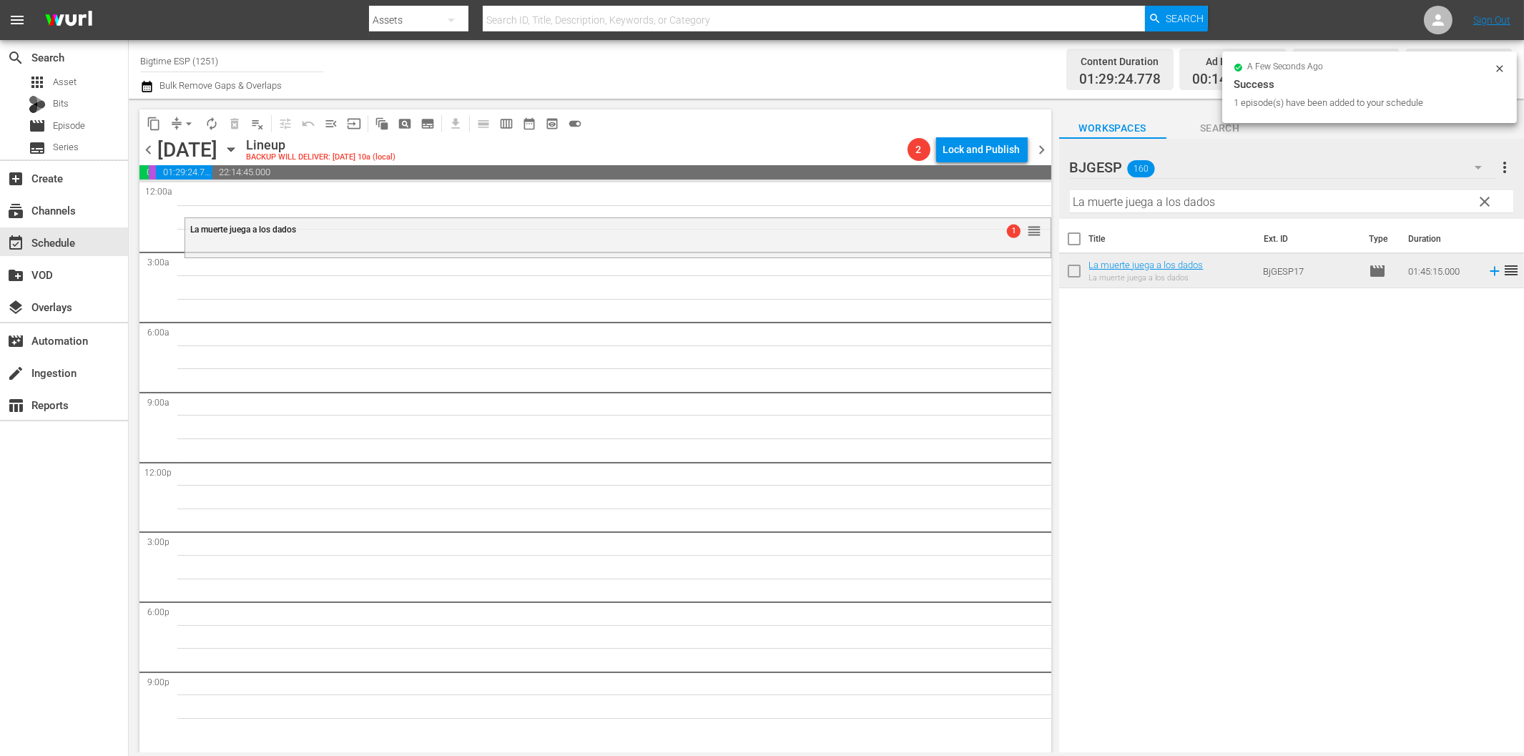
click at [1148, 200] on input "La muerte juega a los dados" at bounding box center [1291, 201] width 443 height 23
paste input "Voces secreta"
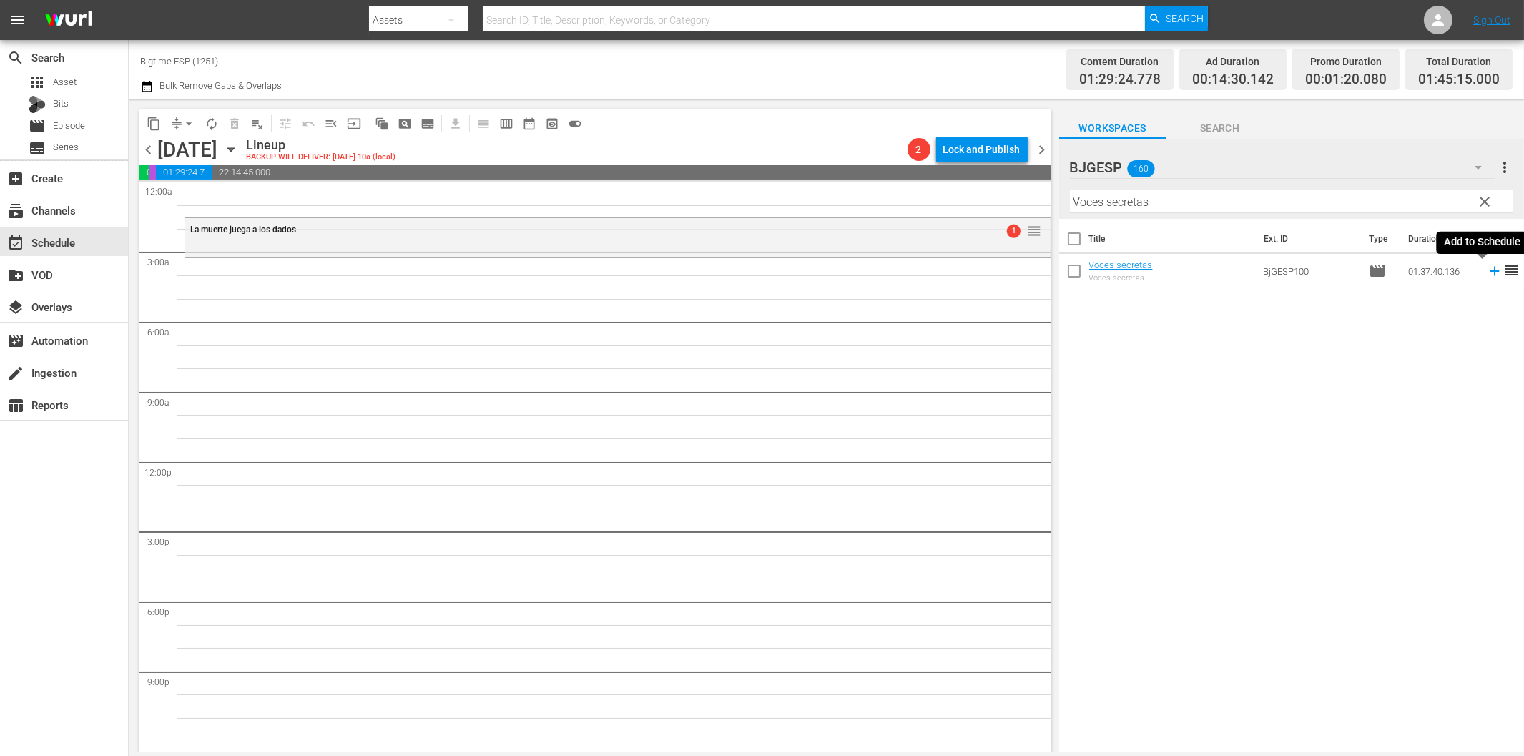
click at [1490, 272] on icon at bounding box center [1494, 271] width 9 height 9
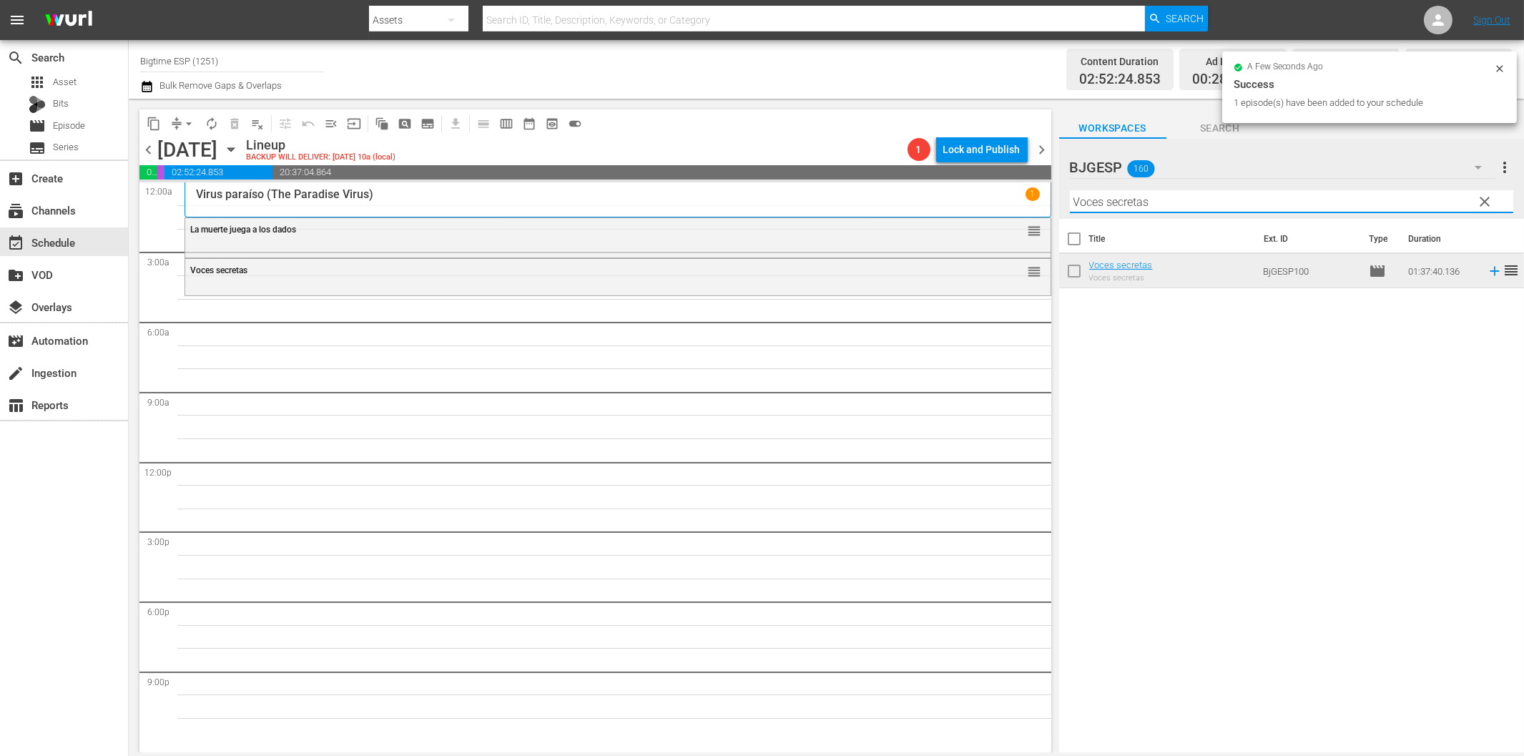
click at [1211, 209] on input "Voces secretas" at bounding box center [1291, 201] width 443 height 23
paste input "Reu"
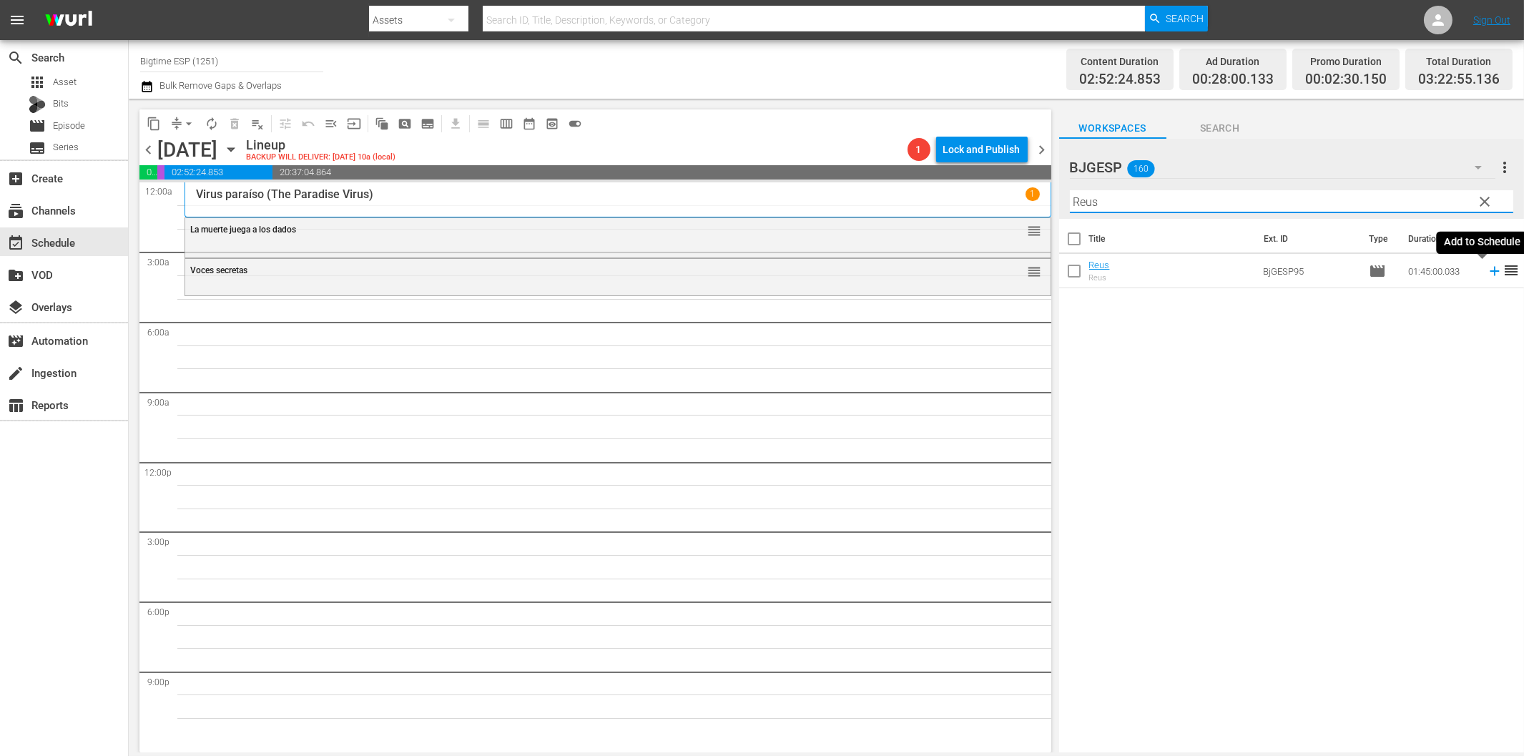
click at [1487, 268] on icon at bounding box center [1495, 271] width 16 height 16
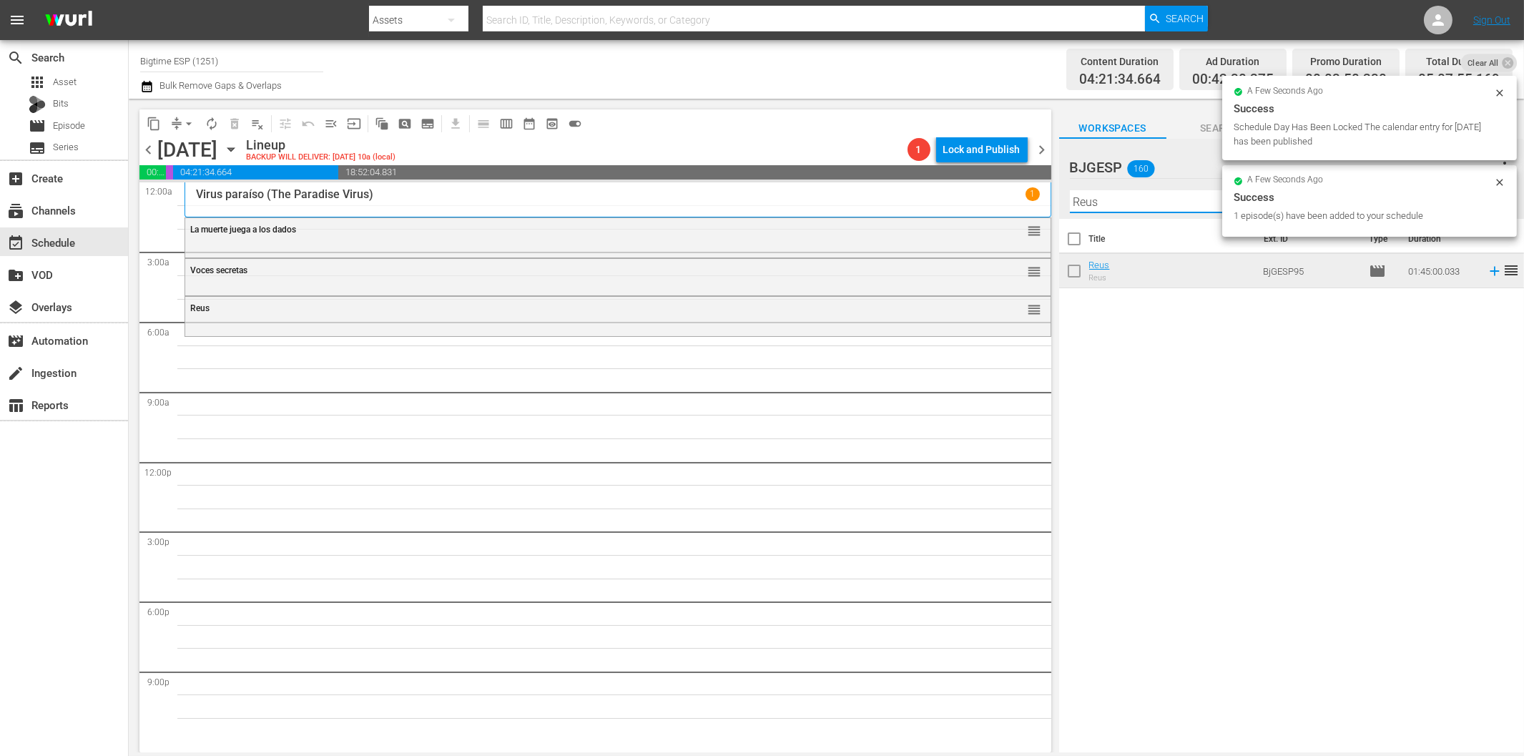
click at [1146, 208] on input "Reus" at bounding box center [1291, 201] width 443 height 23
paste input "El Chata"
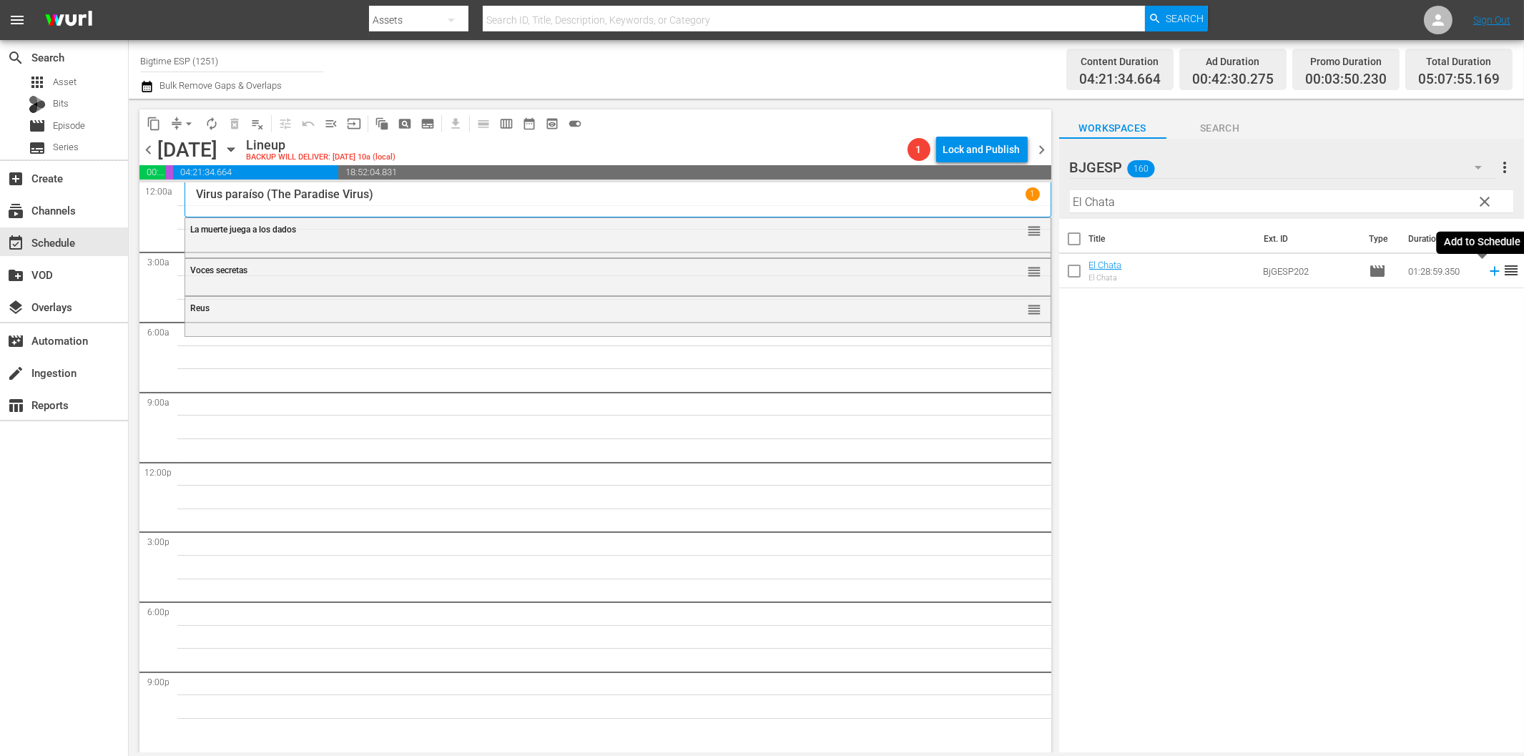
click at [1490, 272] on icon at bounding box center [1494, 271] width 9 height 9
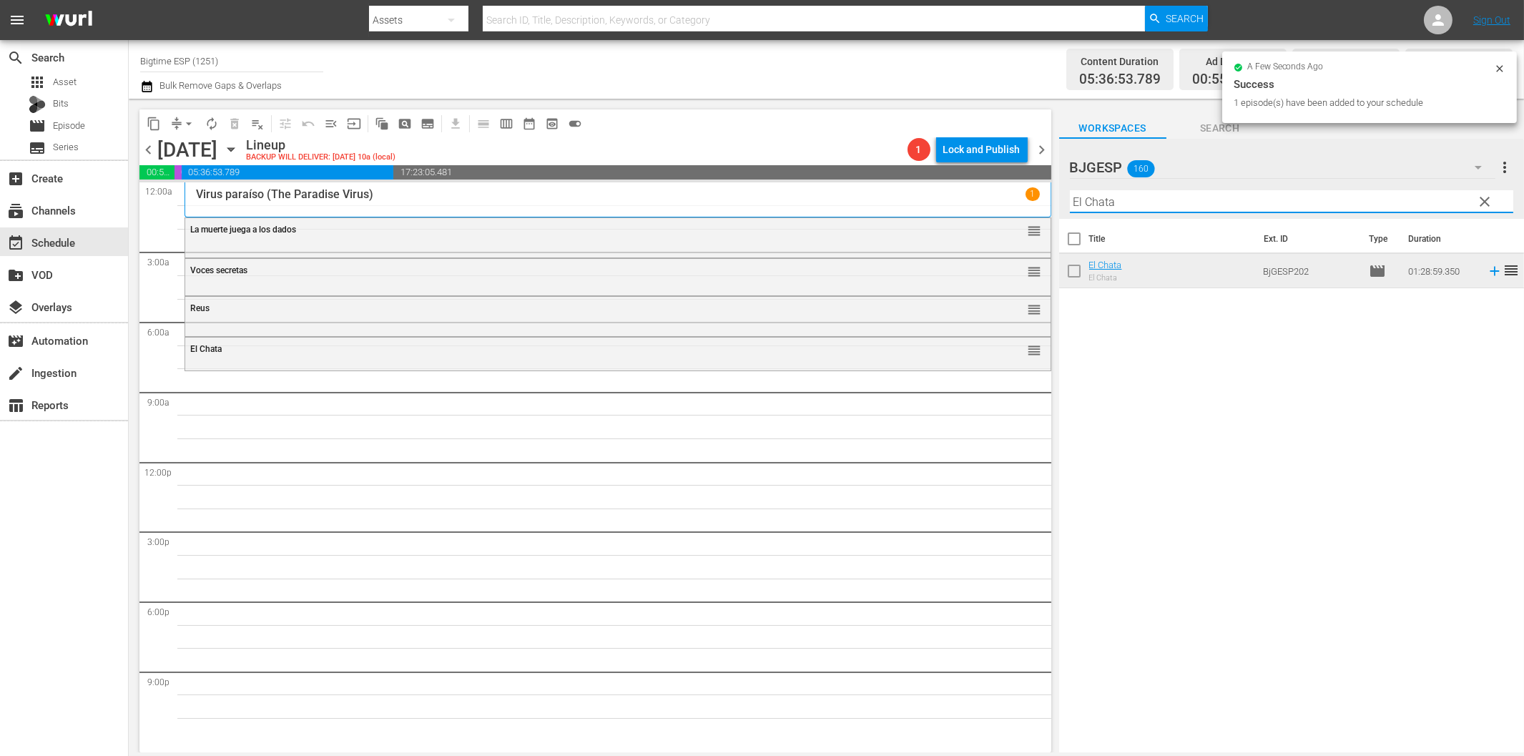
click at [1205, 200] on input "El Chata" at bounding box center [1291, 201] width 443 height 23
paste input "Rumba Love"
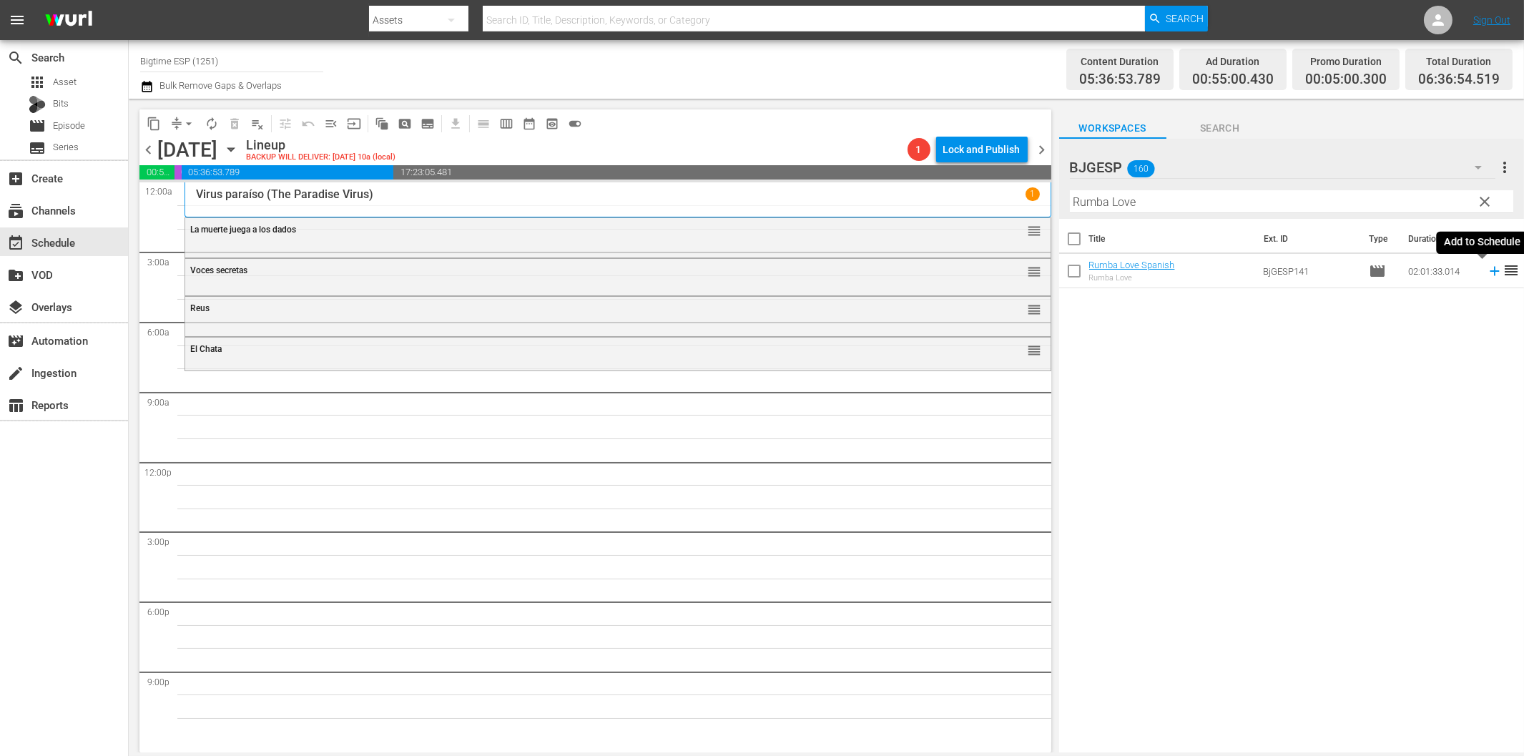
click at [1490, 272] on icon at bounding box center [1494, 271] width 9 height 9
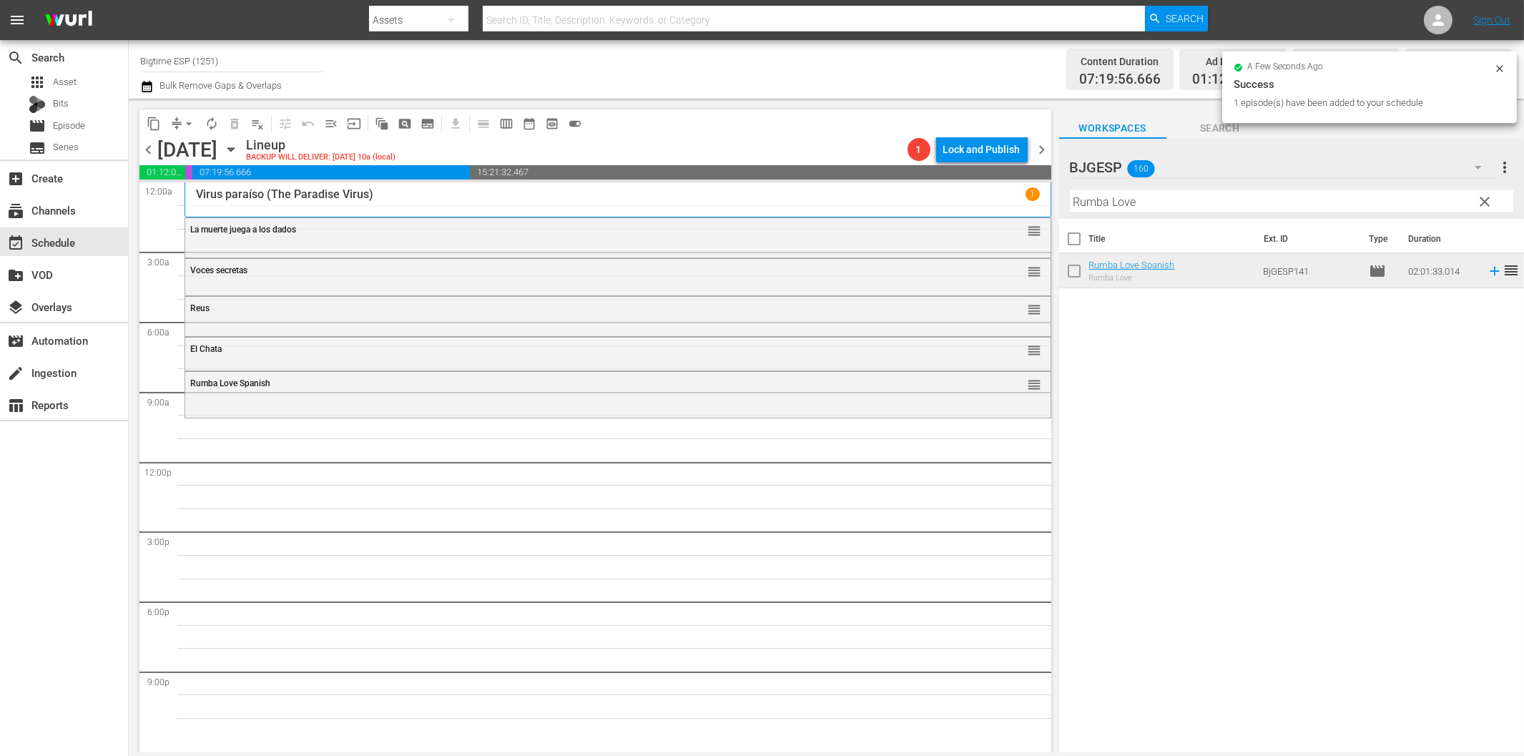
click at [1130, 202] on input "Rumba Love" at bounding box center [1291, 201] width 443 height 23
paste input "Lo peor de los deseos"
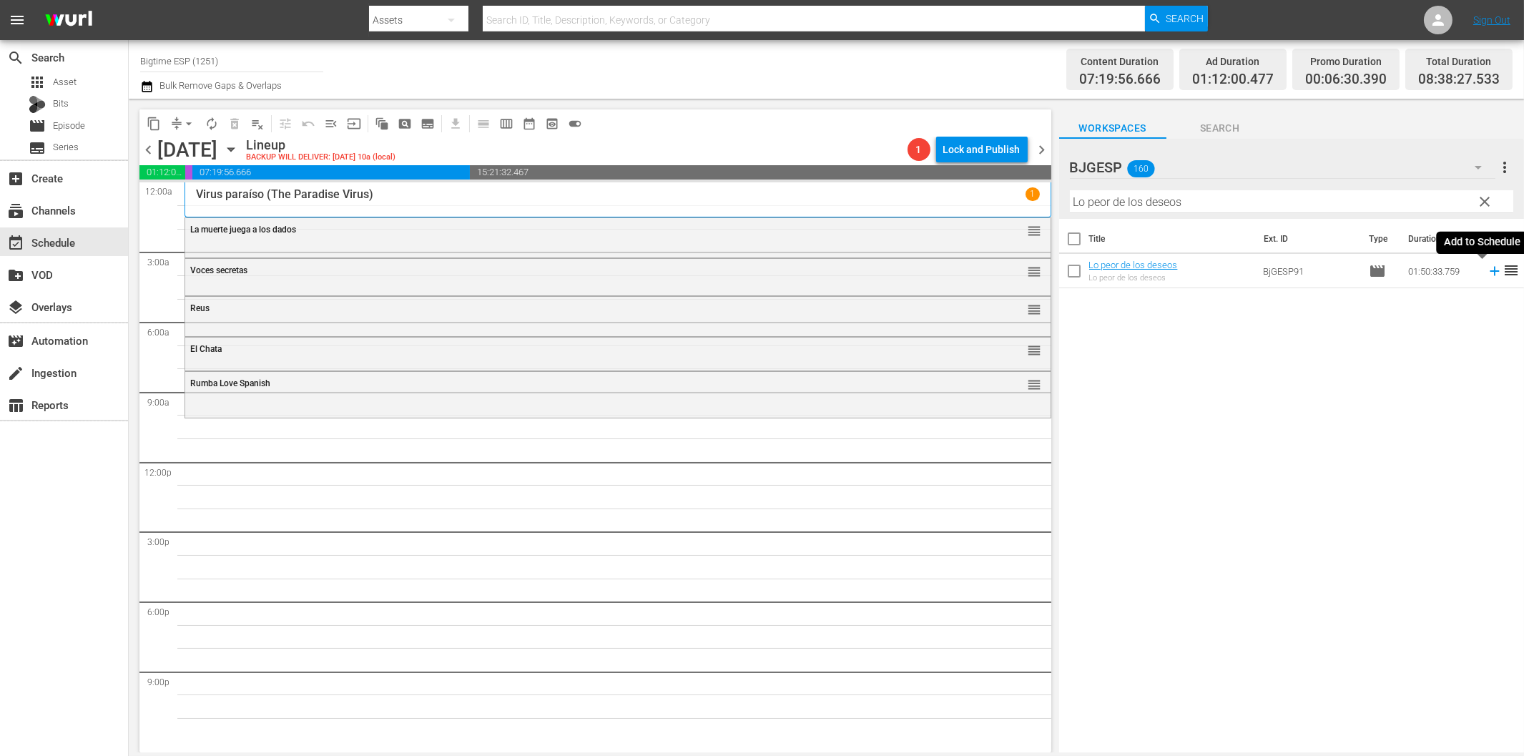
click at [1487, 274] on icon at bounding box center [1495, 271] width 16 height 16
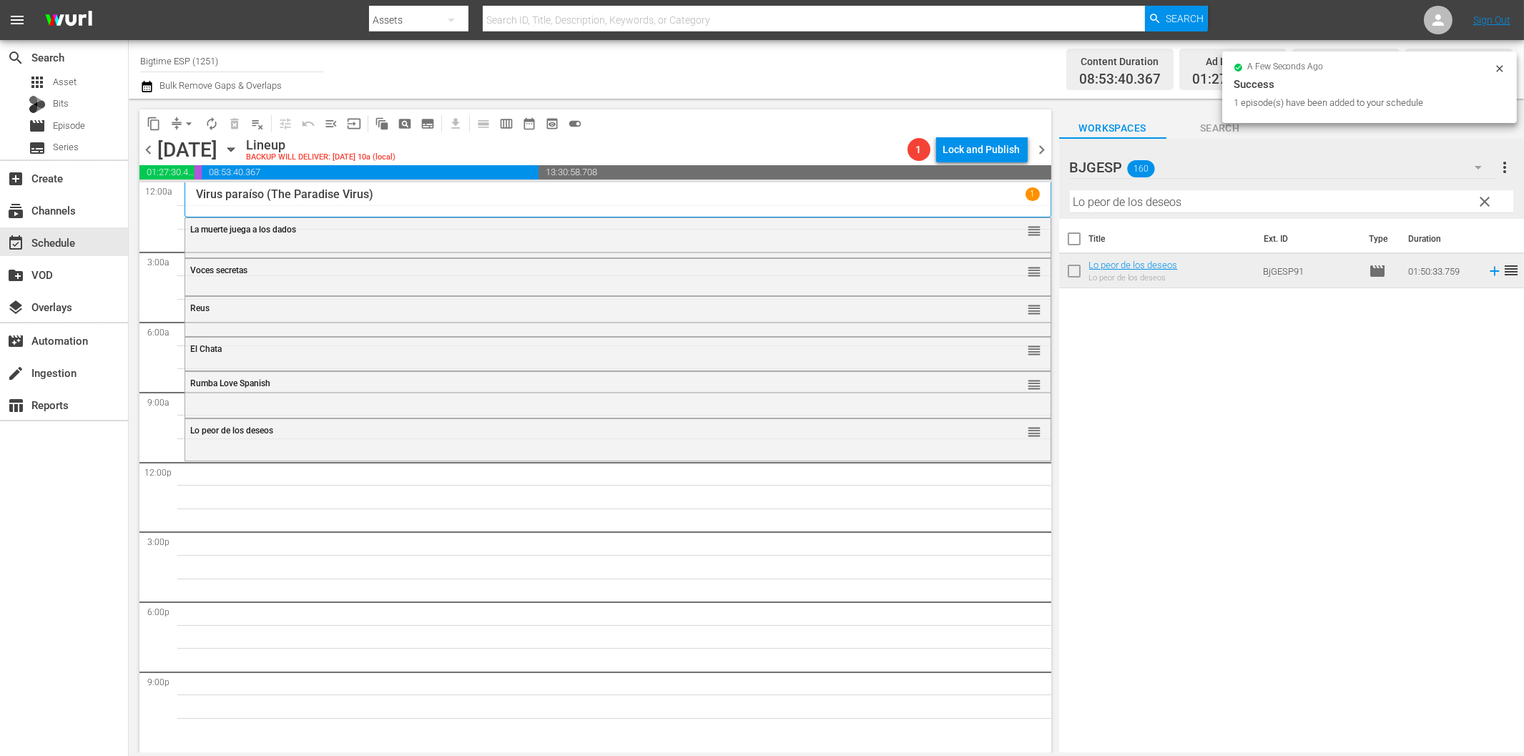
click at [1216, 212] on hr at bounding box center [1291, 212] width 443 height 1
click at [1220, 201] on input "Lo peor de los deseos" at bounding box center [1291, 201] width 443 height 23
paste input "Cualquier cosa el posible (Anything Is Possible)"
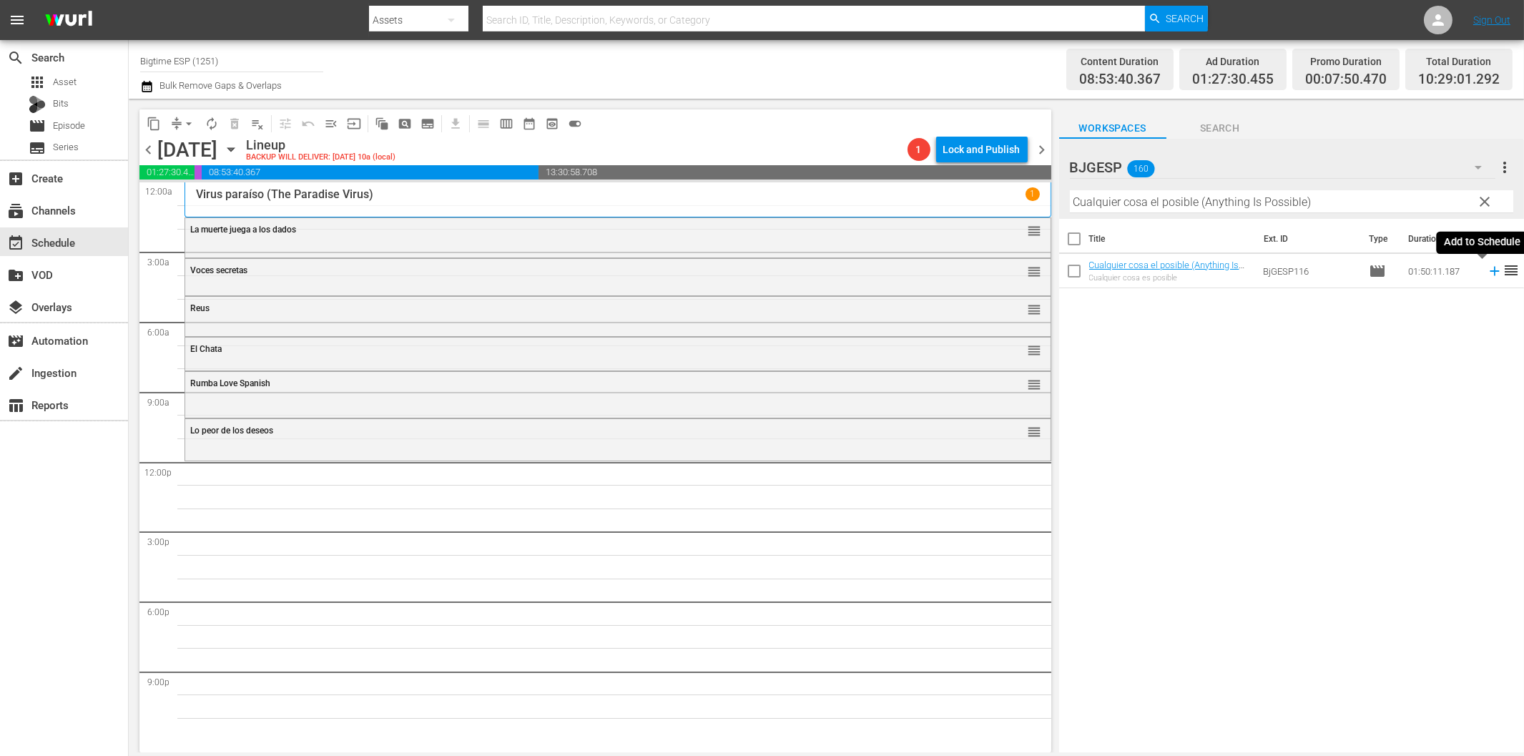
click at [1487, 270] on icon at bounding box center [1495, 271] width 16 height 16
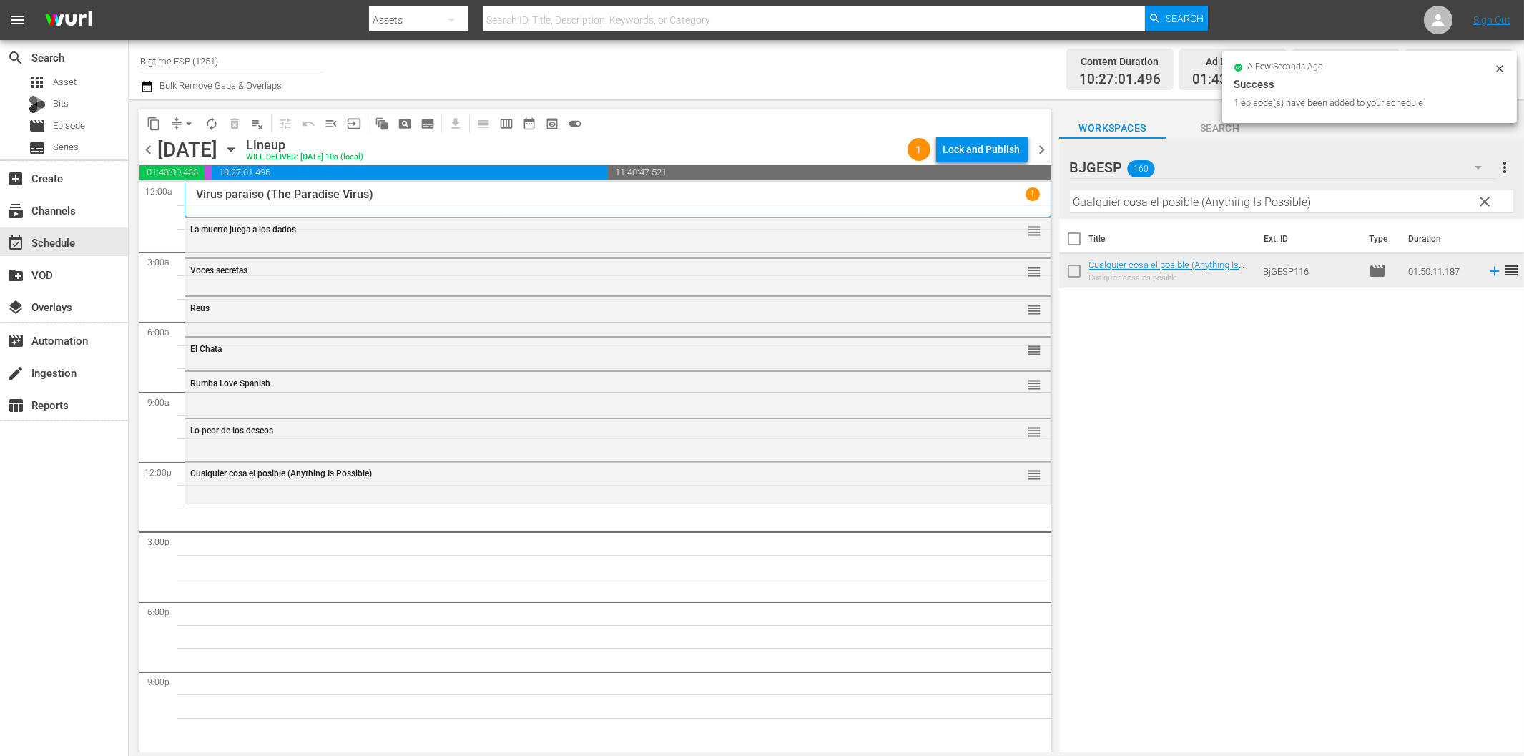
click at [1135, 205] on input "Cualquier cosa el posible (Anything Is Possible)" at bounding box center [1291, 201] width 443 height 23
paste input "Lleno de ruido y dolor"
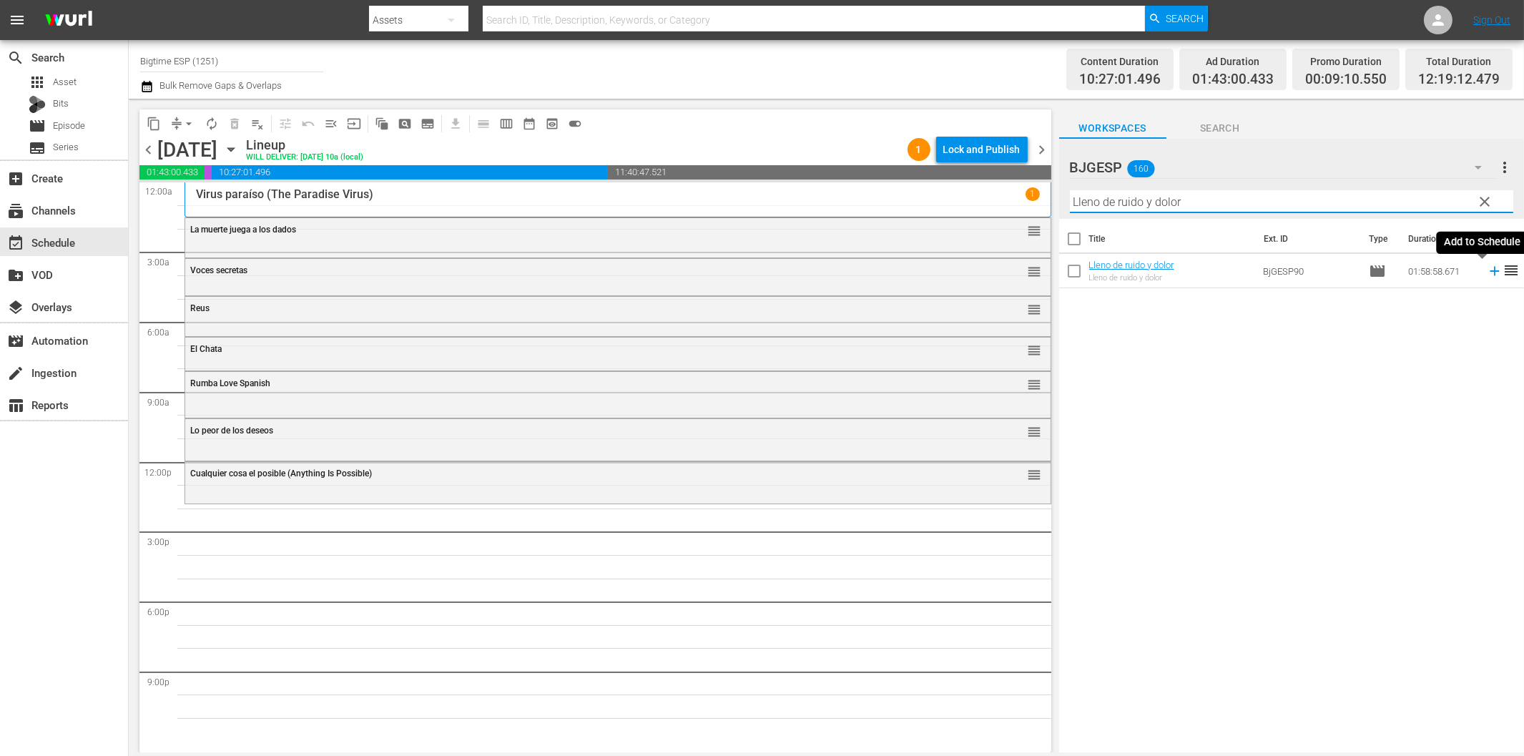
click at [1487, 273] on icon at bounding box center [1495, 271] width 16 height 16
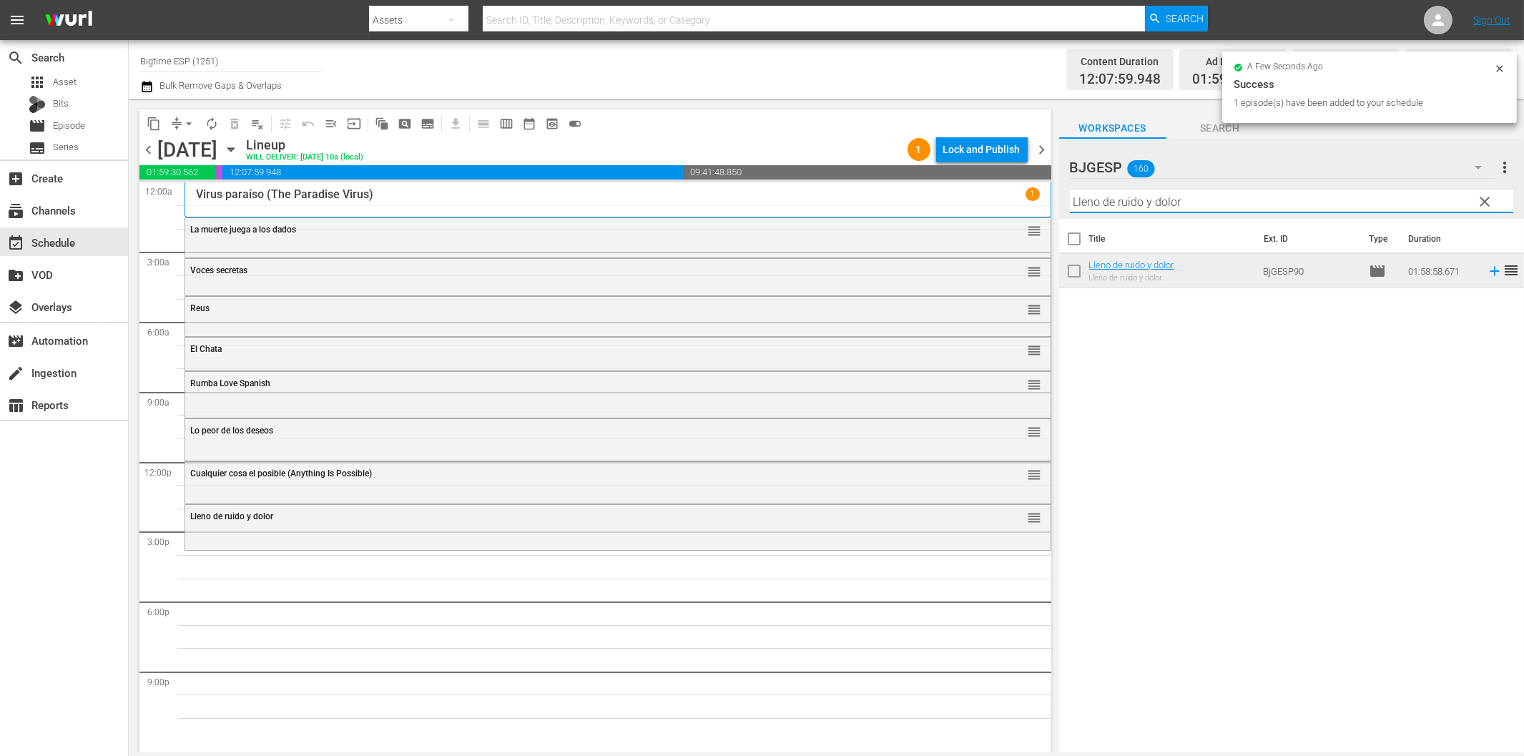
click at [1176, 205] on input "Lleno de ruido y dolor" at bounding box center [1291, 201] width 443 height 23
paste input "a Guarida del Lobo"
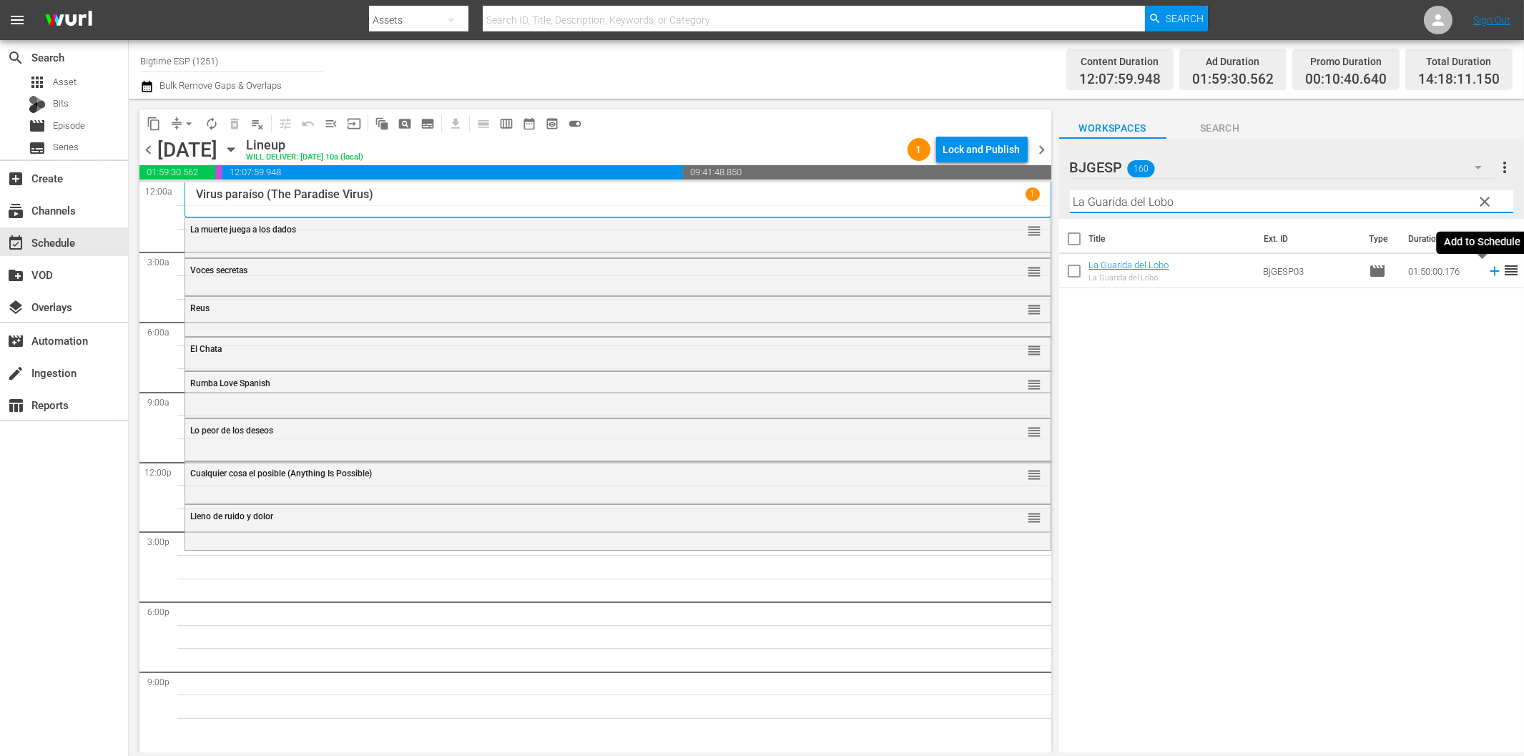
drag, startPoint x: 1481, startPoint y: 267, endPoint x: 1370, endPoint y: 302, distance: 116.3
click at [1487, 267] on icon at bounding box center [1495, 271] width 16 height 16
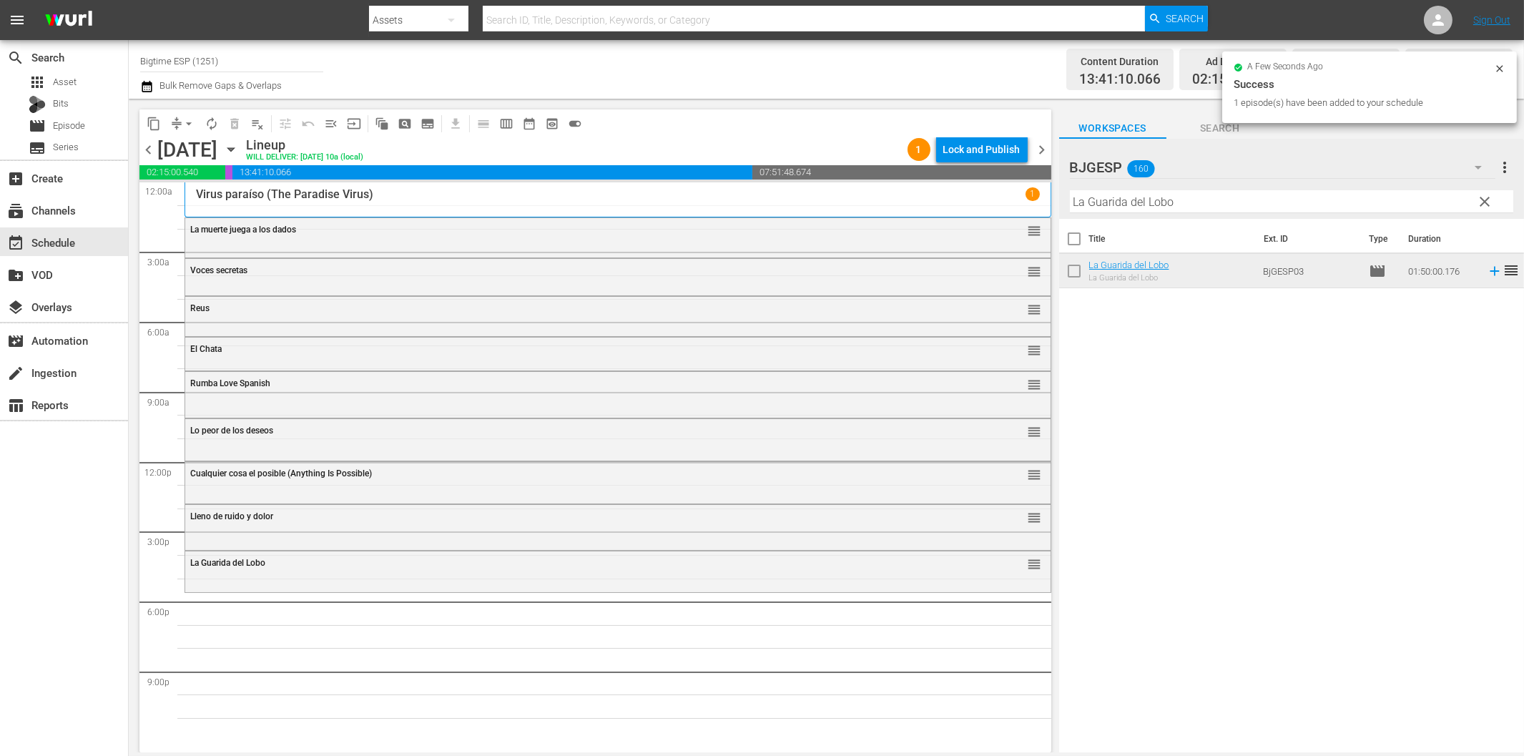
click at [1203, 212] on hr at bounding box center [1291, 212] width 443 height 1
click at [1207, 203] on input "La Guarida del Lobo" at bounding box center [1291, 201] width 443 height 23
paste input "Industria [GEOGRAPHIC_DATA]"
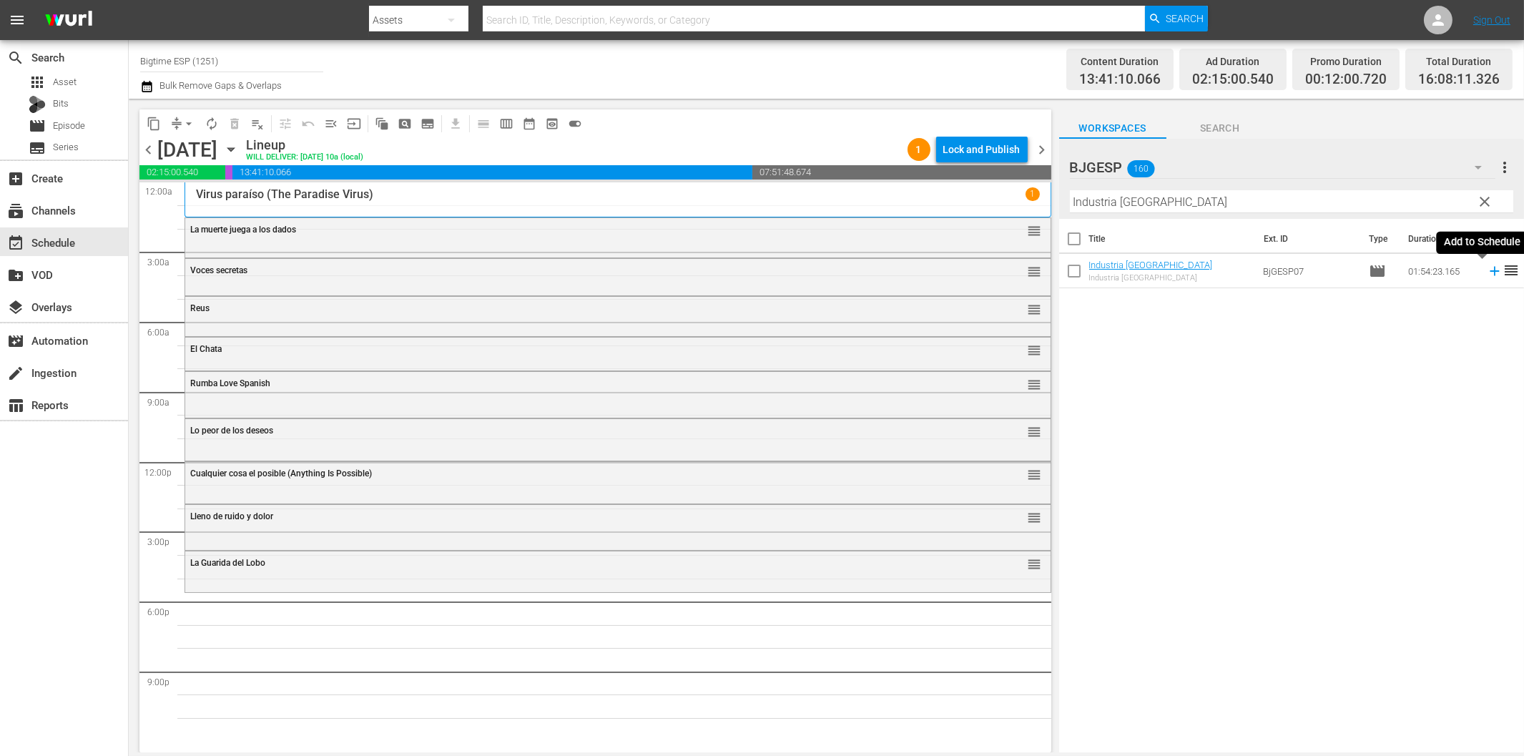
click at [1487, 276] on icon at bounding box center [1495, 271] width 16 height 16
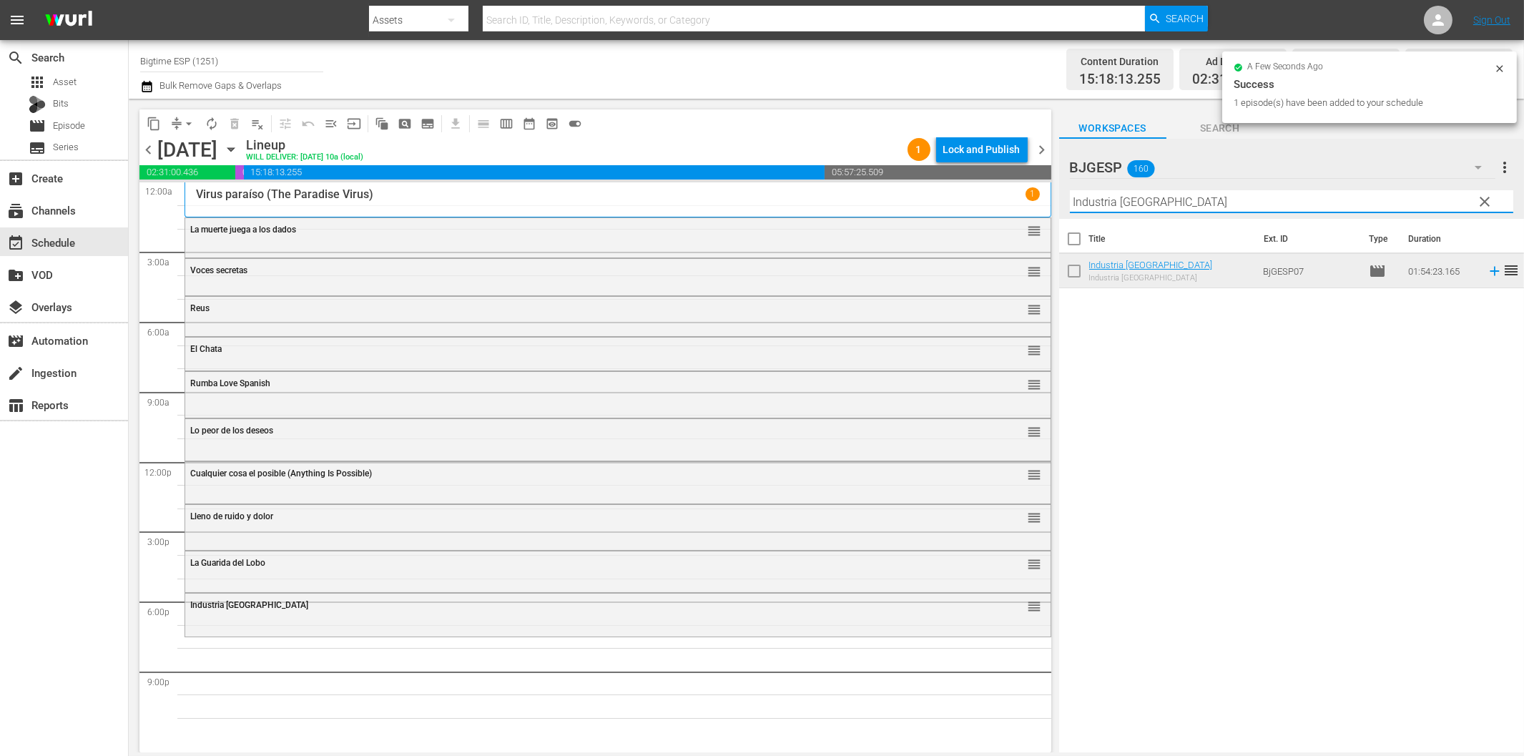
click at [1418, 208] on input "Industria [GEOGRAPHIC_DATA]" at bounding box center [1291, 201] width 443 height 23
paste input "La travesí"
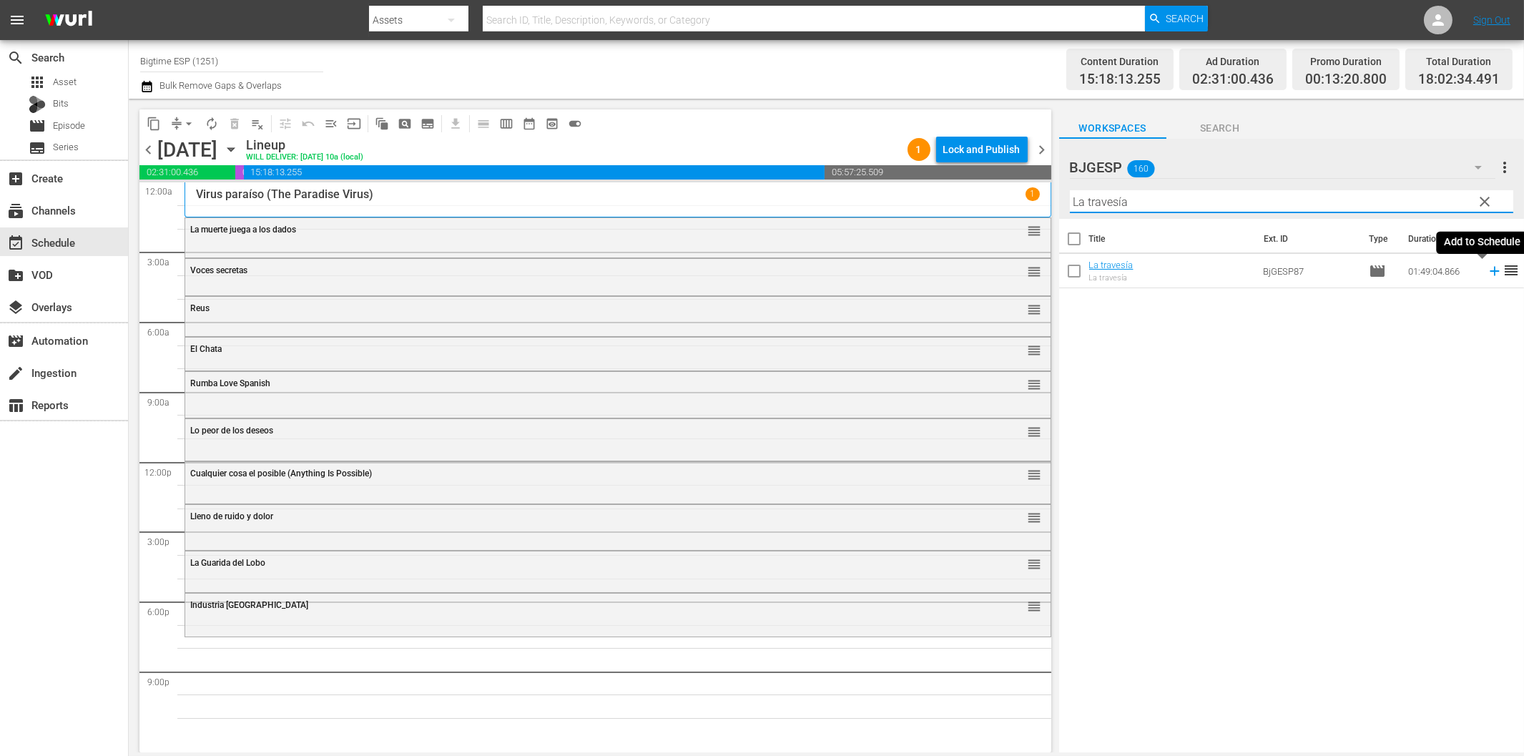
click at [1487, 275] on icon at bounding box center [1495, 271] width 16 height 16
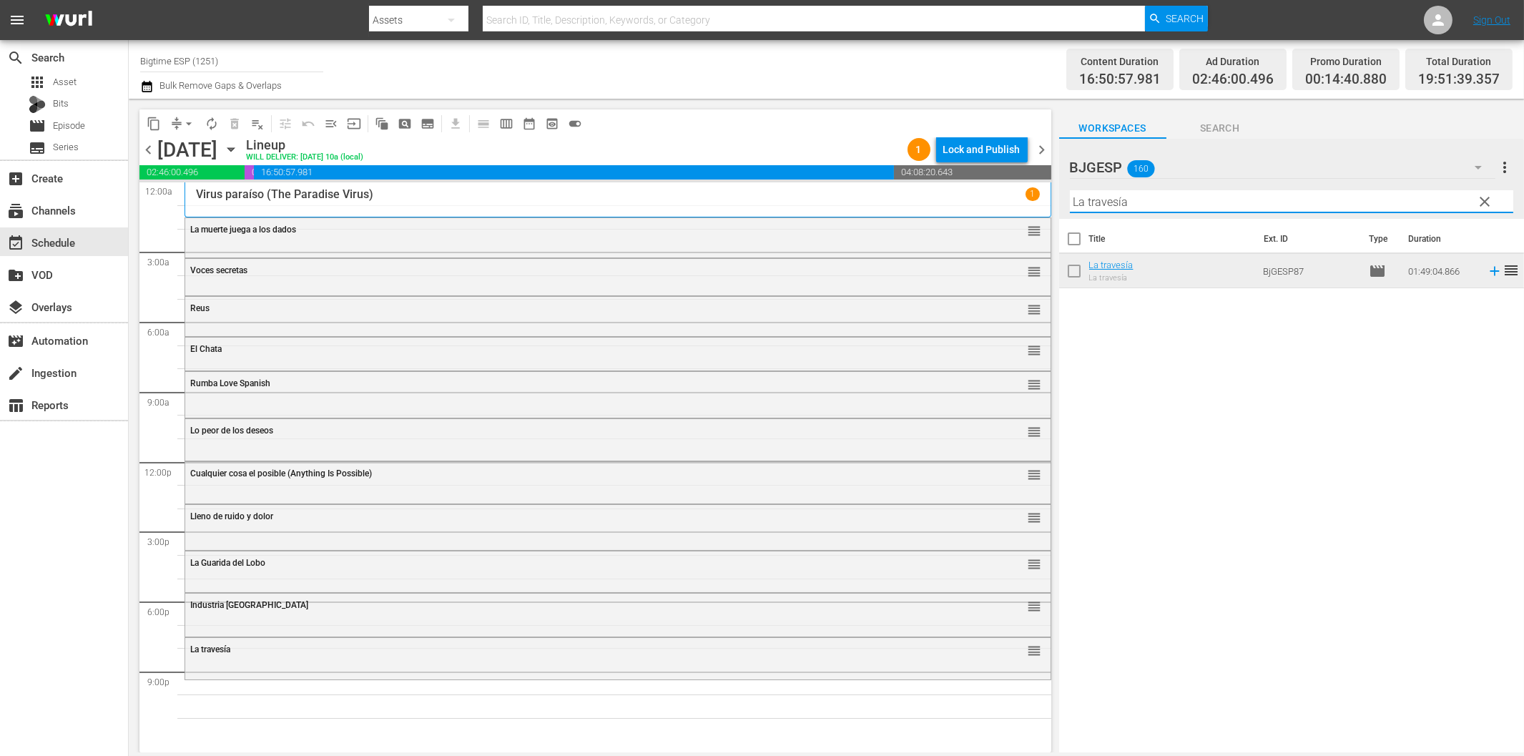
click at [1204, 195] on input "La travesía" at bounding box center [1291, 201] width 443 height 23
paste input "Cuando den las Tres"
click at [1490, 269] on icon at bounding box center [1494, 271] width 9 height 9
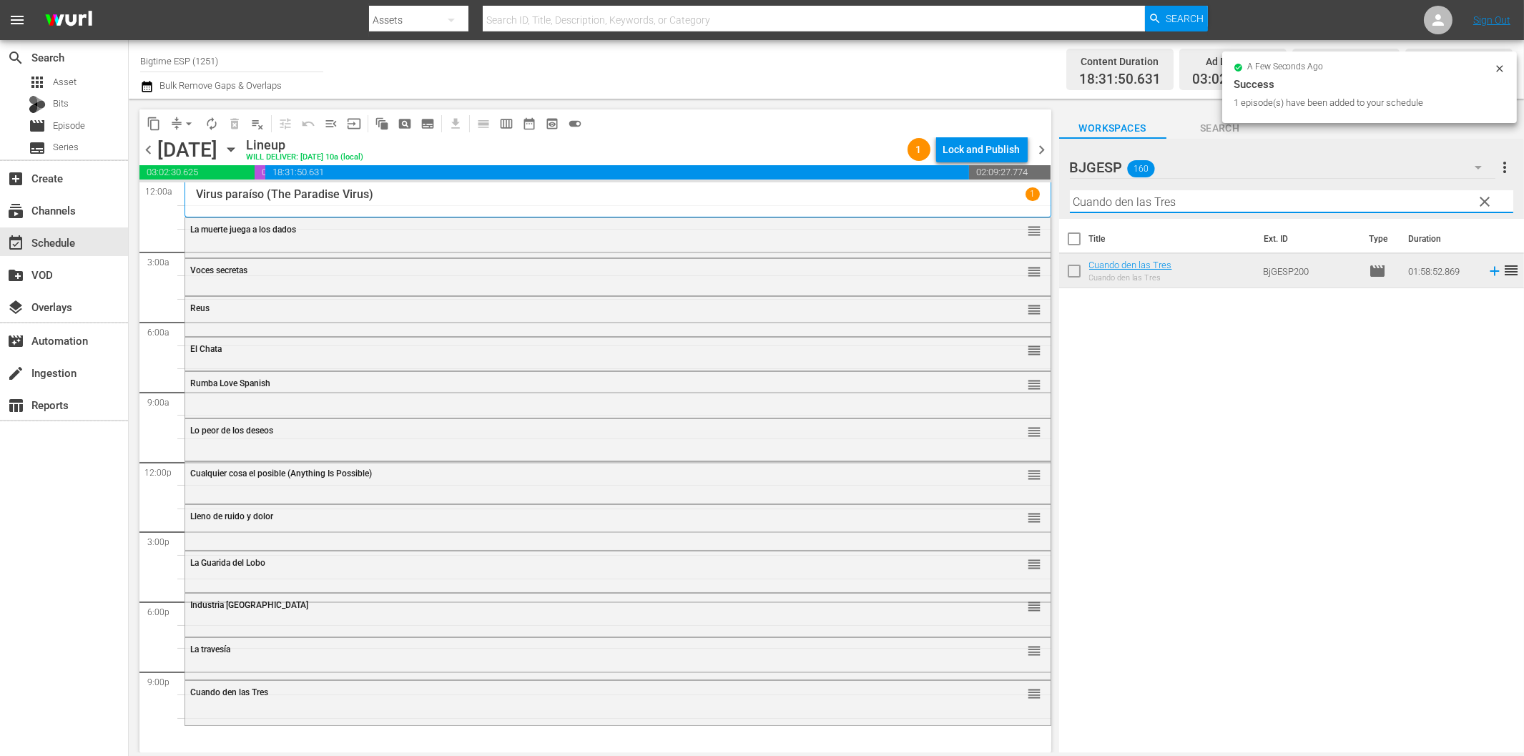
click at [1173, 200] on input "Cuando den las Tres" at bounding box center [1291, 201] width 443 height 23
paste input "Dark Island (Spanish)"
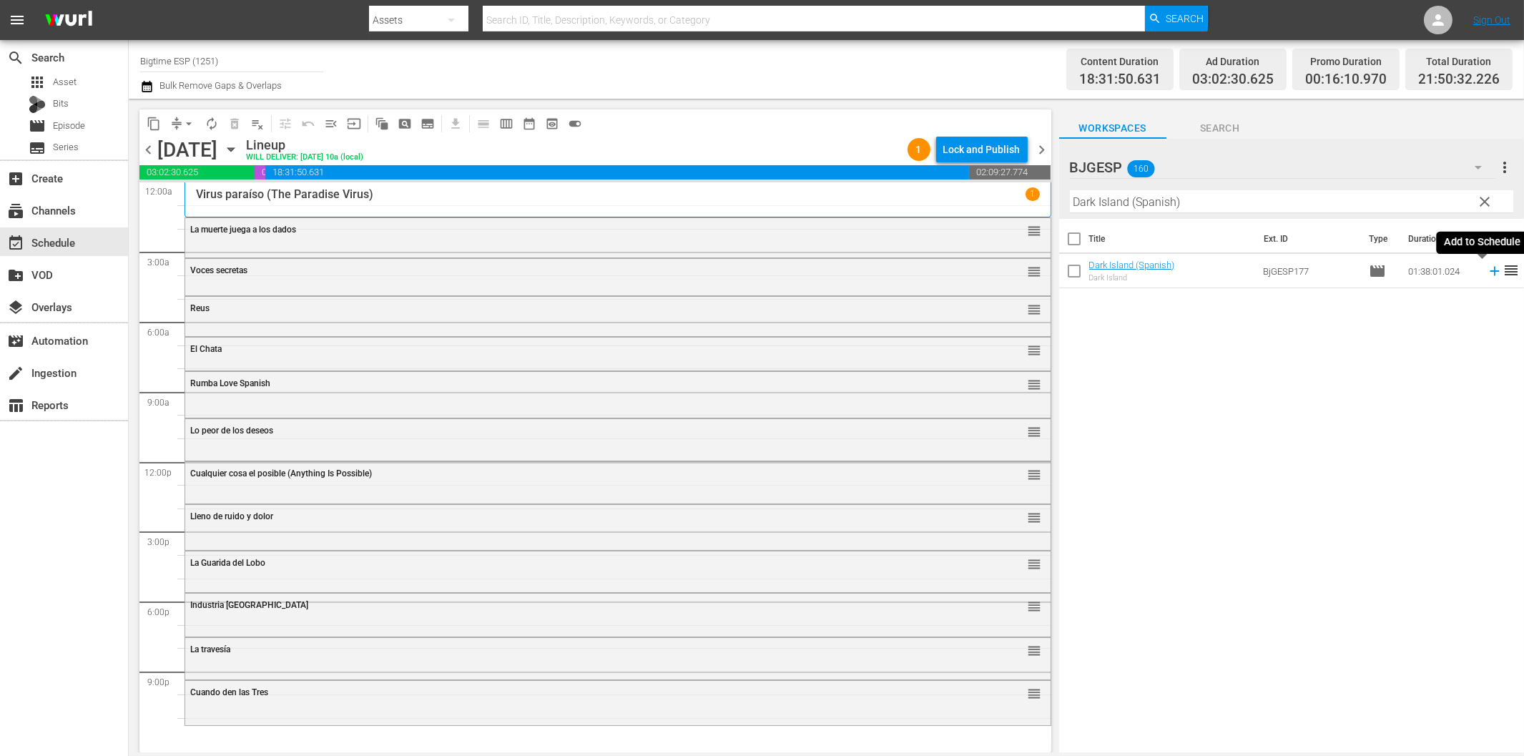
click at [1487, 274] on icon at bounding box center [1495, 271] width 16 height 16
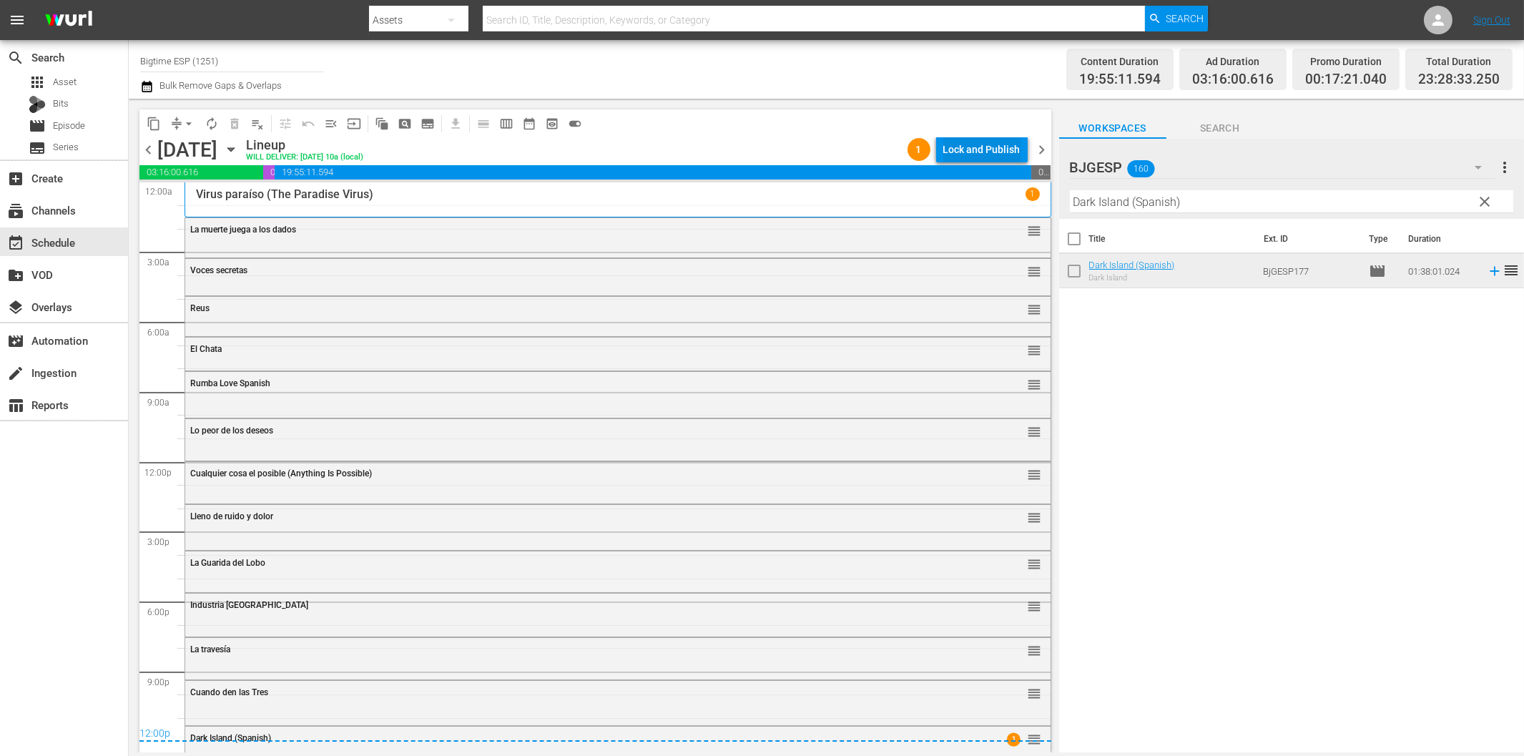
click at [991, 150] on div "Lock and Publish" at bounding box center [981, 150] width 77 height 26
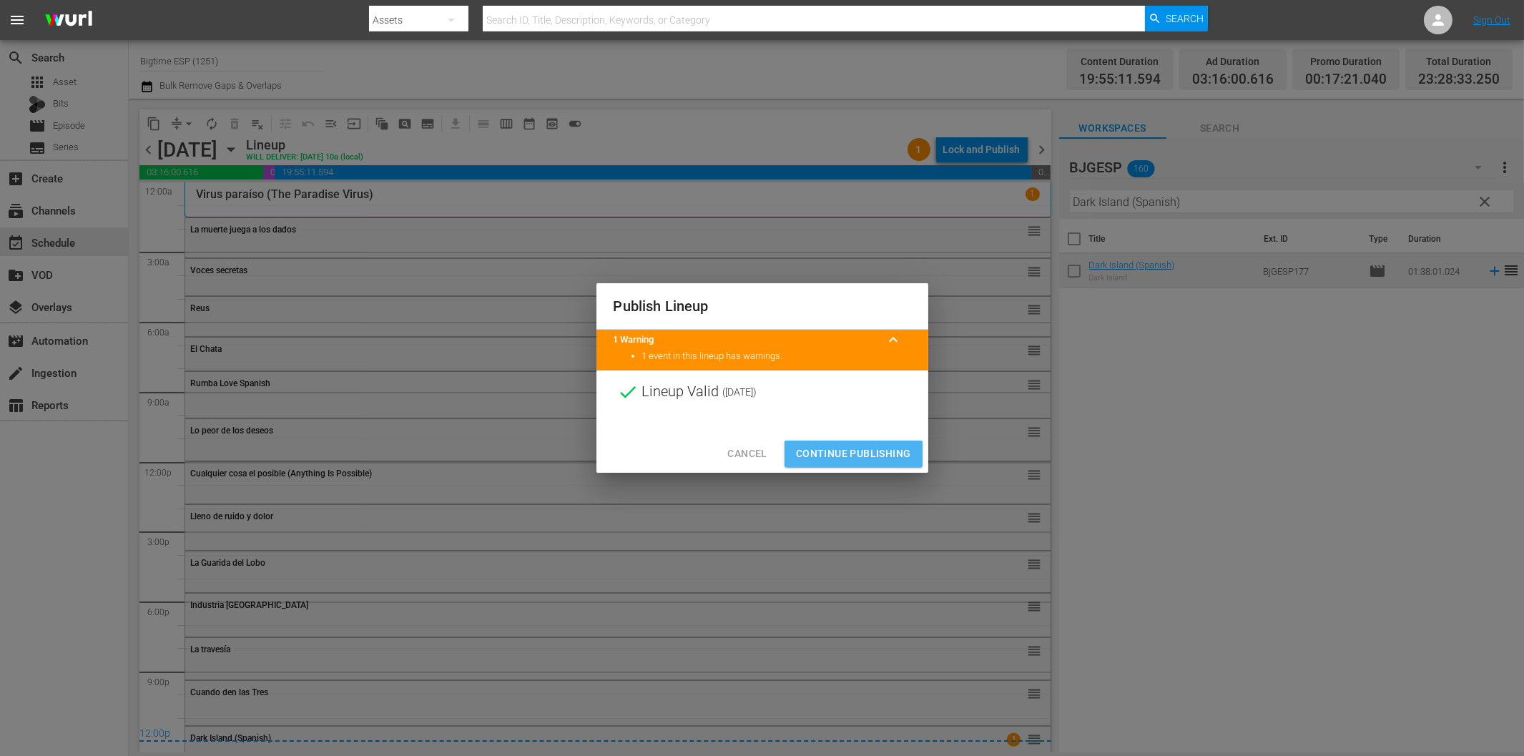
click at [862, 451] on span "Continue Publishing" at bounding box center [853, 454] width 115 height 18
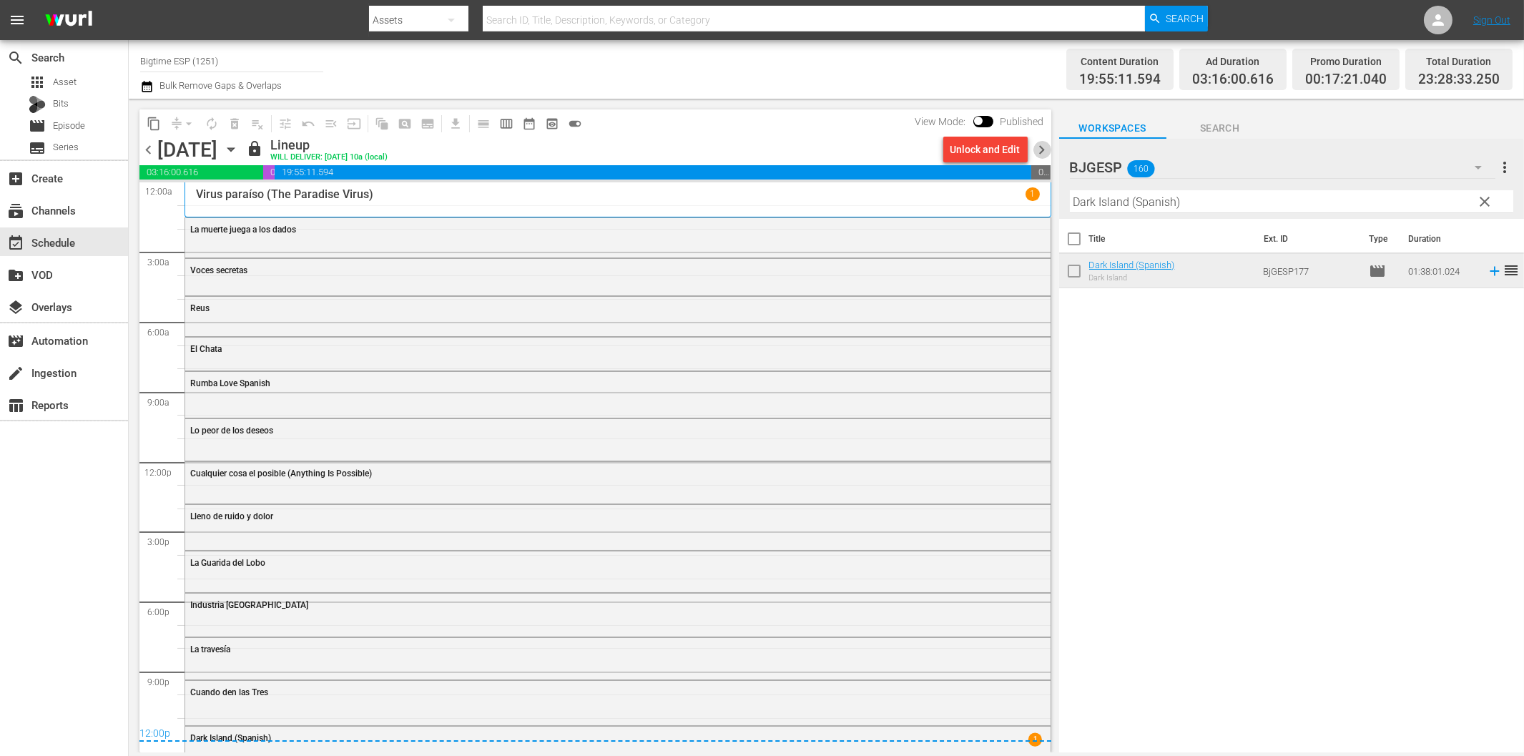
click at [1044, 146] on span "chevron_right" at bounding box center [1042, 150] width 18 height 18
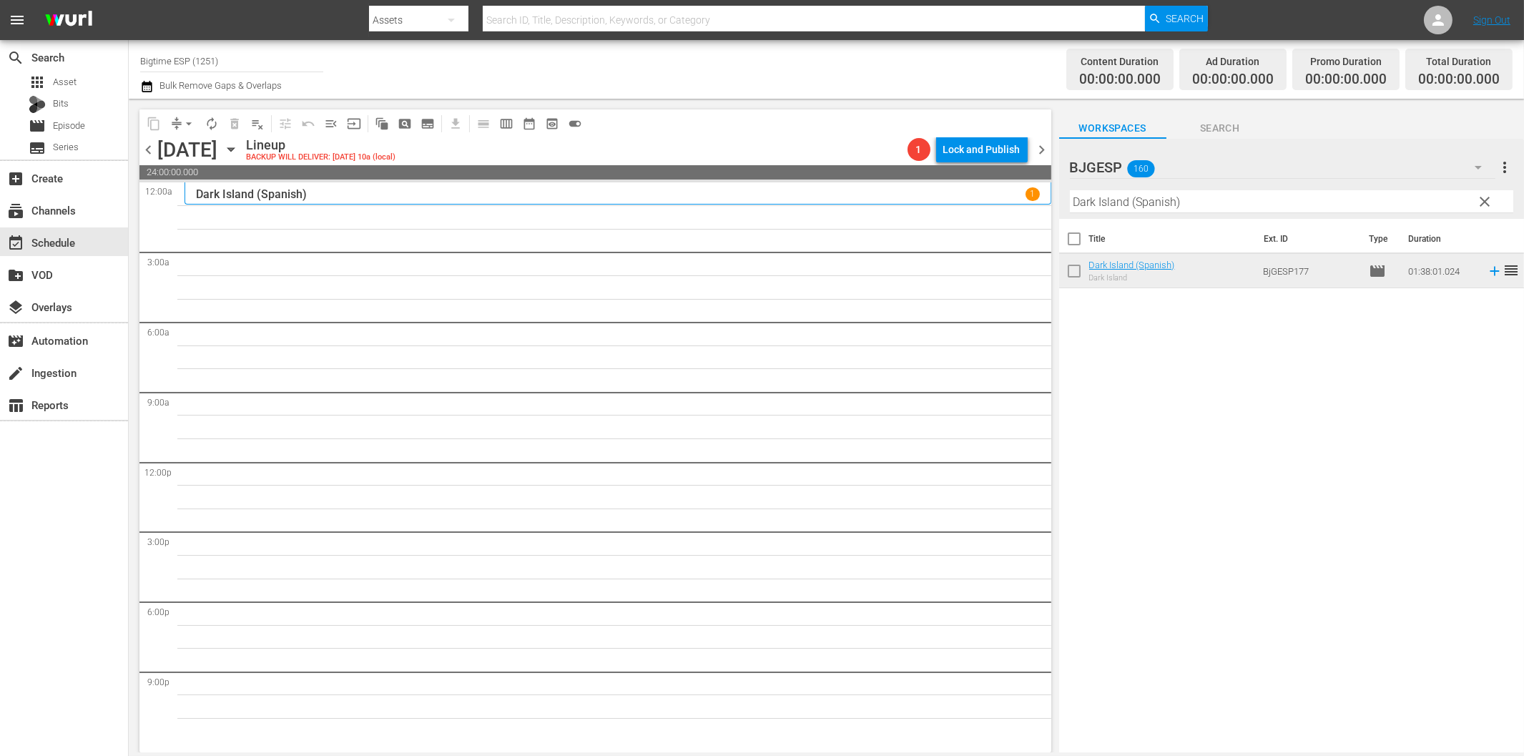
click at [1145, 213] on div "Filter by Title Dark Island (Spanish)" at bounding box center [1291, 202] width 443 height 34
click at [1146, 205] on input "Dark Island (Spanish)" at bounding box center [1291, 201] width 443 height 23
paste input "[PERSON_NAME]"
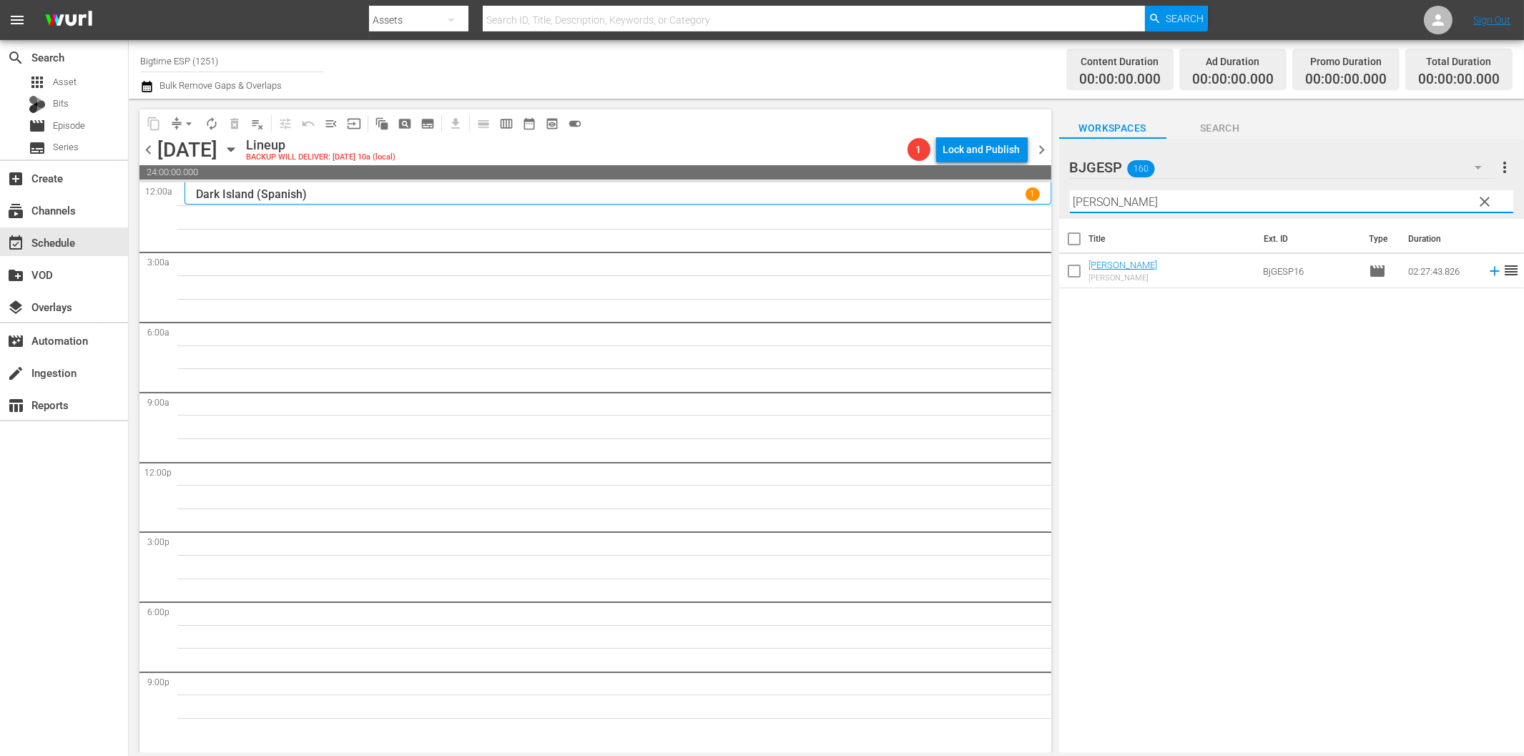
click at [1487, 269] on icon at bounding box center [1495, 271] width 16 height 16
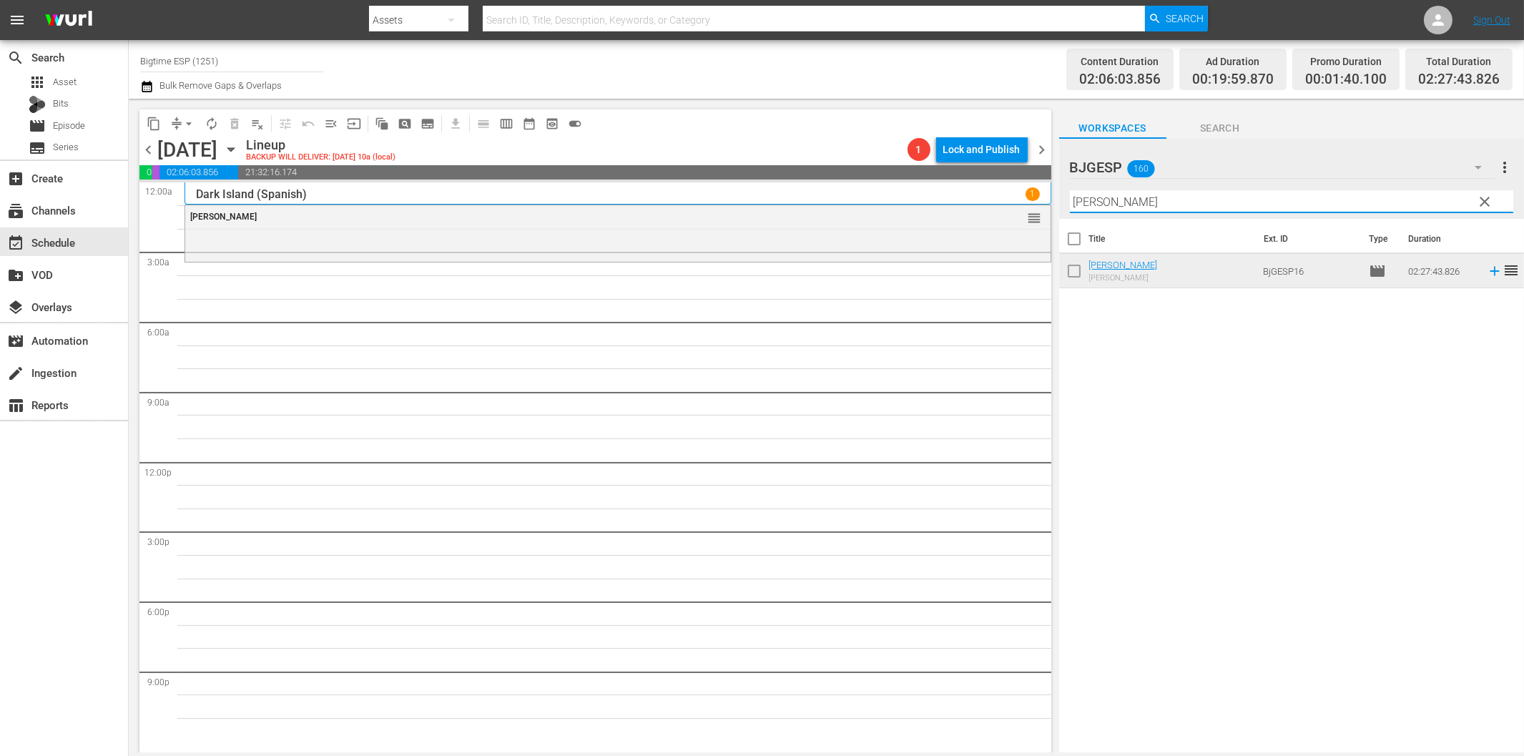
click at [1161, 205] on input "[PERSON_NAME]" at bounding box center [1291, 201] width 443 height 23
paste input "¡Al Ritmo! (To the Beat!)"
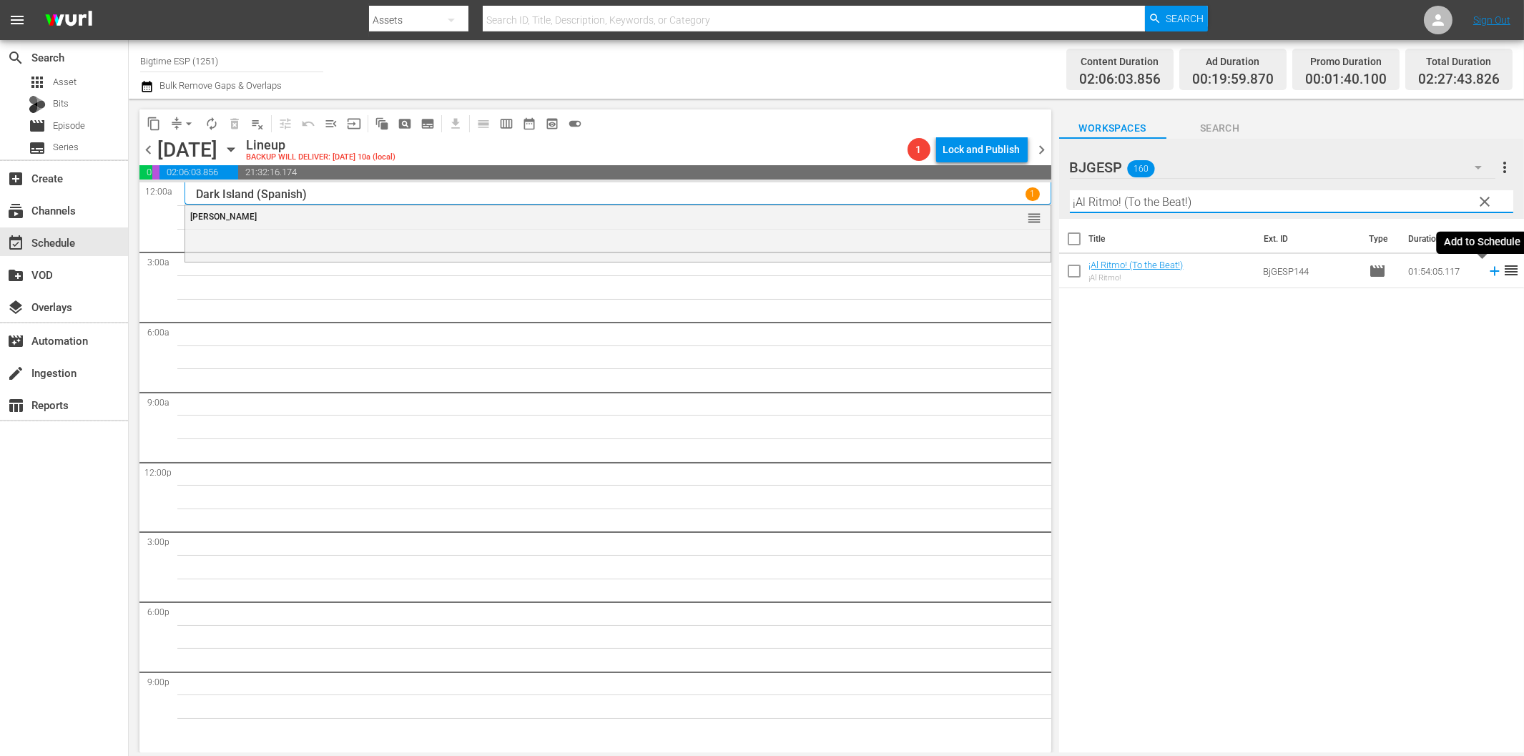
click at [1487, 270] on icon at bounding box center [1495, 271] width 16 height 16
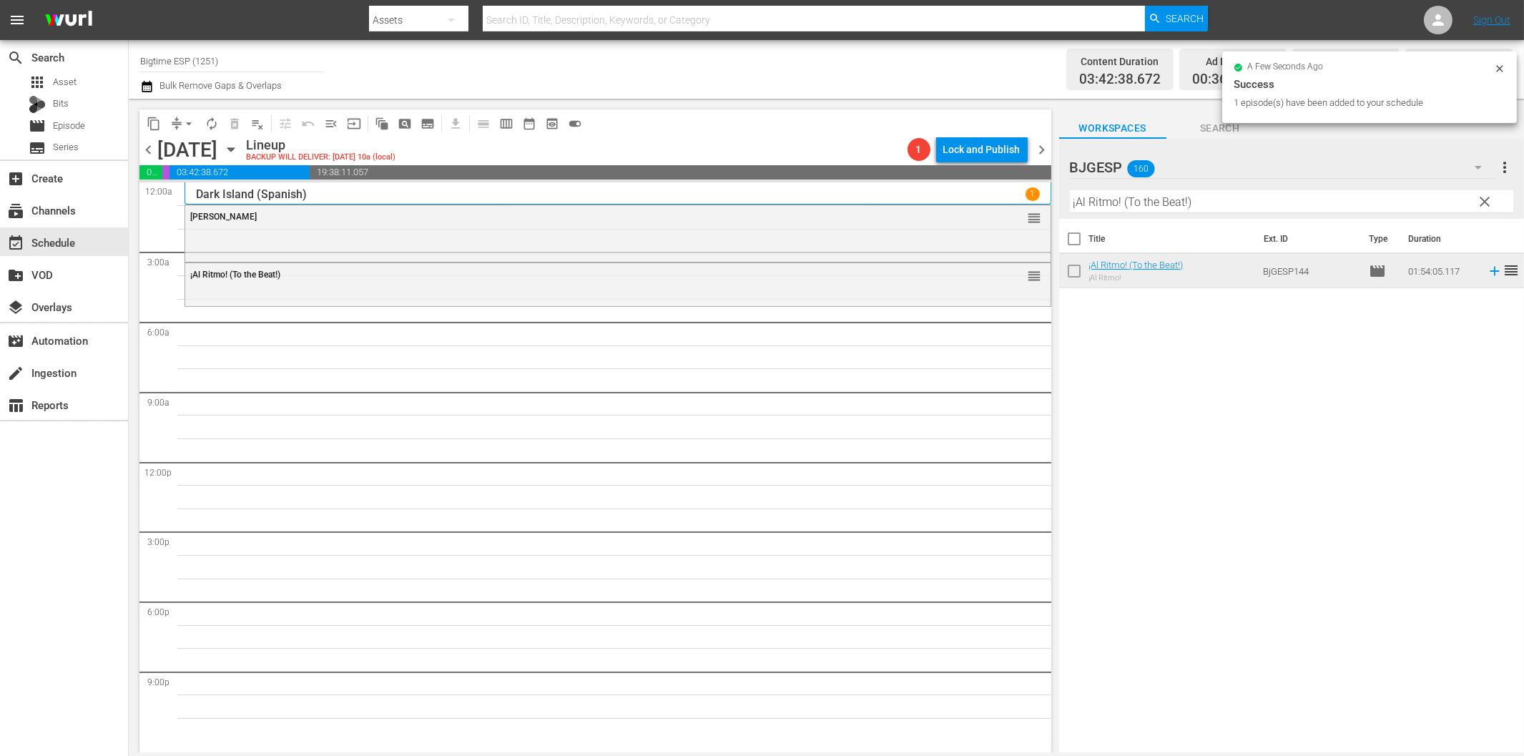
click at [1196, 196] on input "¡Al Ritmo! (To the Beat!)" at bounding box center [1291, 201] width 443 height 23
paste input "[PERSON_NAME]"
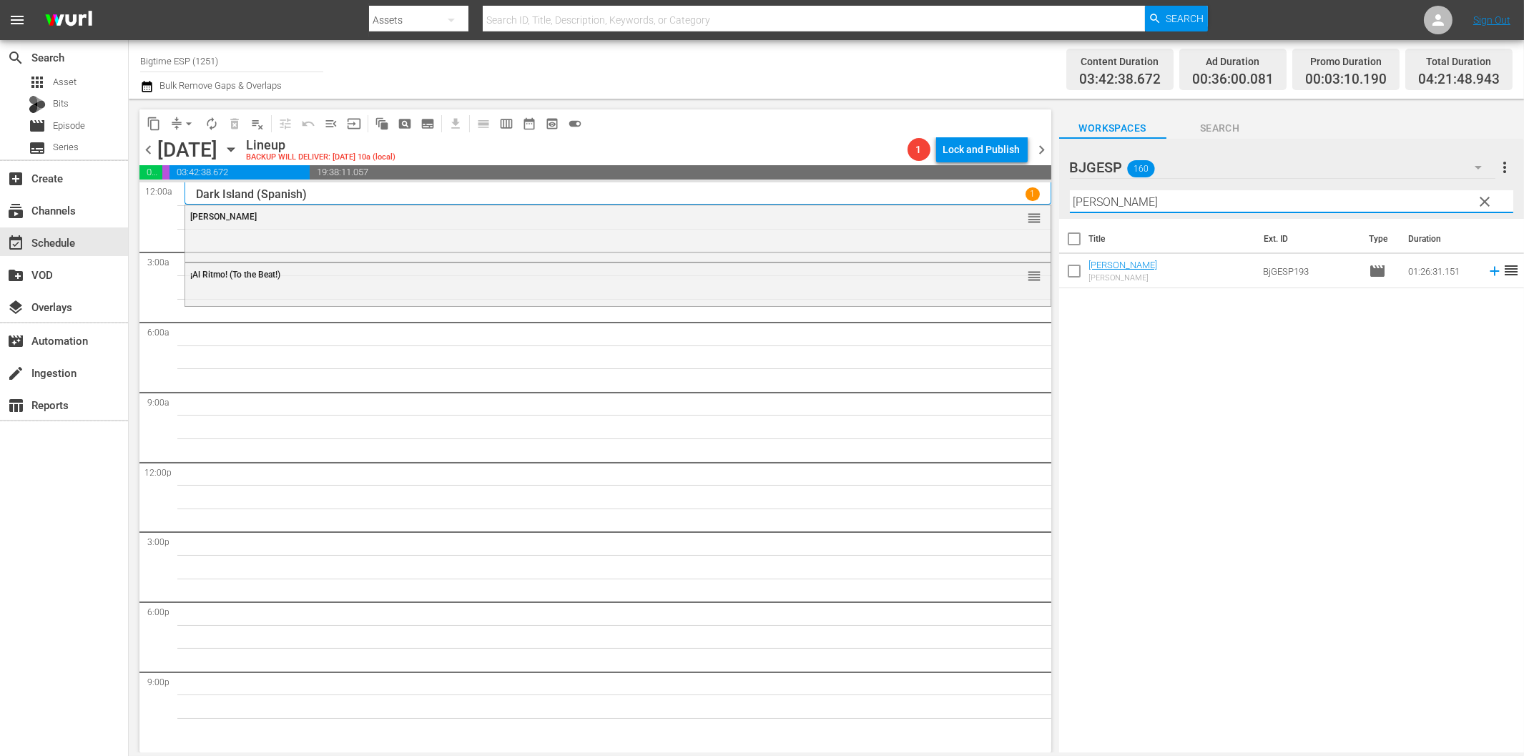
click at [1490, 272] on icon at bounding box center [1494, 271] width 9 height 9
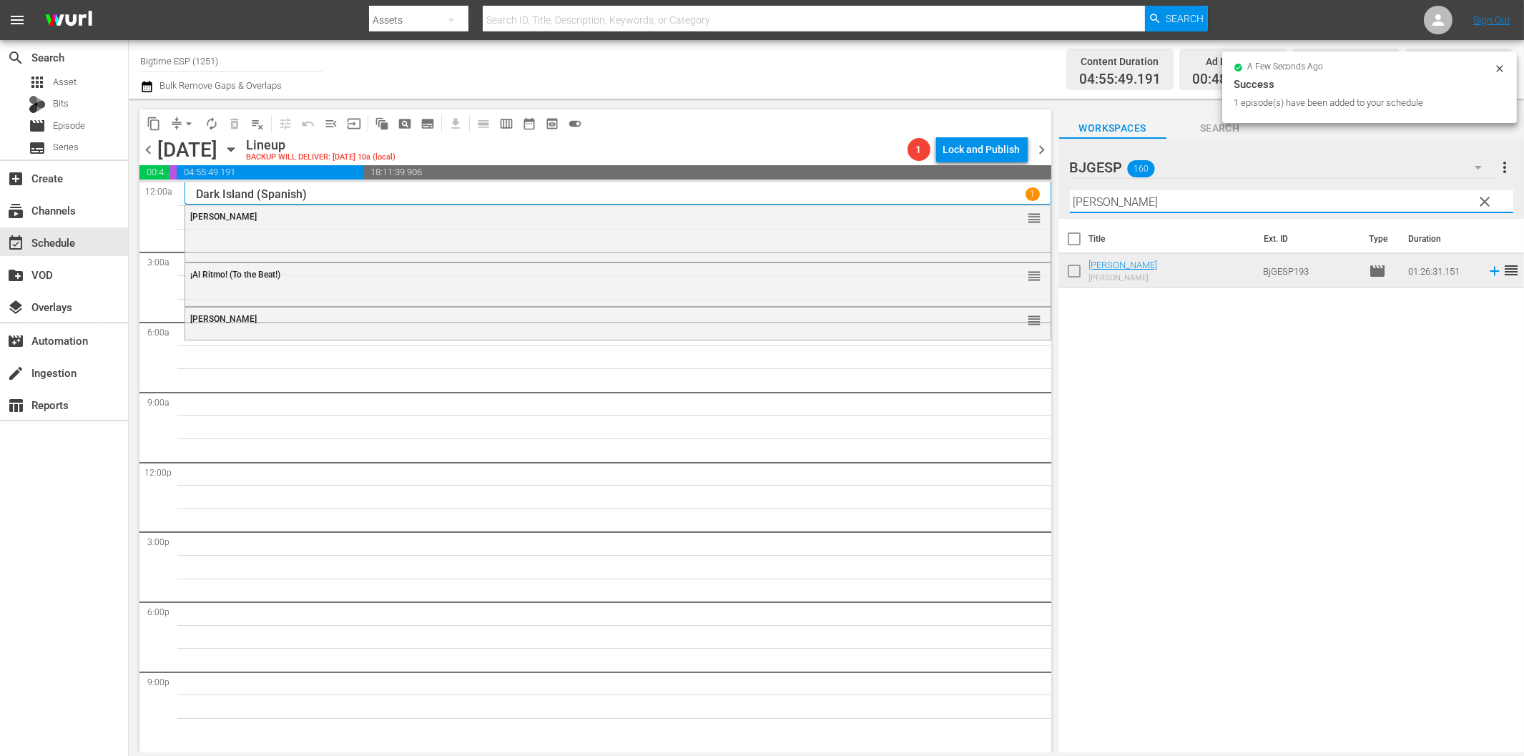
click at [1112, 207] on input "[PERSON_NAME]" at bounding box center [1291, 201] width 443 height 23
paste input "Una mujer"
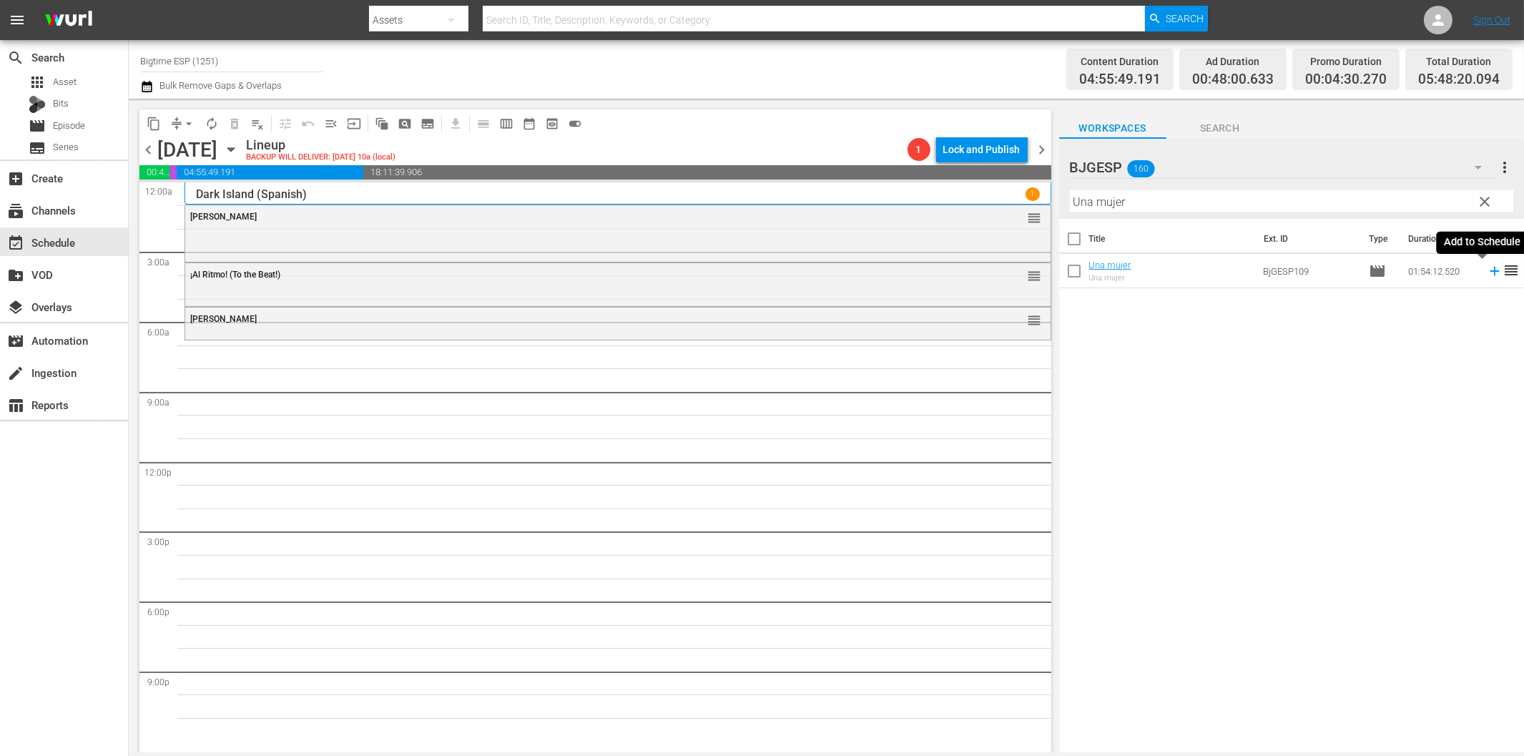
click at [1487, 269] on icon at bounding box center [1495, 271] width 16 height 16
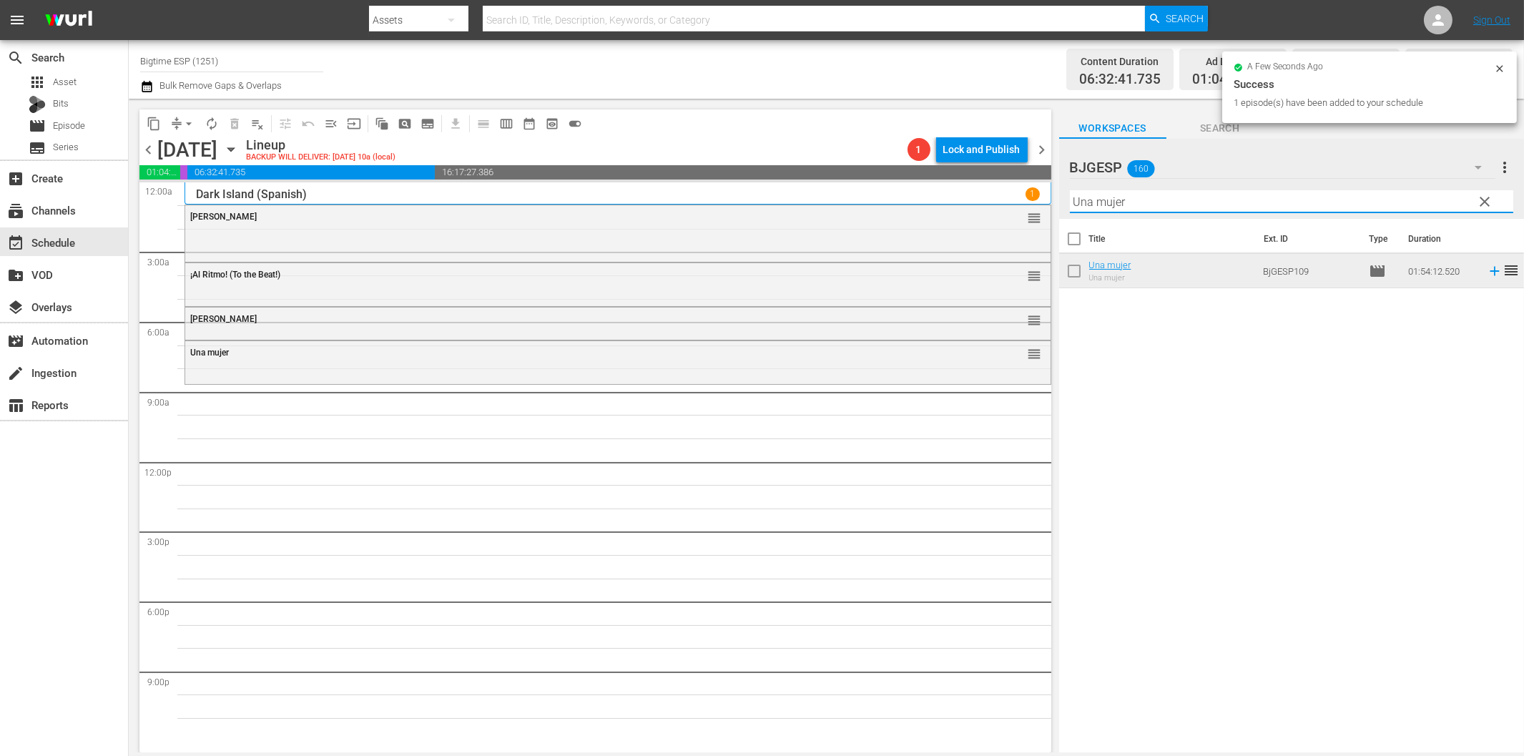
click at [1199, 199] on input "Una mujer" at bounding box center [1291, 201] width 443 height 23
paste input "El maestro"
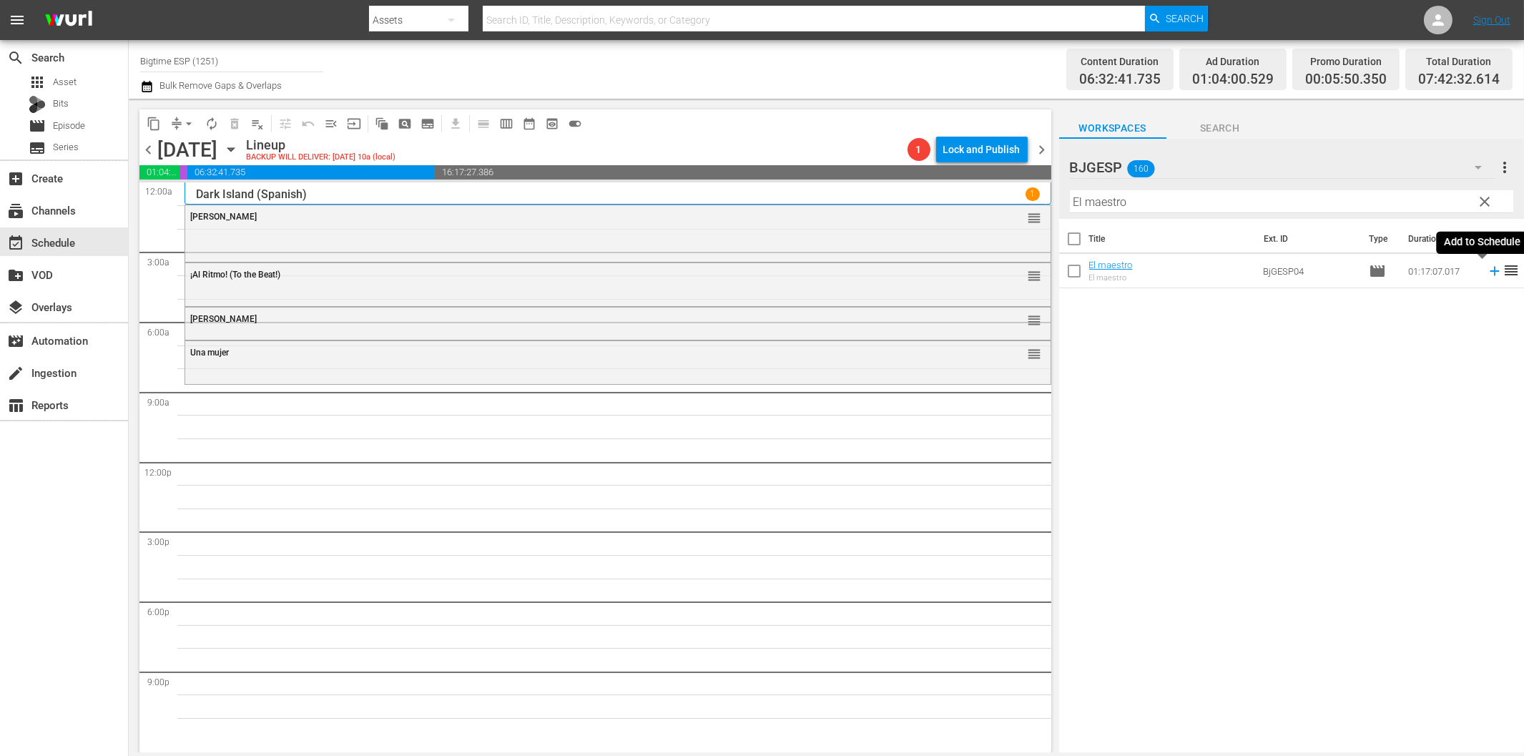
click at [1490, 272] on icon at bounding box center [1494, 271] width 9 height 9
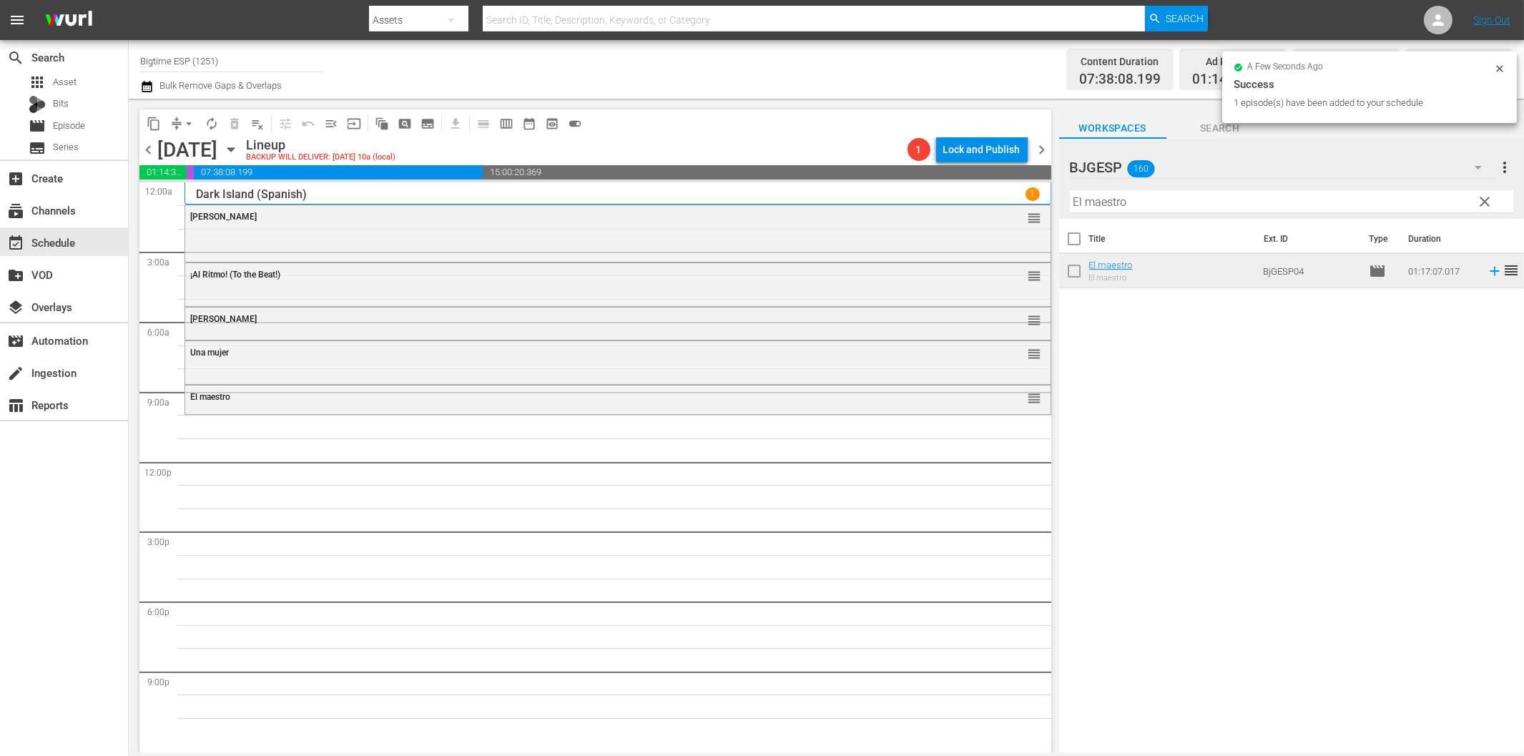
click at [1170, 203] on input "El maestro" at bounding box center [1291, 201] width 443 height 23
paste input "Princesa de Larga Distancia (Long-Distance Princess)"
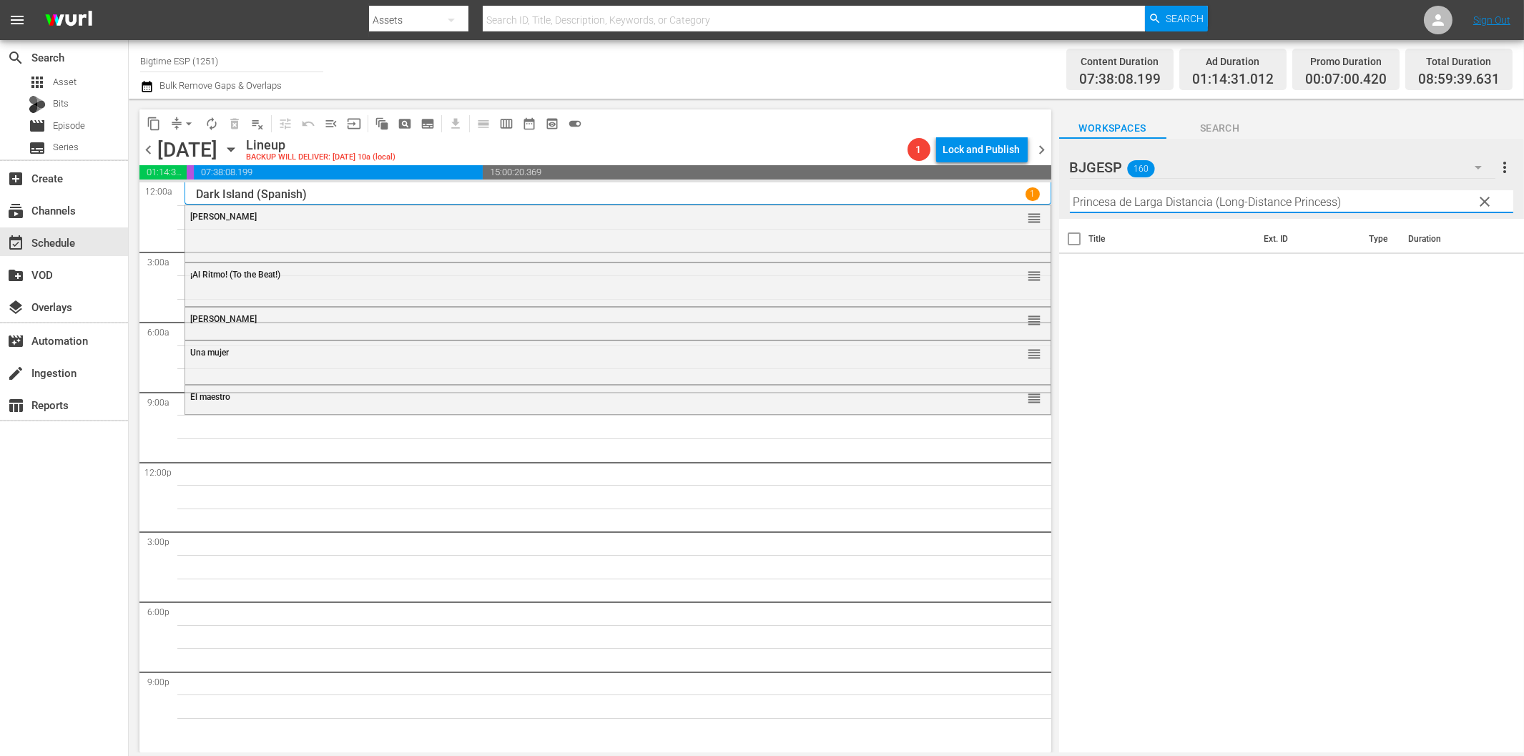
drag, startPoint x: 1212, startPoint y: 199, endPoint x: 1518, endPoint y: 210, distance: 305.5
click at [1518, 210] on div "BJGESP 160 BJGESP more_vert clear Filter by Title Princesa de Larga Distancia (…" at bounding box center [1291, 179] width 465 height 80
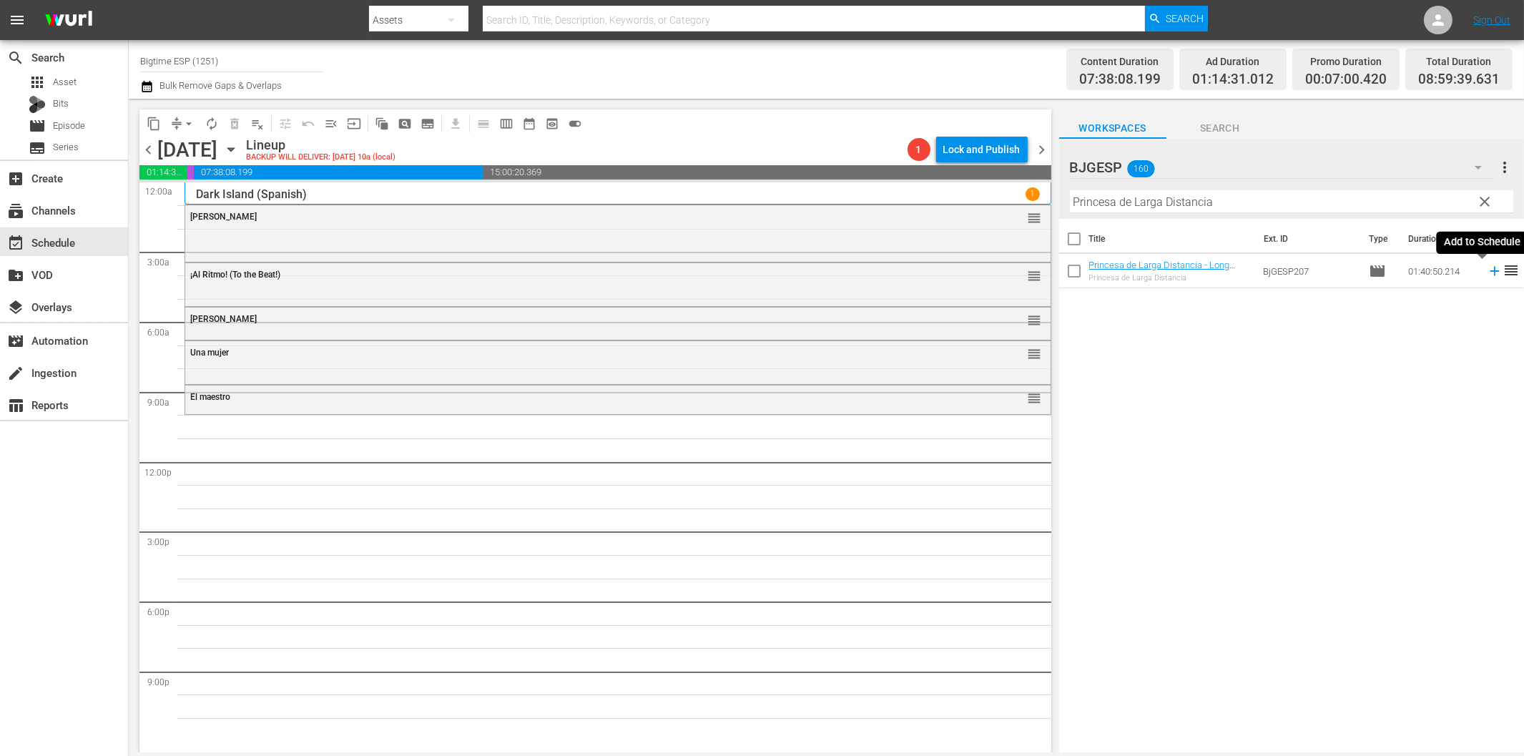
click at [1487, 275] on icon at bounding box center [1495, 271] width 16 height 16
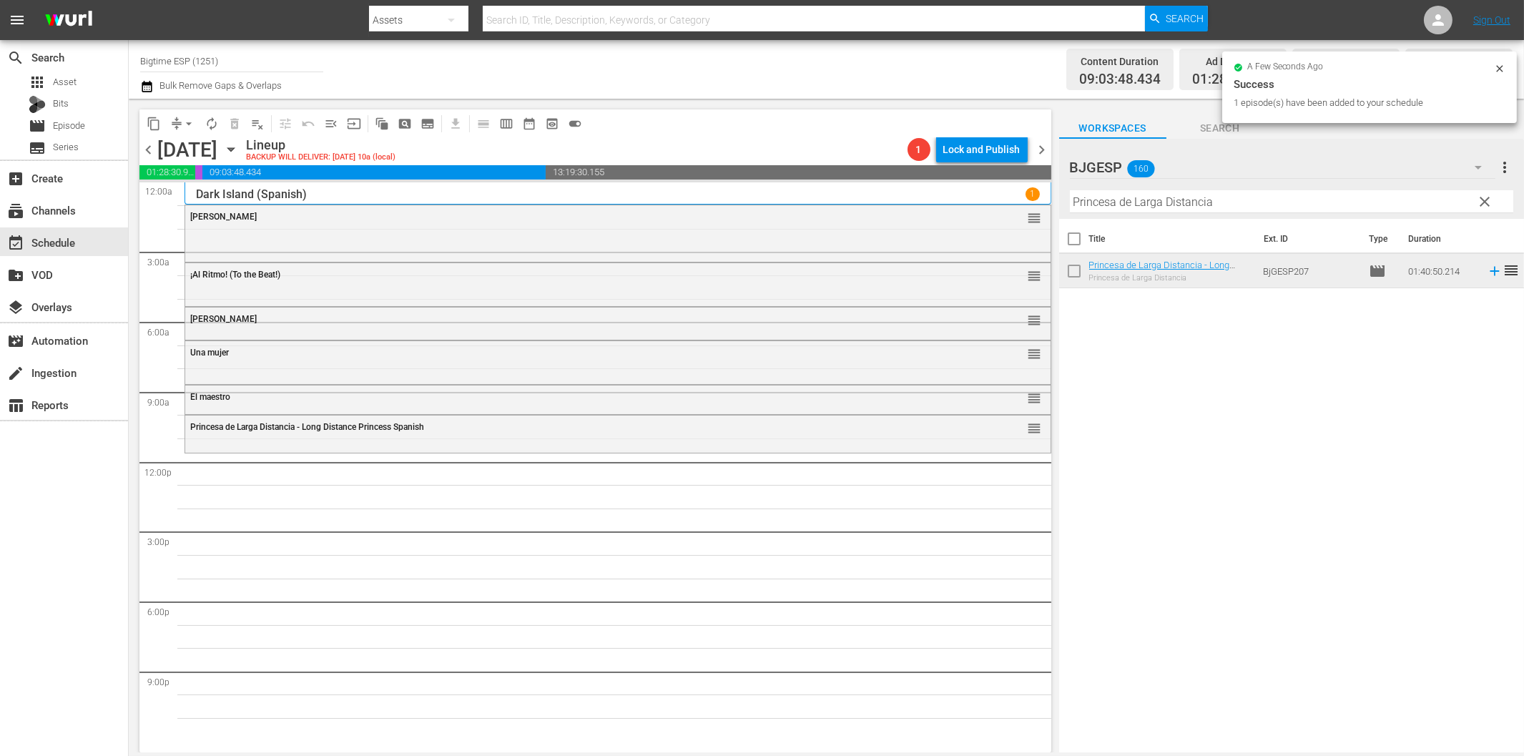
click at [1153, 197] on input "Princesa de Larga Distancia" at bounding box center [1291, 201] width 443 height 23
paste input "or amor en el caserio"
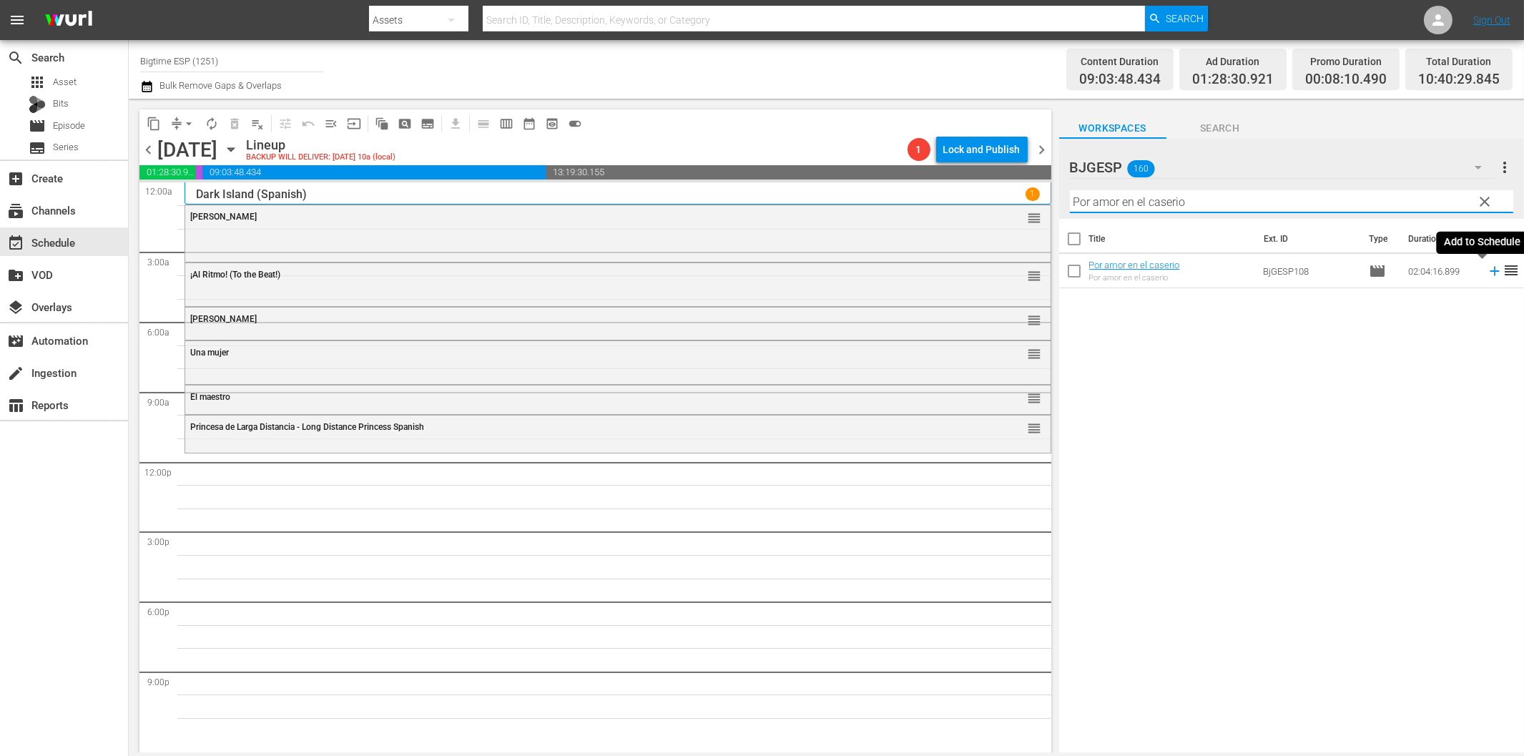
click at [1487, 267] on icon at bounding box center [1495, 271] width 16 height 16
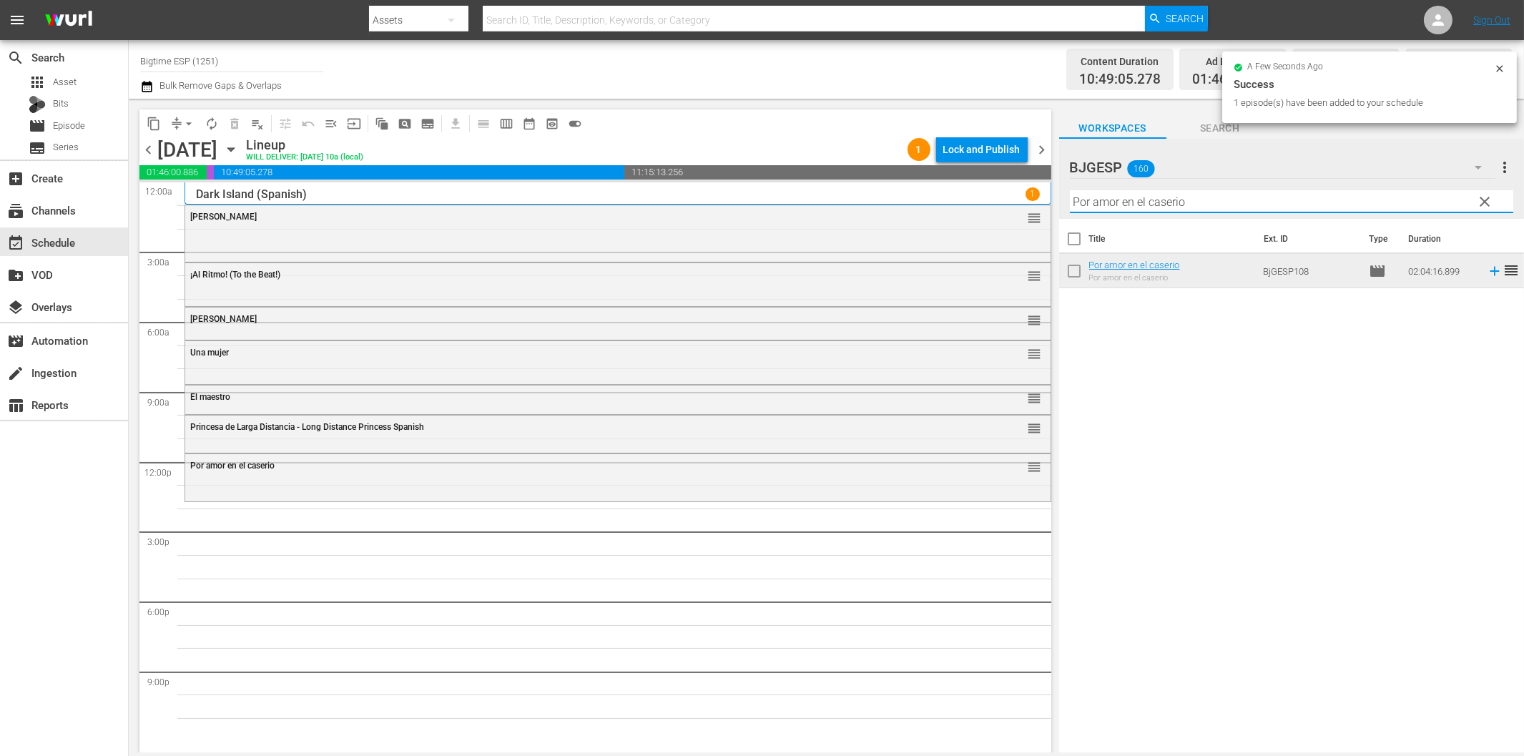
click at [1148, 206] on input "Por amor en el caserio" at bounding box center [1291, 201] width 443 height 23
paste input "Tierra Yerma"
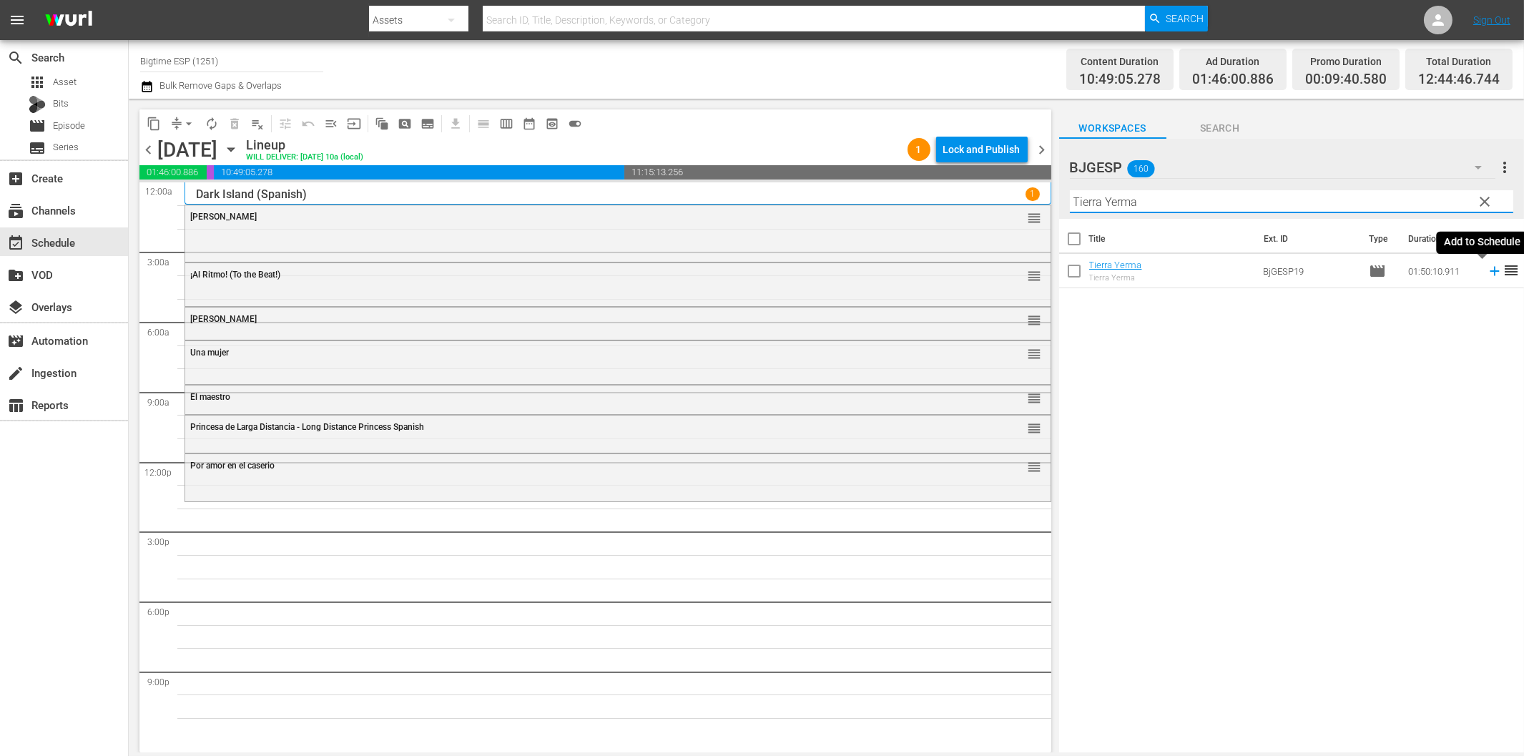
click at [1487, 269] on icon at bounding box center [1495, 271] width 16 height 16
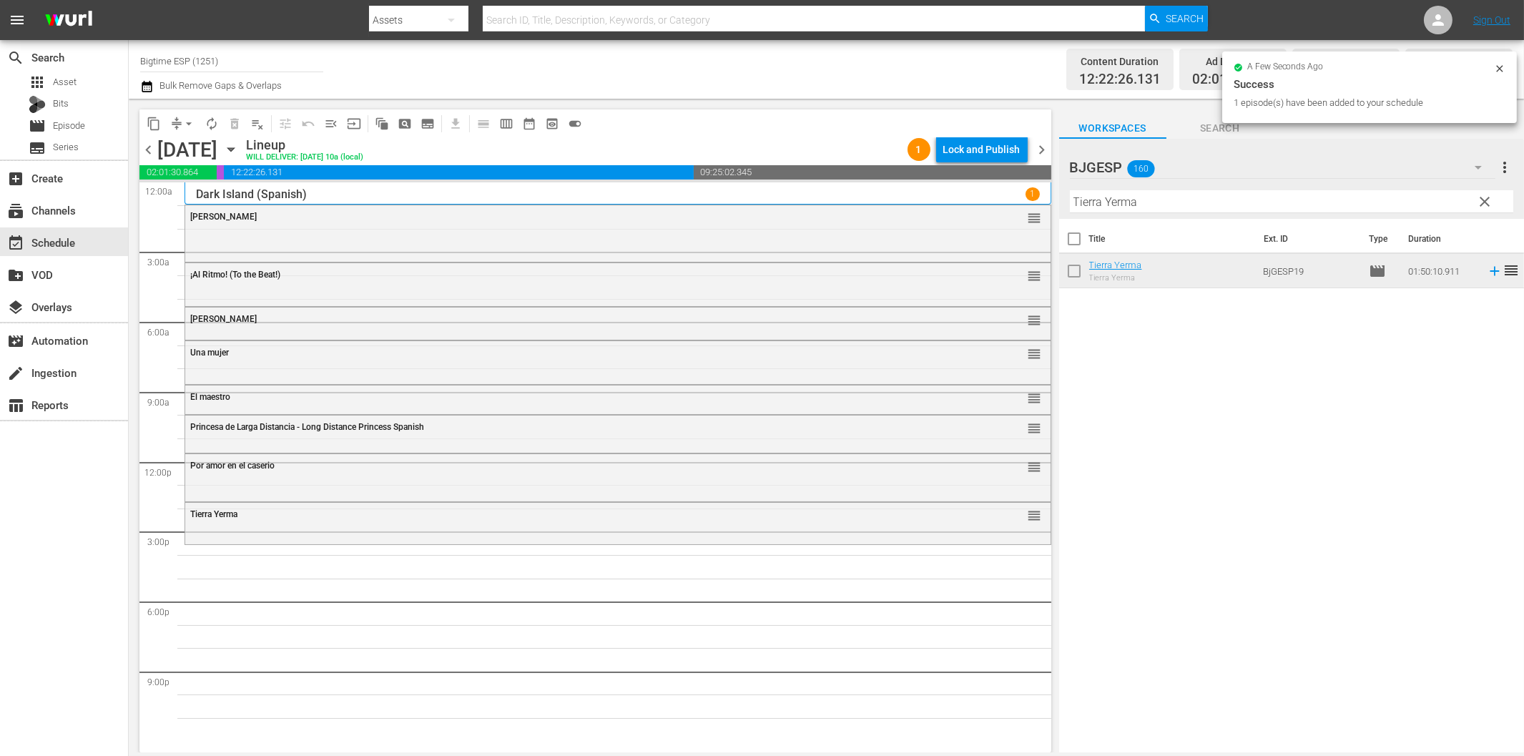
click at [1098, 203] on input "Tierra Yerma" at bounding box center [1291, 201] width 443 height 23
paste input "Feo de día, lindo de noche"
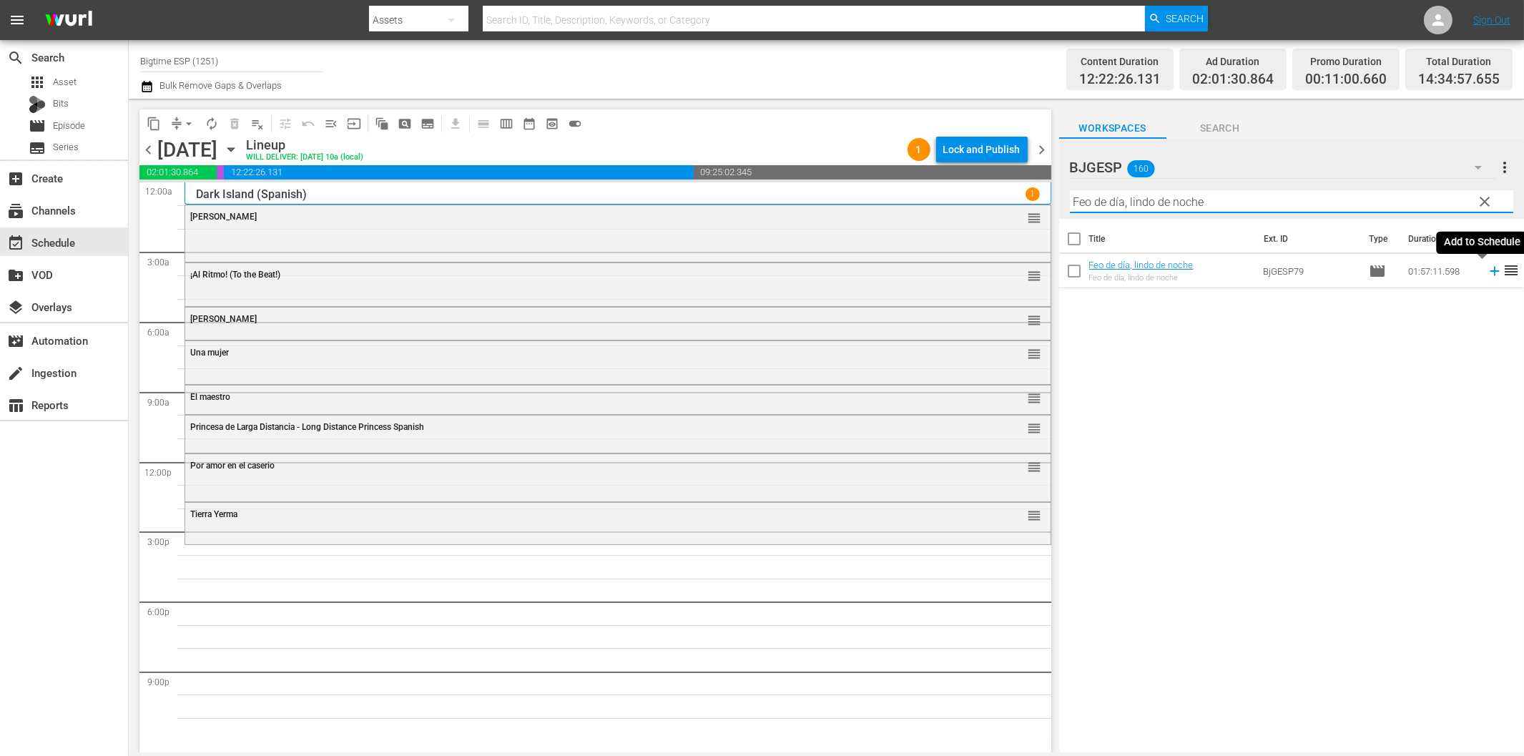
click at [1487, 274] on icon at bounding box center [1495, 271] width 16 height 16
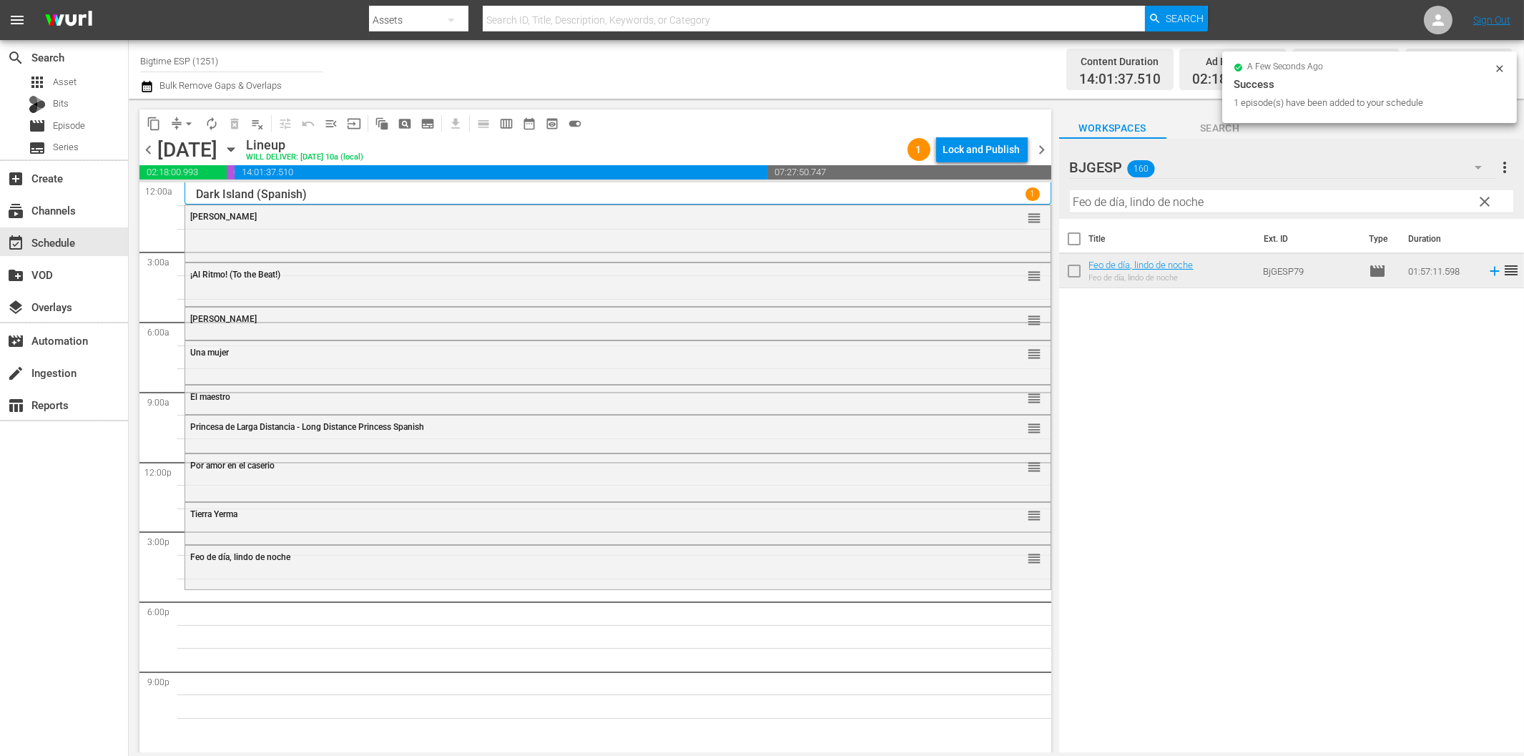
click at [1216, 202] on input "Feo de día, lindo de noche" at bounding box center [1291, 201] width 443 height 23
paste input "Yo soy otro"
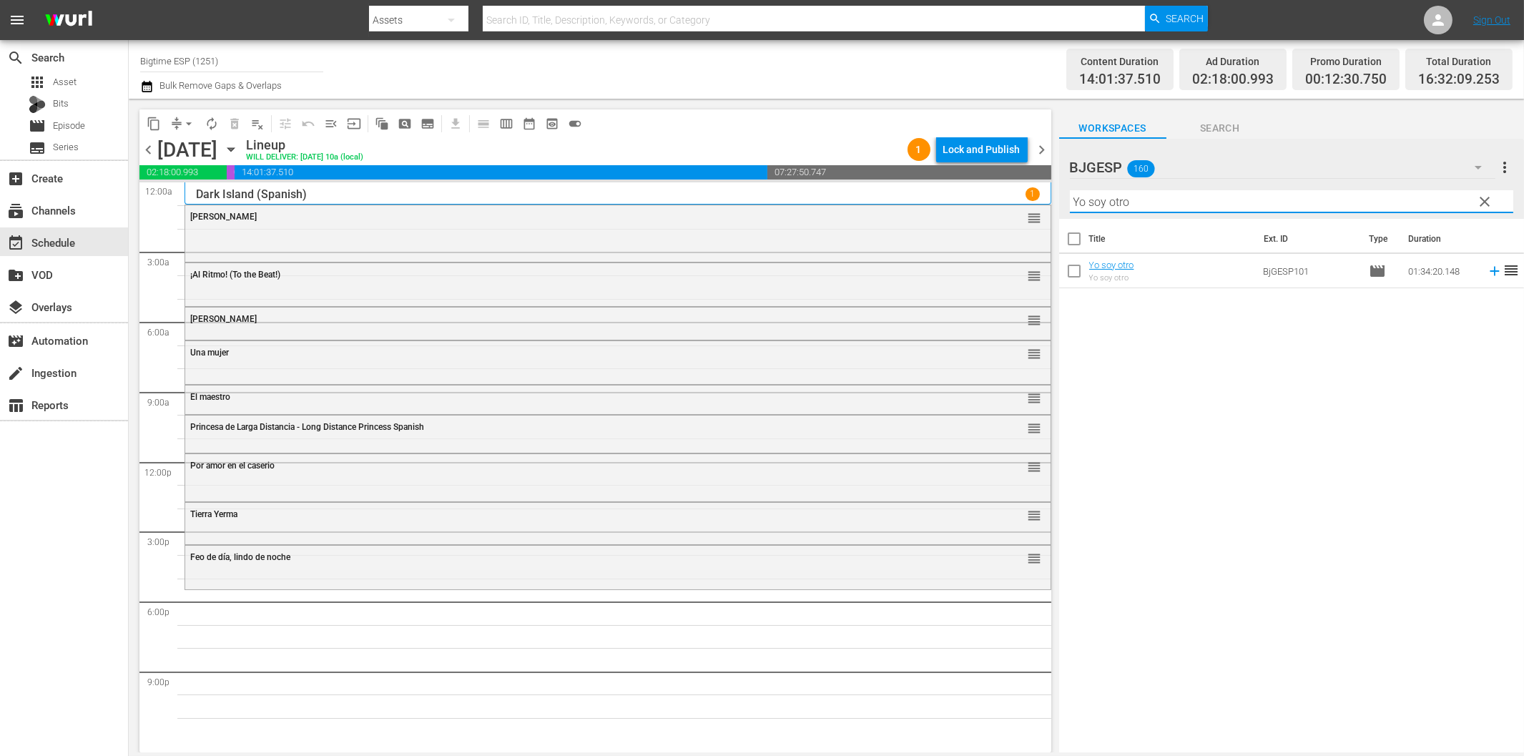
click at [1490, 270] on icon at bounding box center [1494, 271] width 9 height 9
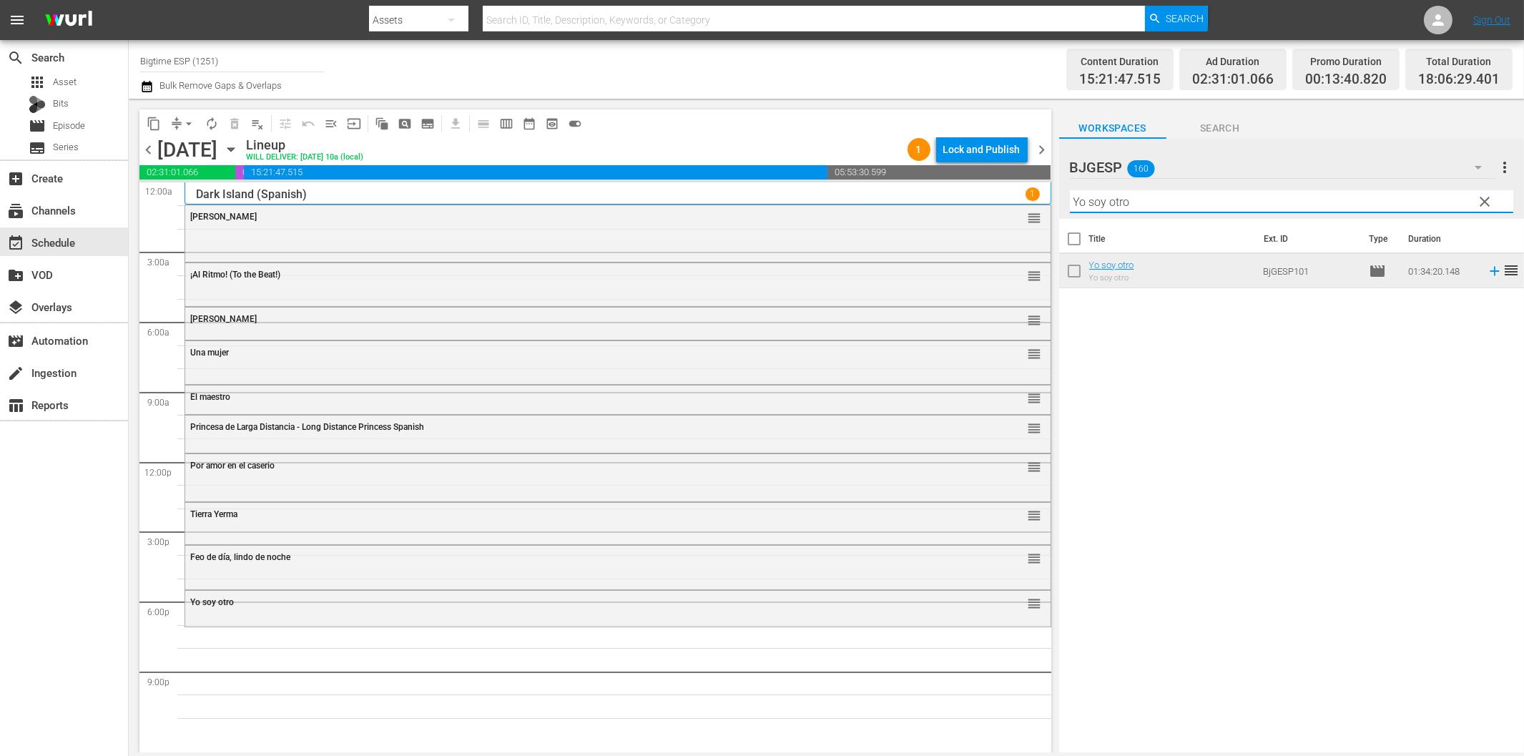
click at [1288, 202] on input "Yo soy otro" at bounding box center [1291, 201] width 443 height 23
paste input "Exit Speed"
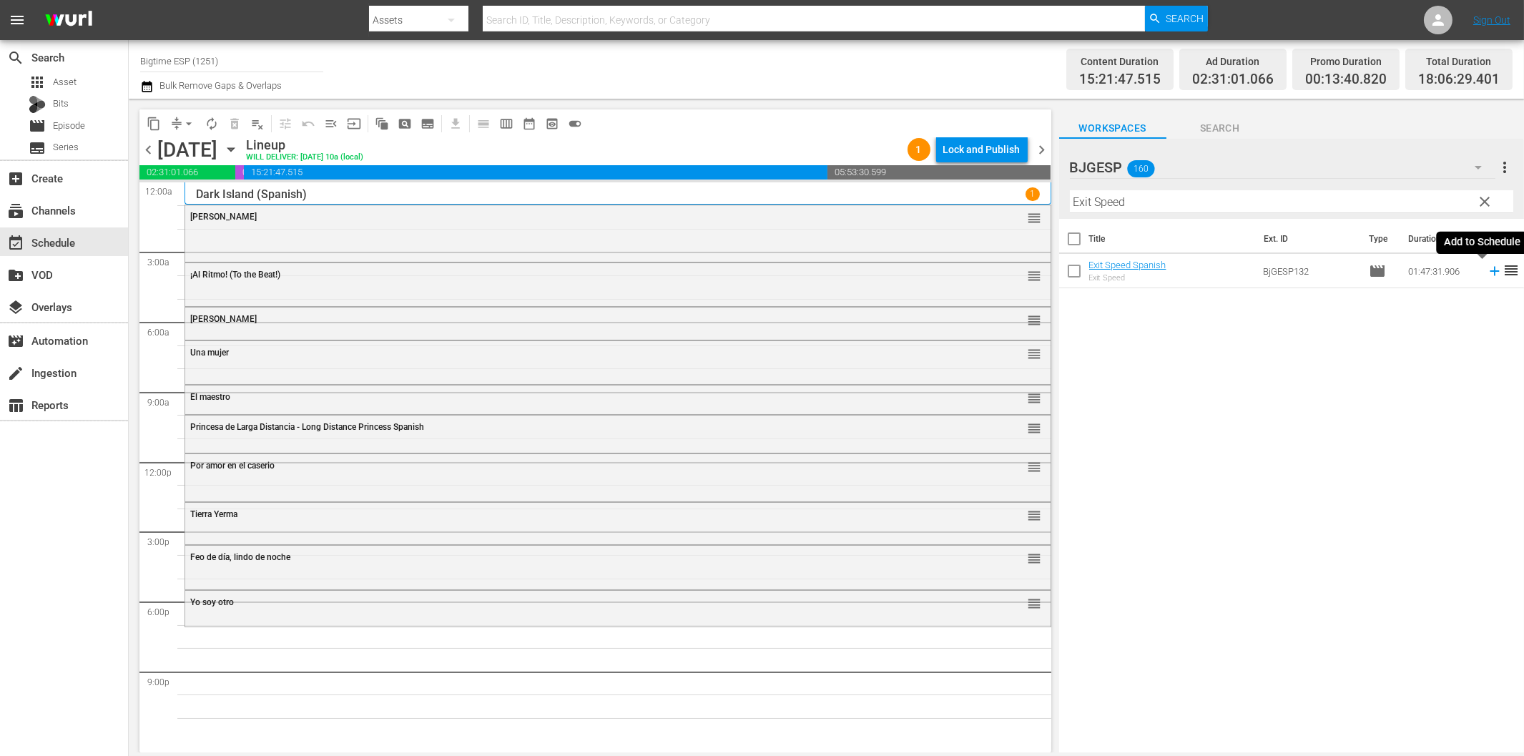
click at [1490, 268] on icon at bounding box center [1494, 271] width 9 height 9
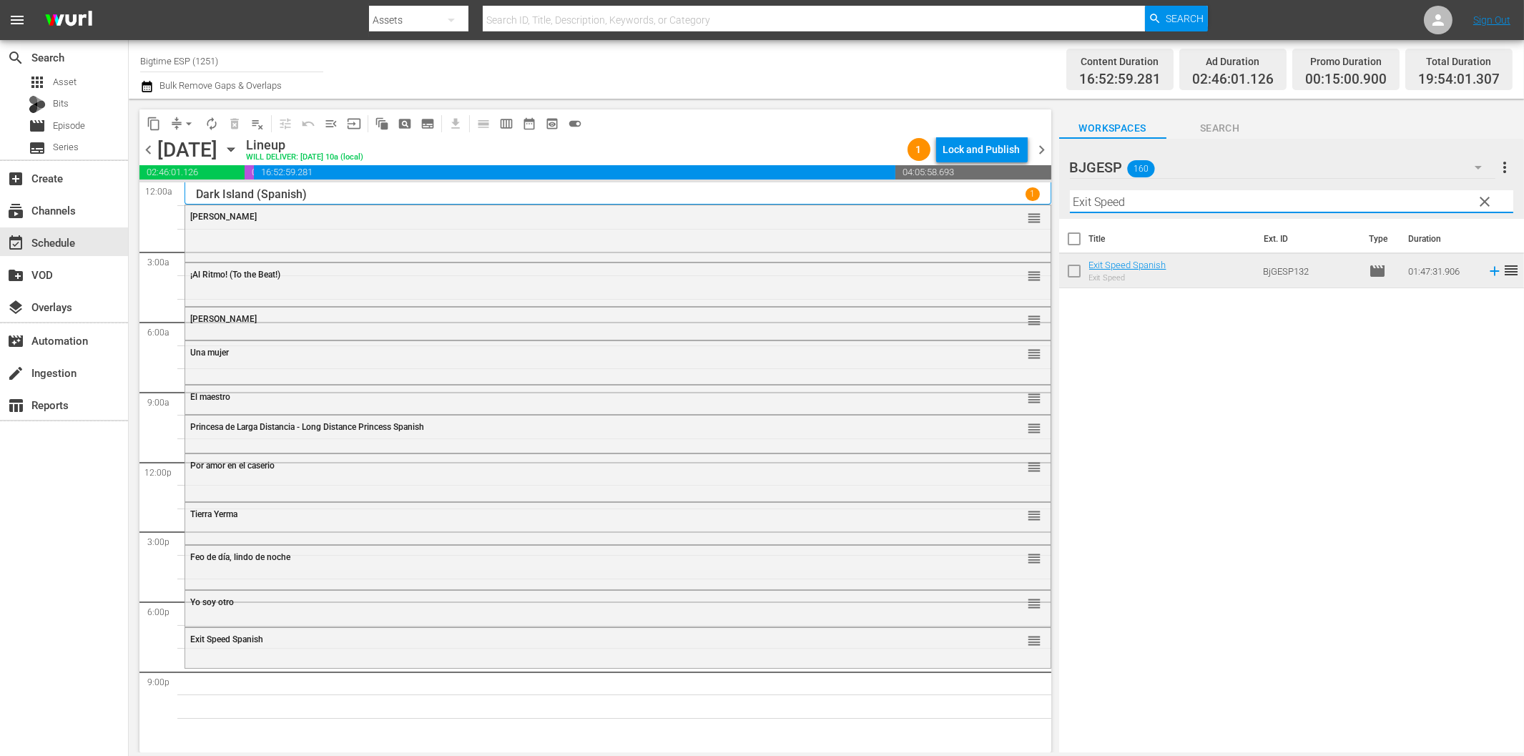
click at [1139, 203] on input "Exit Speed" at bounding box center [1291, 201] width 443 height 23
paste input "The Employer"
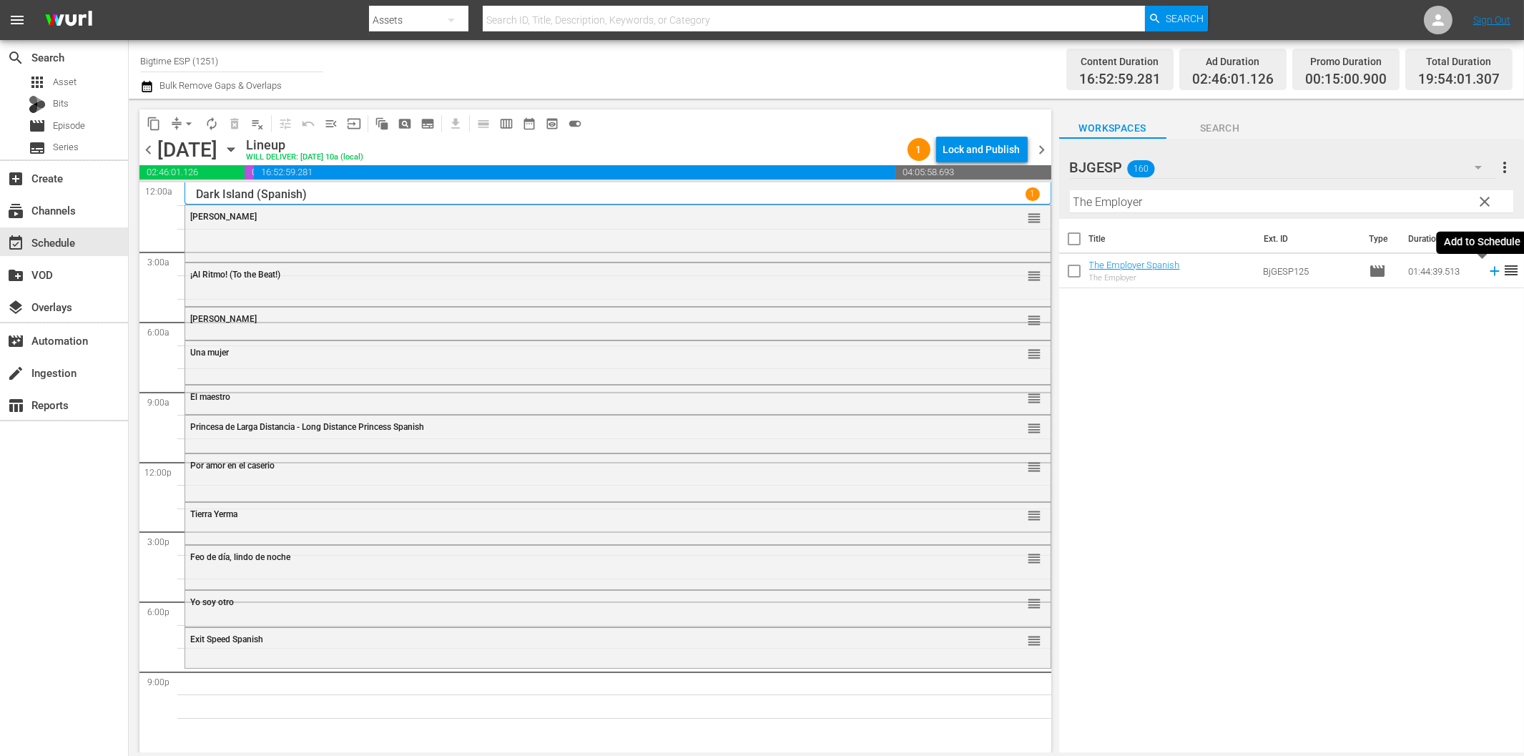
click at [1487, 270] on icon at bounding box center [1495, 271] width 16 height 16
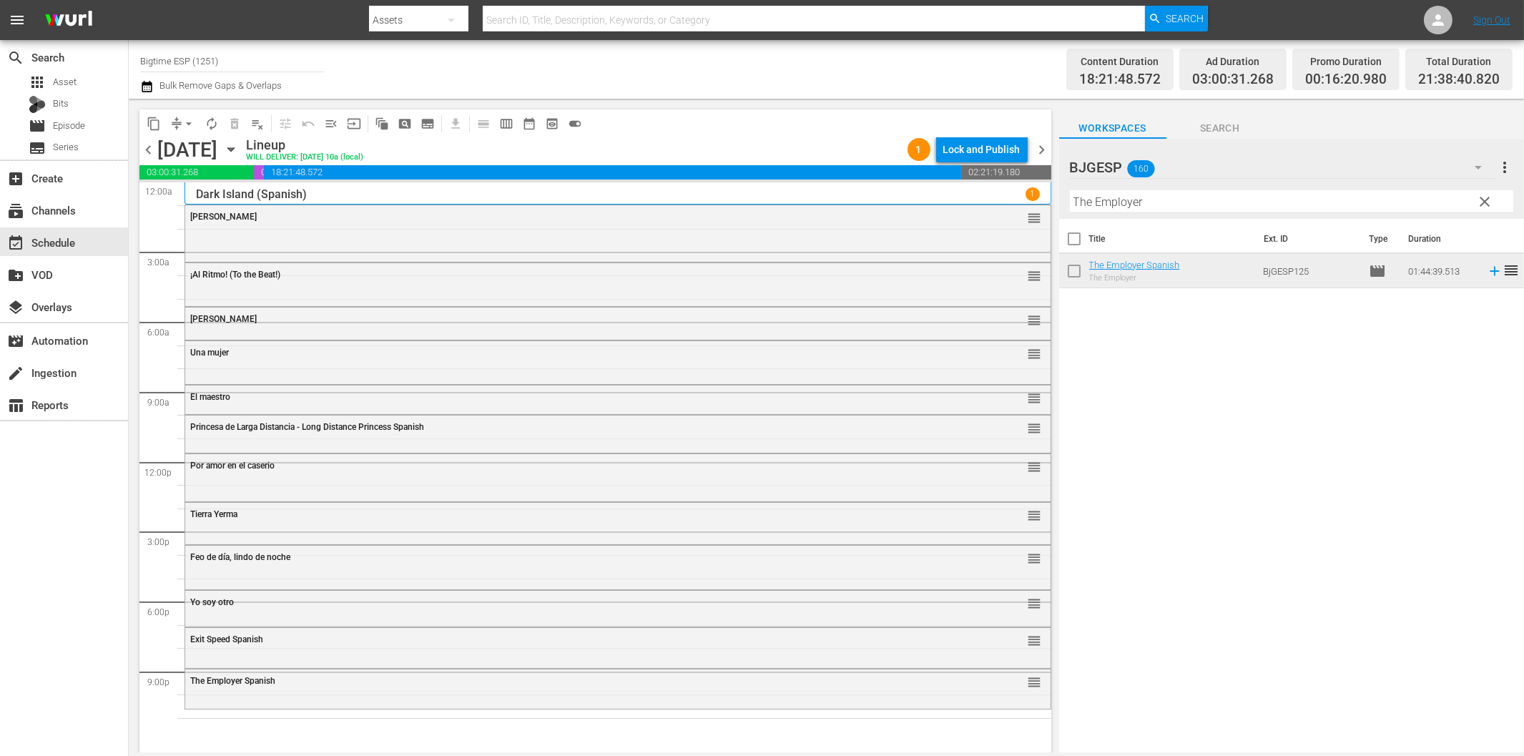
click at [1190, 202] on input "The Employer" at bounding box center [1291, 201] width 443 height 23
paste input "Contención (Containment)"
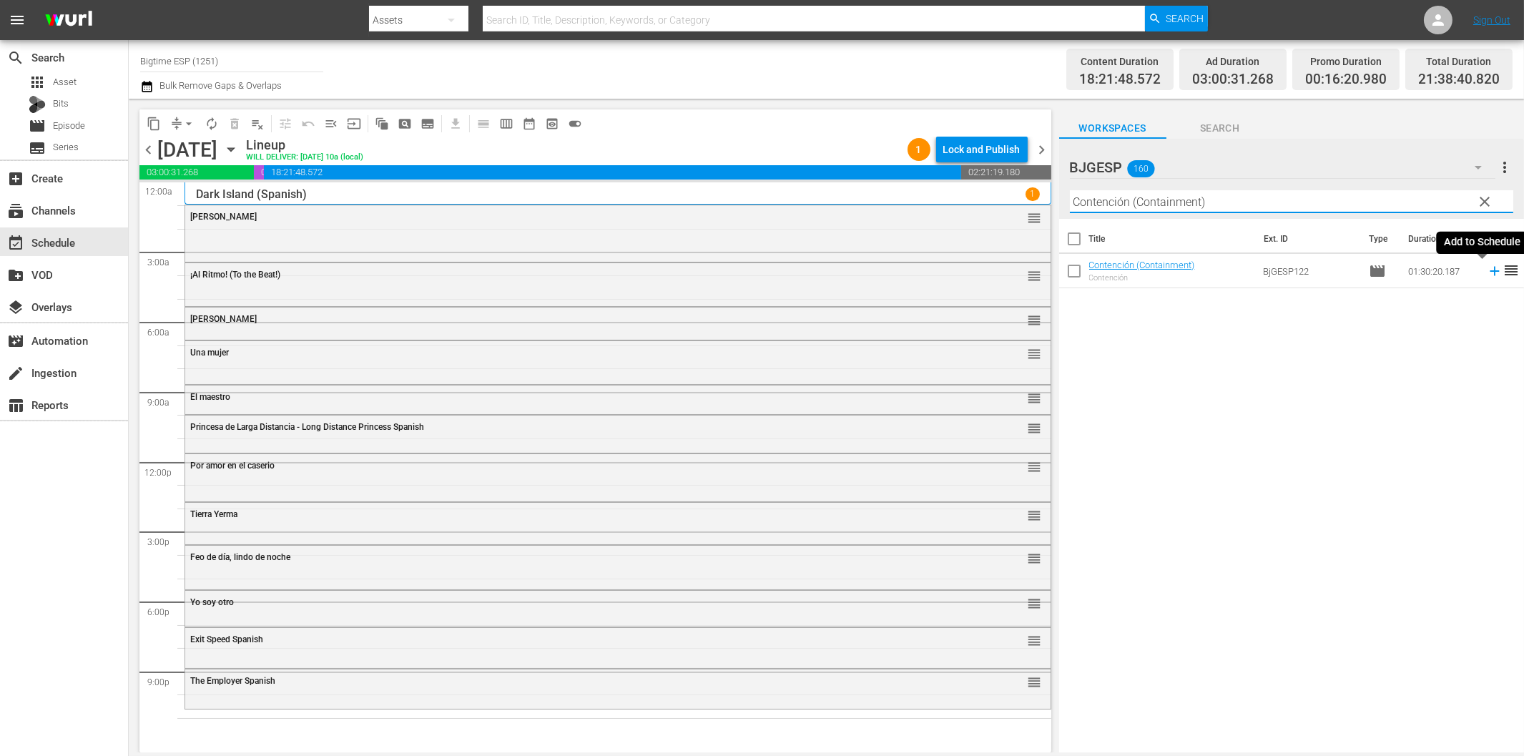
type input "Contención (Containment)"
click at [1487, 274] on icon at bounding box center [1495, 271] width 16 height 16
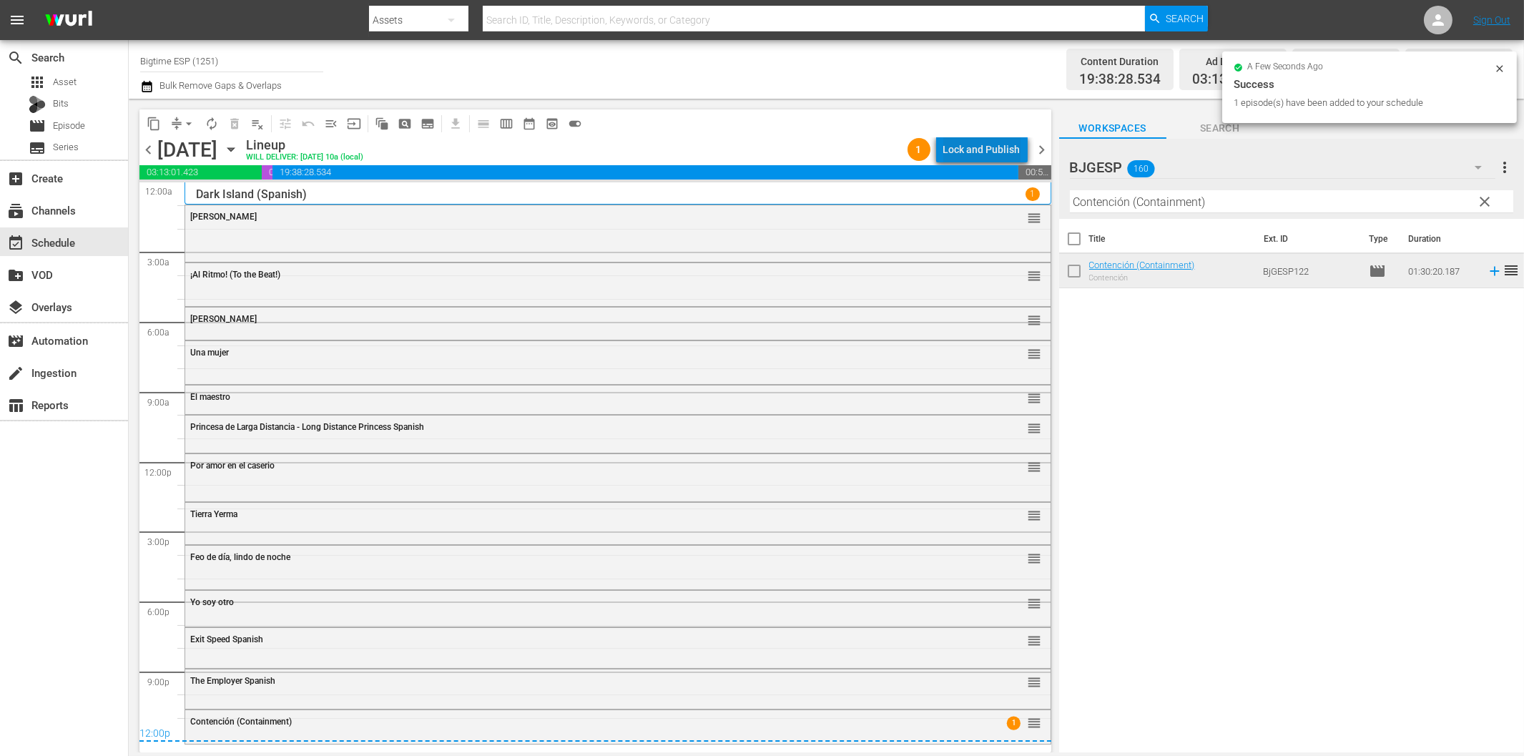
click at [989, 152] on div "Lock and Publish" at bounding box center [981, 150] width 77 height 26
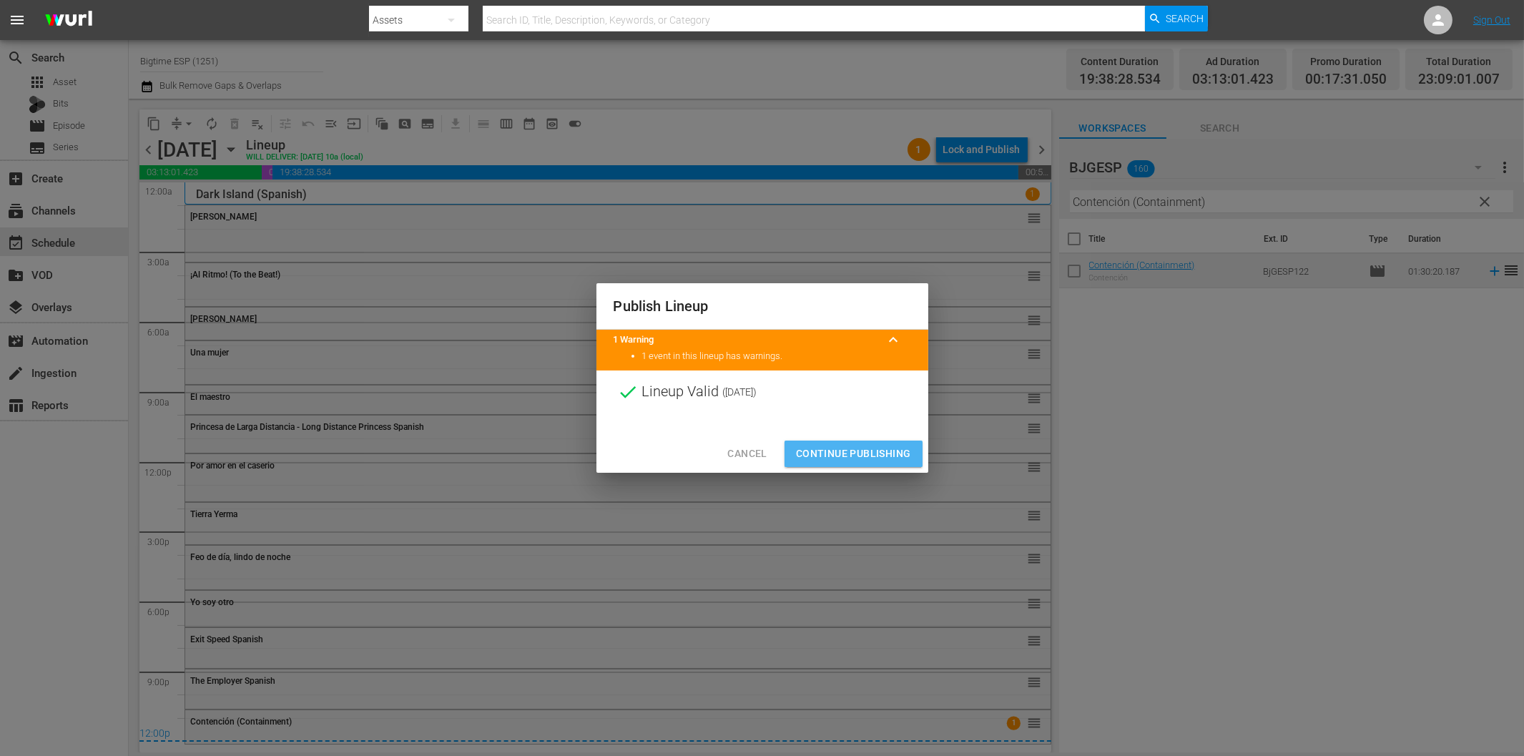
click at [873, 451] on span "Continue Publishing" at bounding box center [853, 454] width 115 height 18
